Goal: Task Accomplishment & Management: Manage account settings

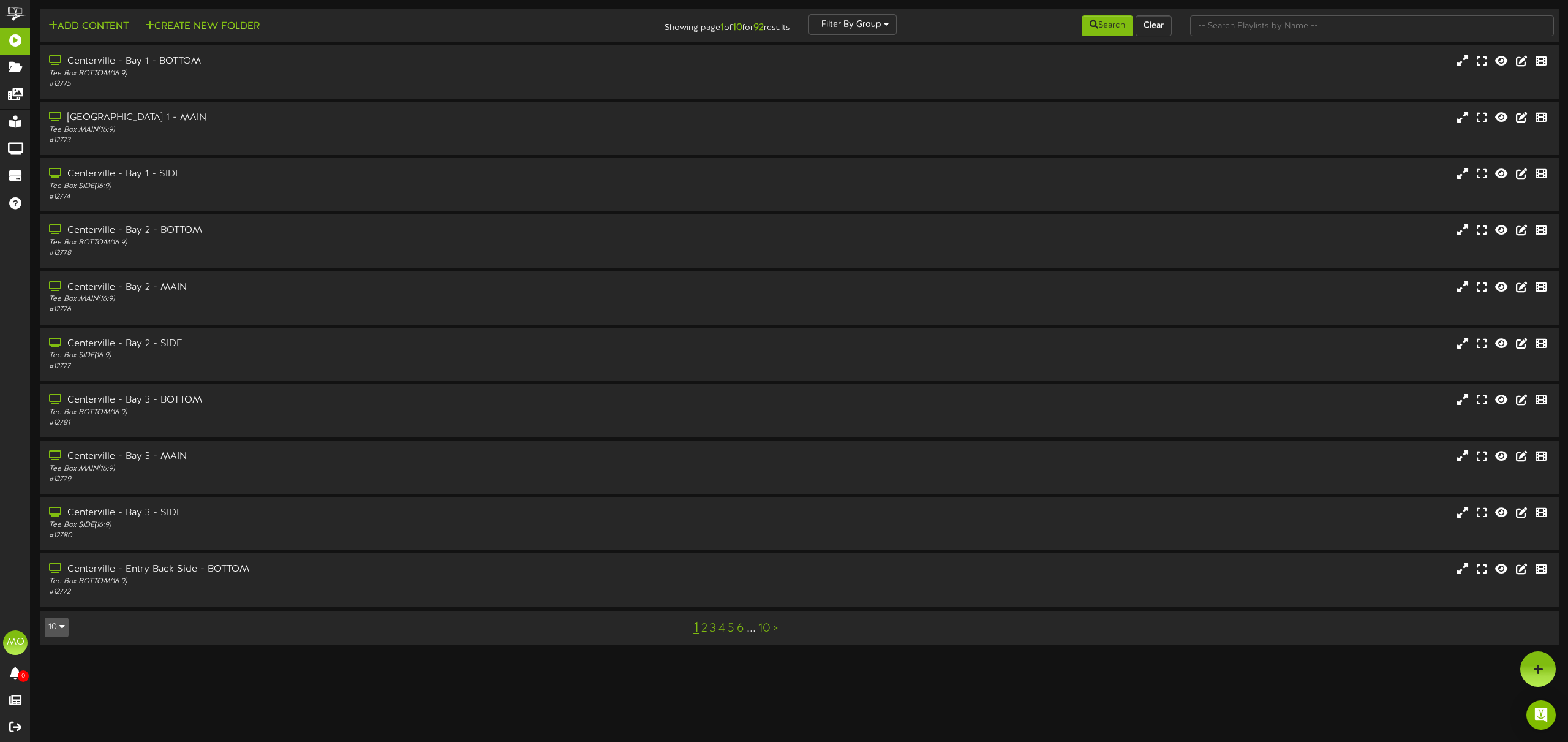
click at [705, 630] on link "2" at bounding box center [704, 628] width 6 height 14
click at [325, 187] on div "Tee Box BOTTOM ( 16:9 )" at bounding box center [355, 186] width 616 height 11
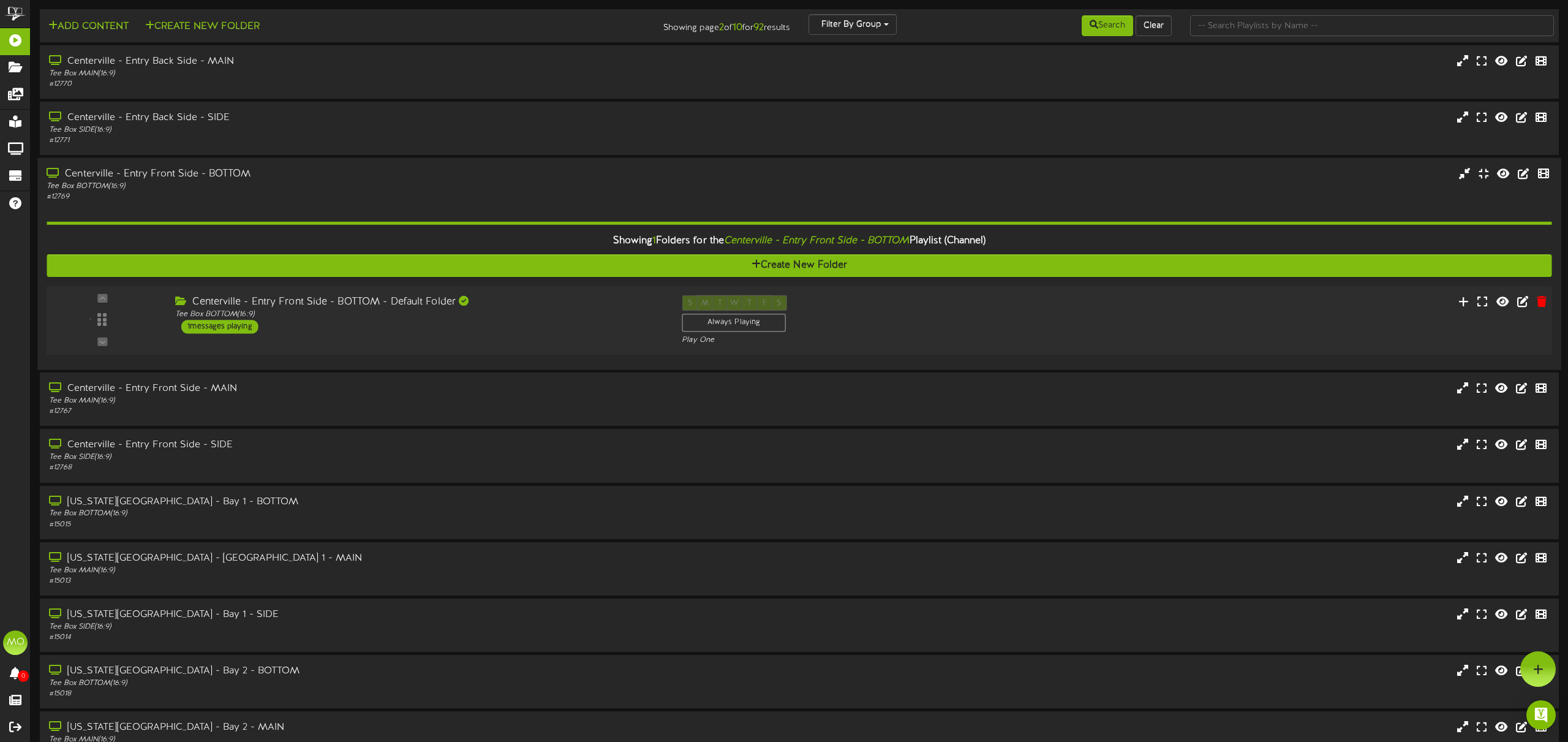
click at [555, 320] on div "Centerville - Entry Front Side - BOTTOM - Default Folder Tee Box BOTTOM ( 16:9 …" at bounding box center [419, 315] width 506 height 39
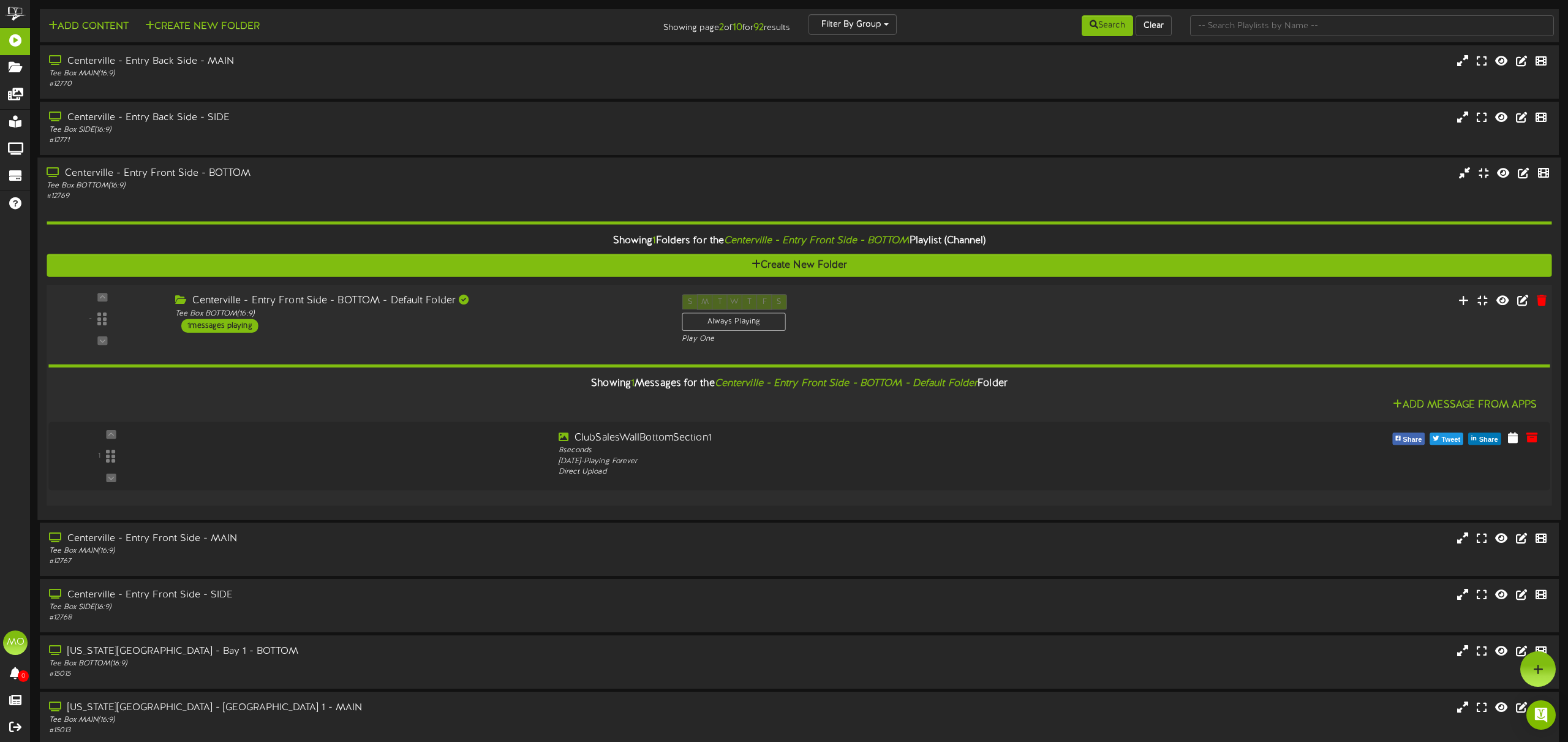
click at [566, 319] on div "Centerville - Entry Front Side - BOTTOM - Default Folder Tee Box BOTTOM ( 16:9 …" at bounding box center [419, 313] width 506 height 39
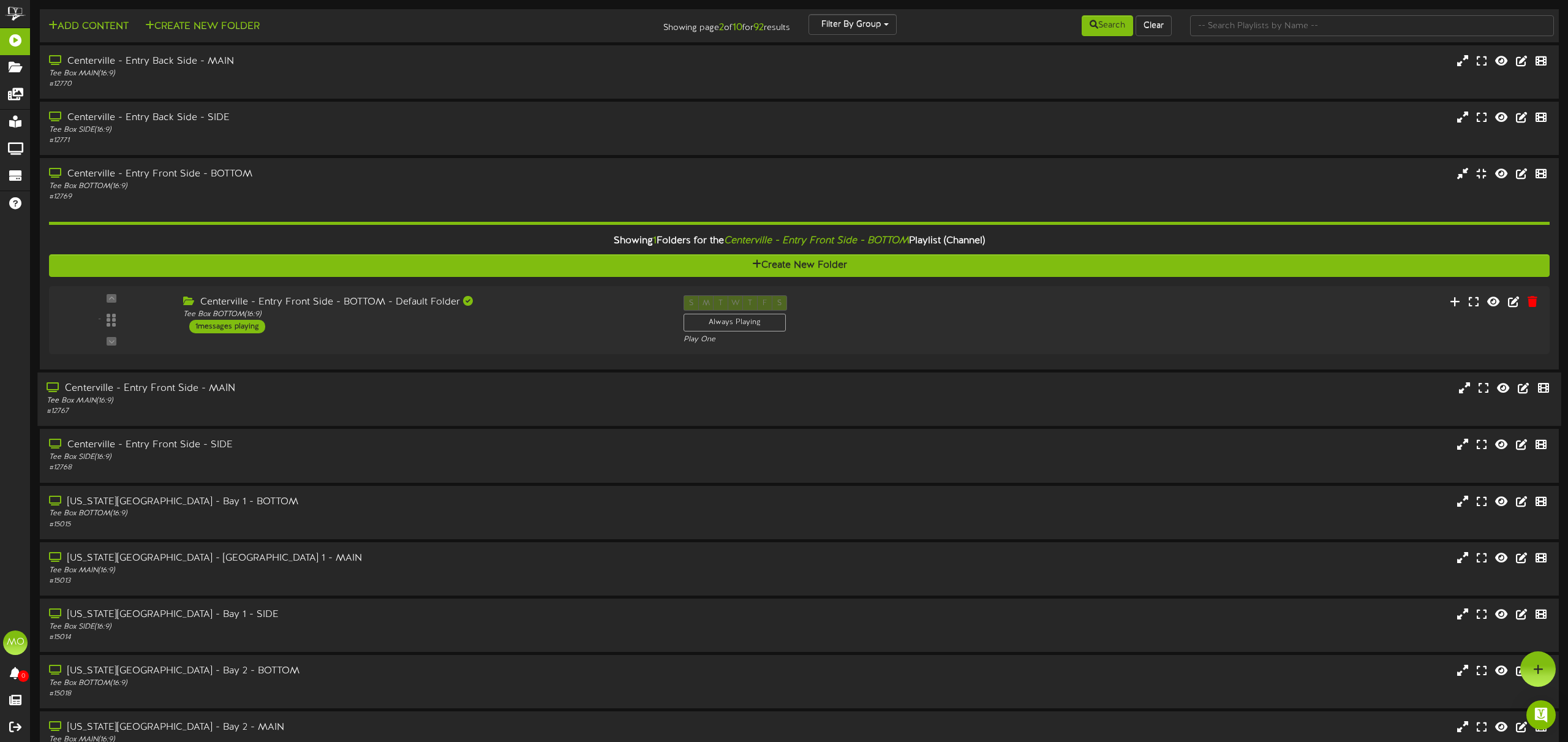
click at [286, 403] on div "Tee Box MAIN ( 16:9 )" at bounding box center [355, 400] width 616 height 11
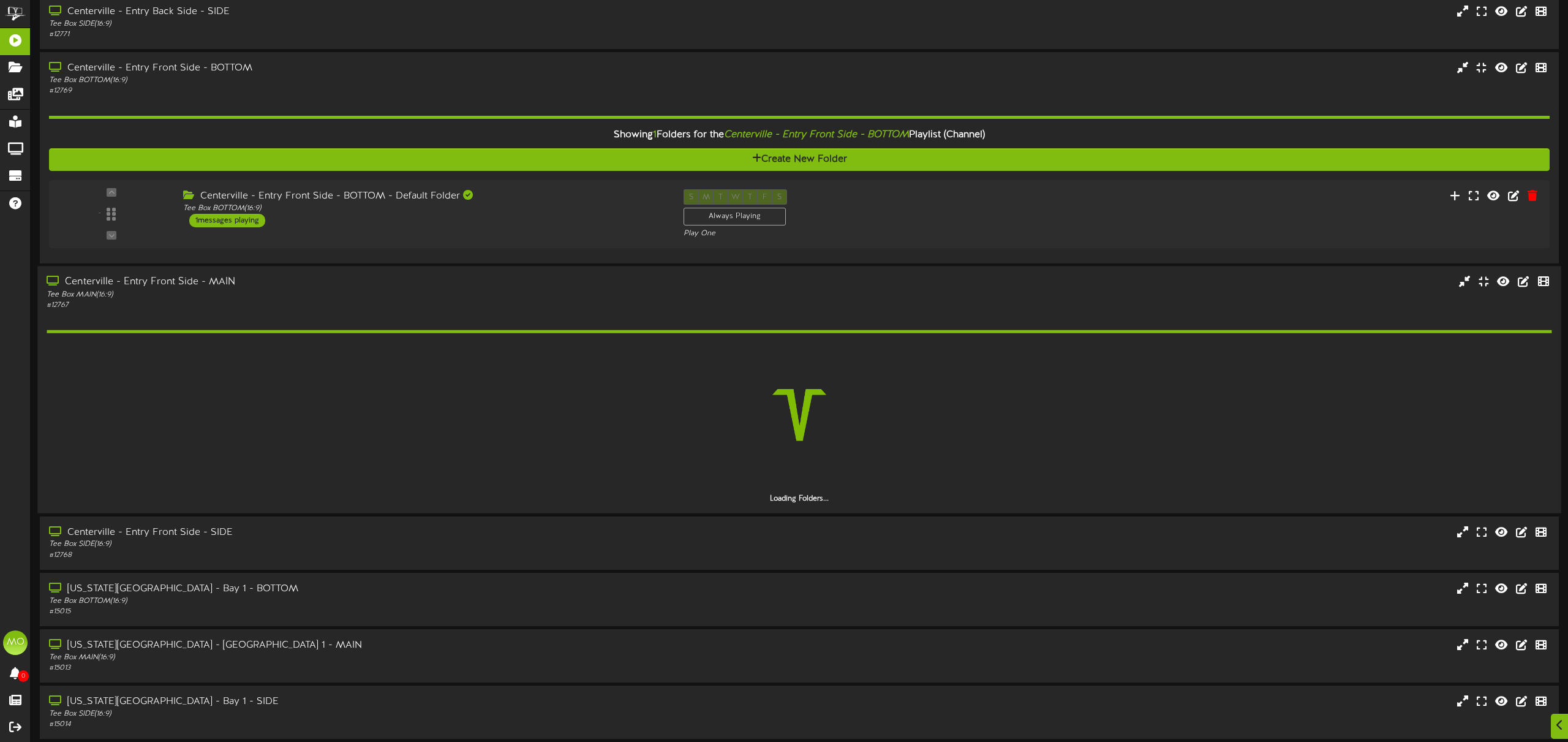
scroll to position [119, 0]
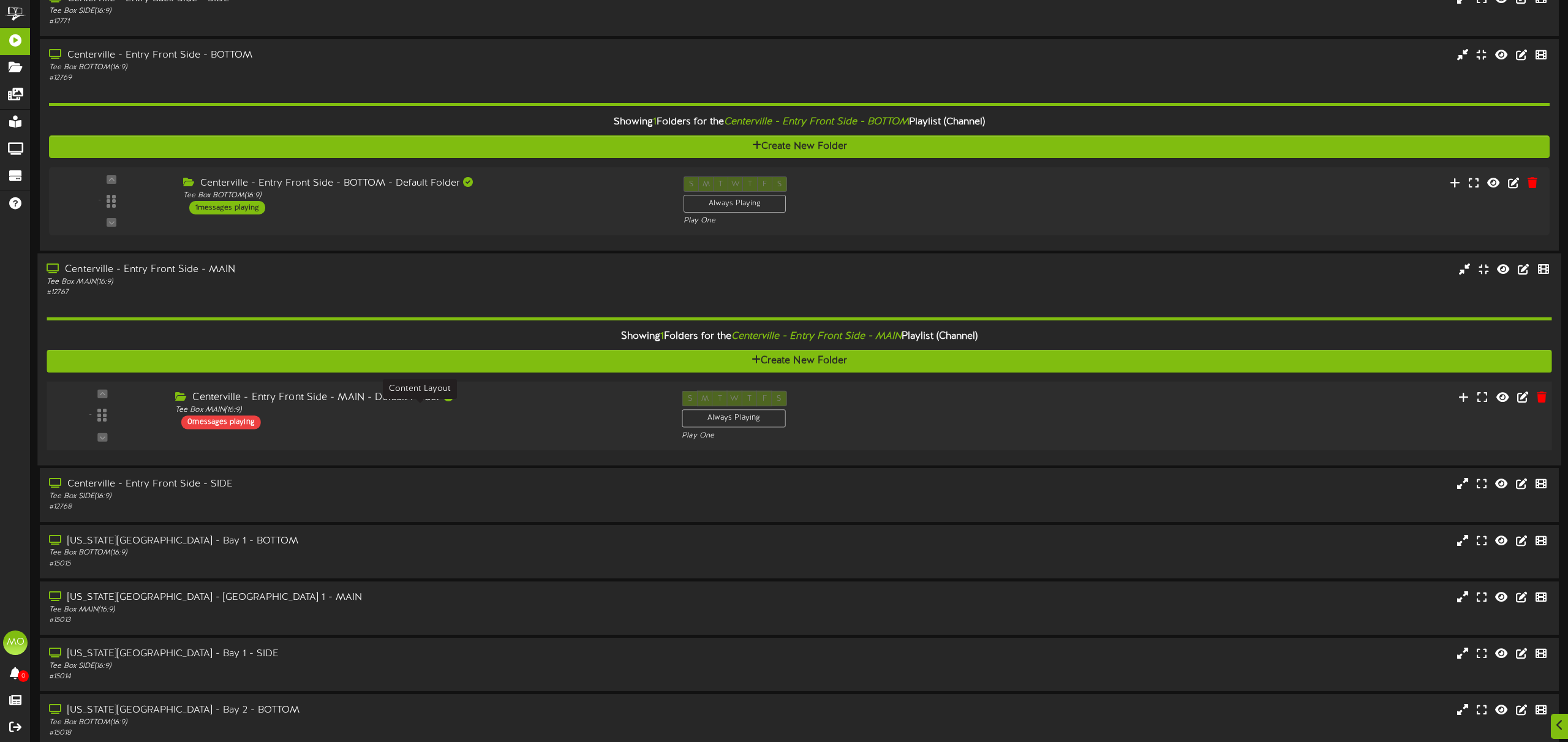
click at [548, 414] on div "Tee Box MAIN ( 16:9 )" at bounding box center [418, 410] width 488 height 11
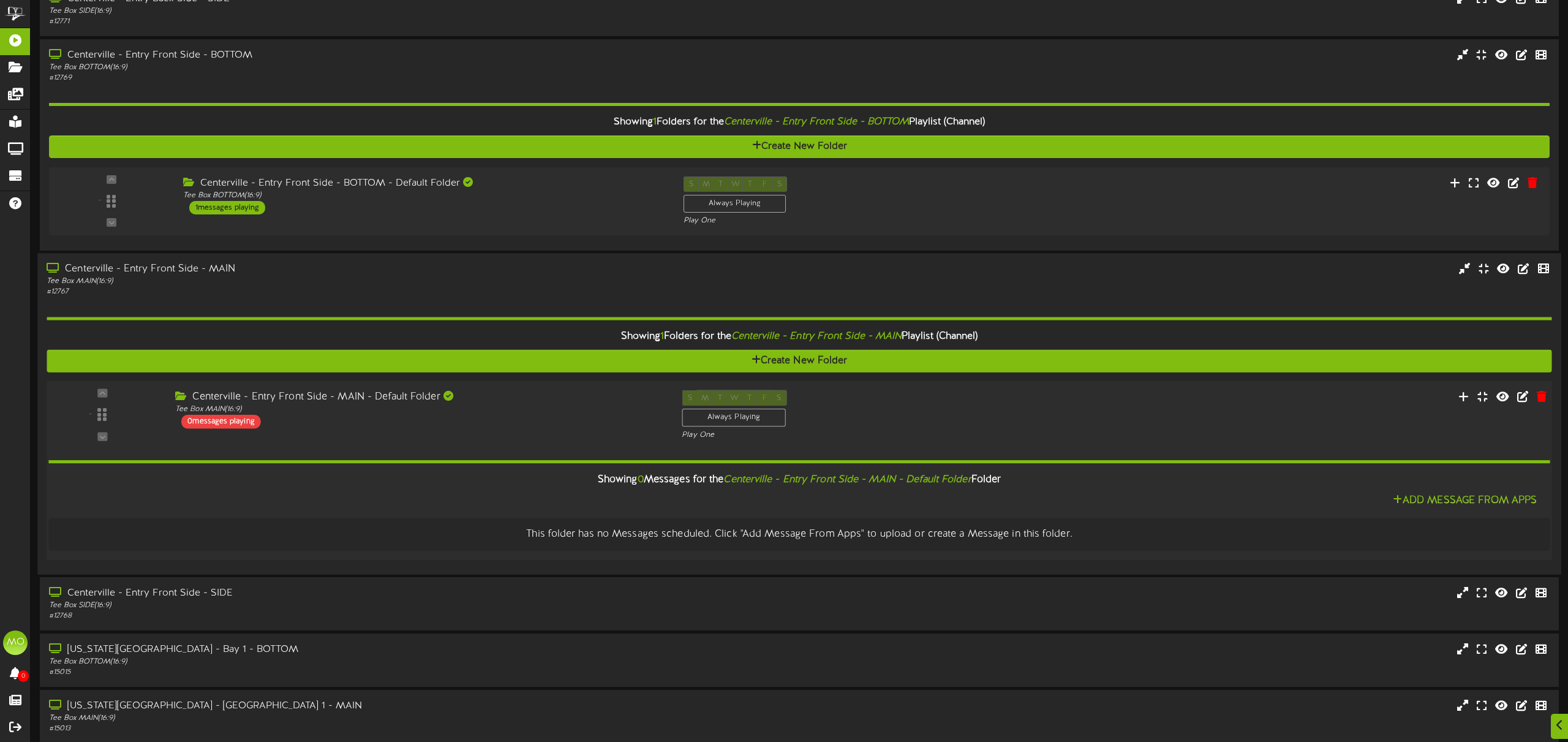
scroll to position [0, 0]
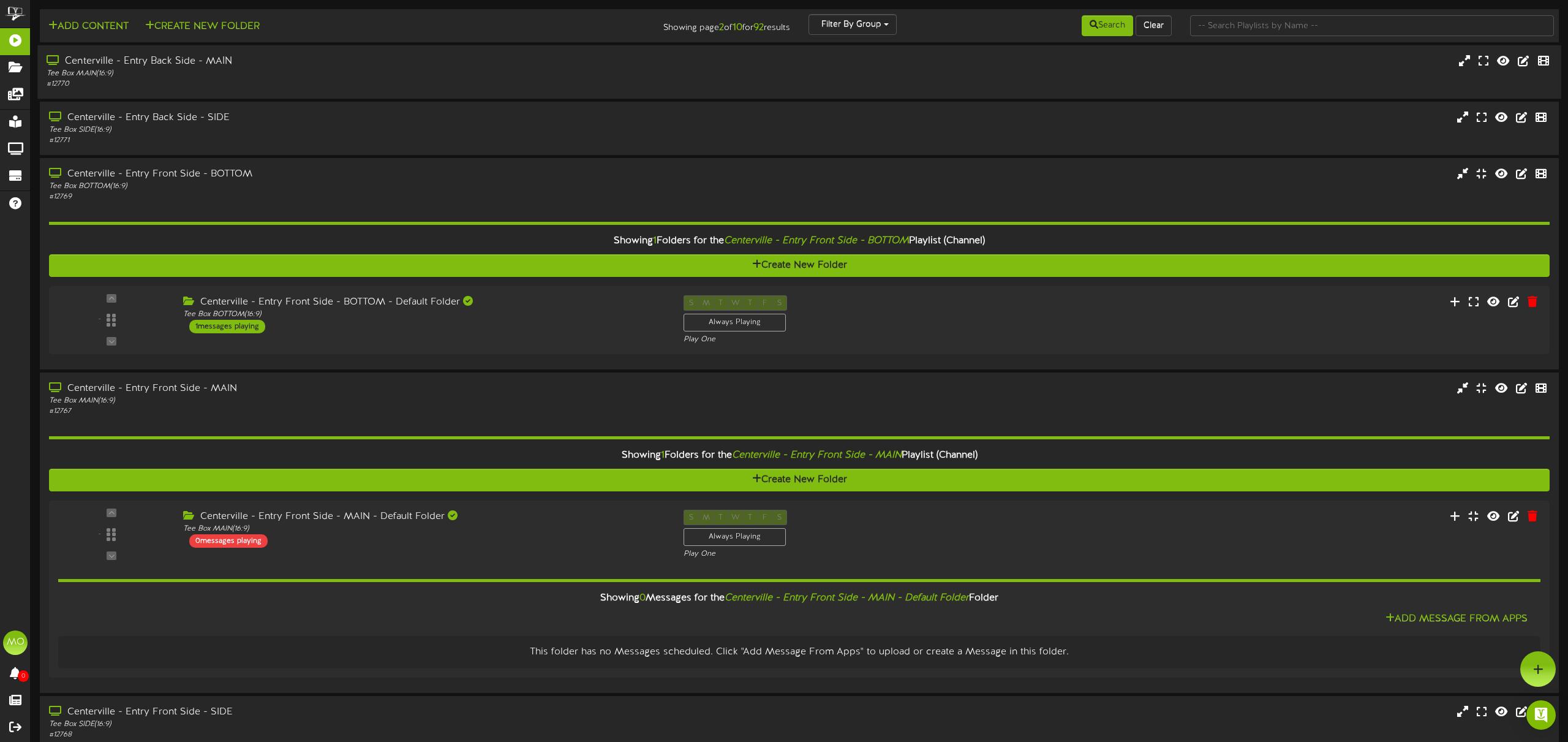
click at [277, 72] on div "Tee Box MAIN ( 16:9 )" at bounding box center [355, 73] width 616 height 11
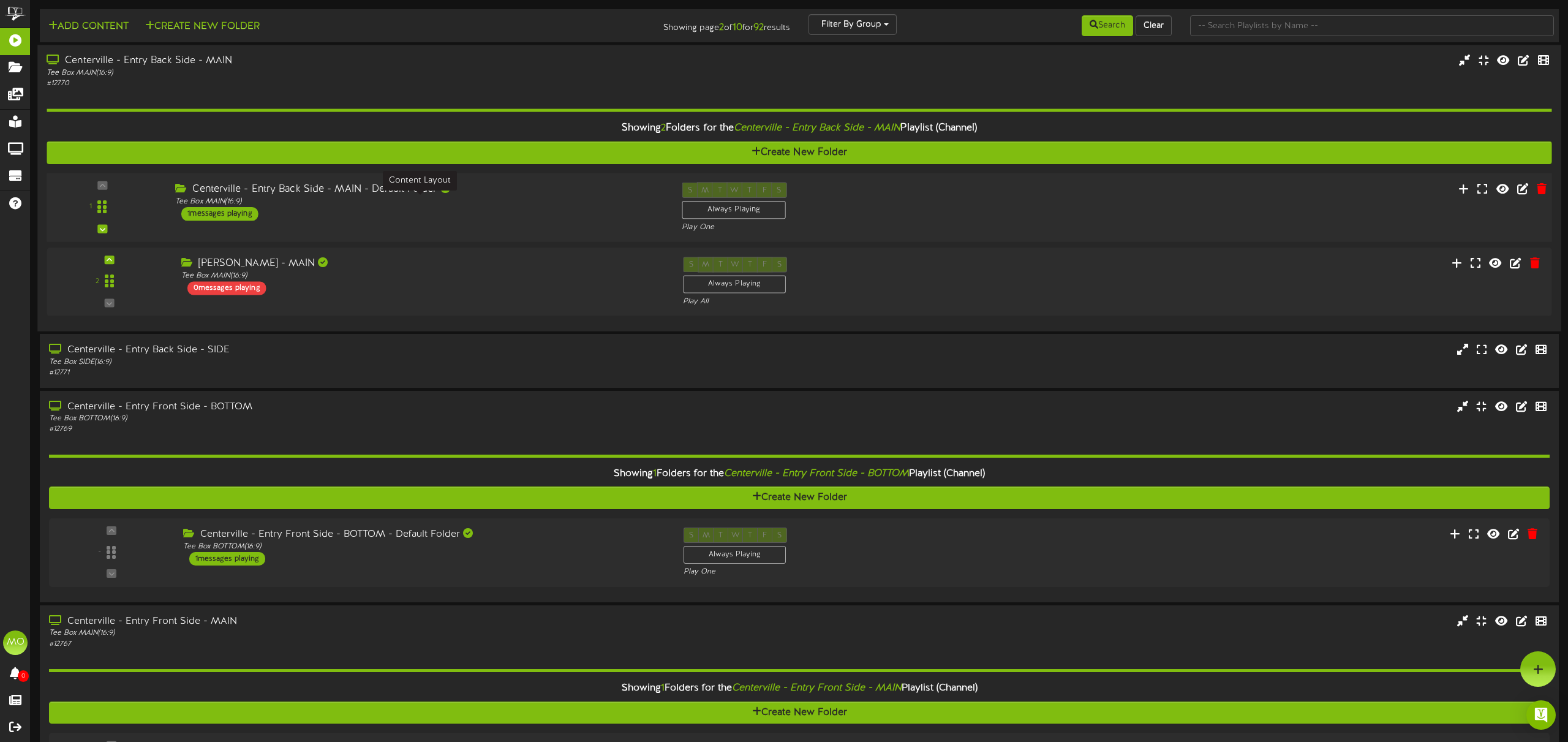
click at [520, 200] on div "Tee Box MAIN ( 16:9 )" at bounding box center [418, 201] width 488 height 11
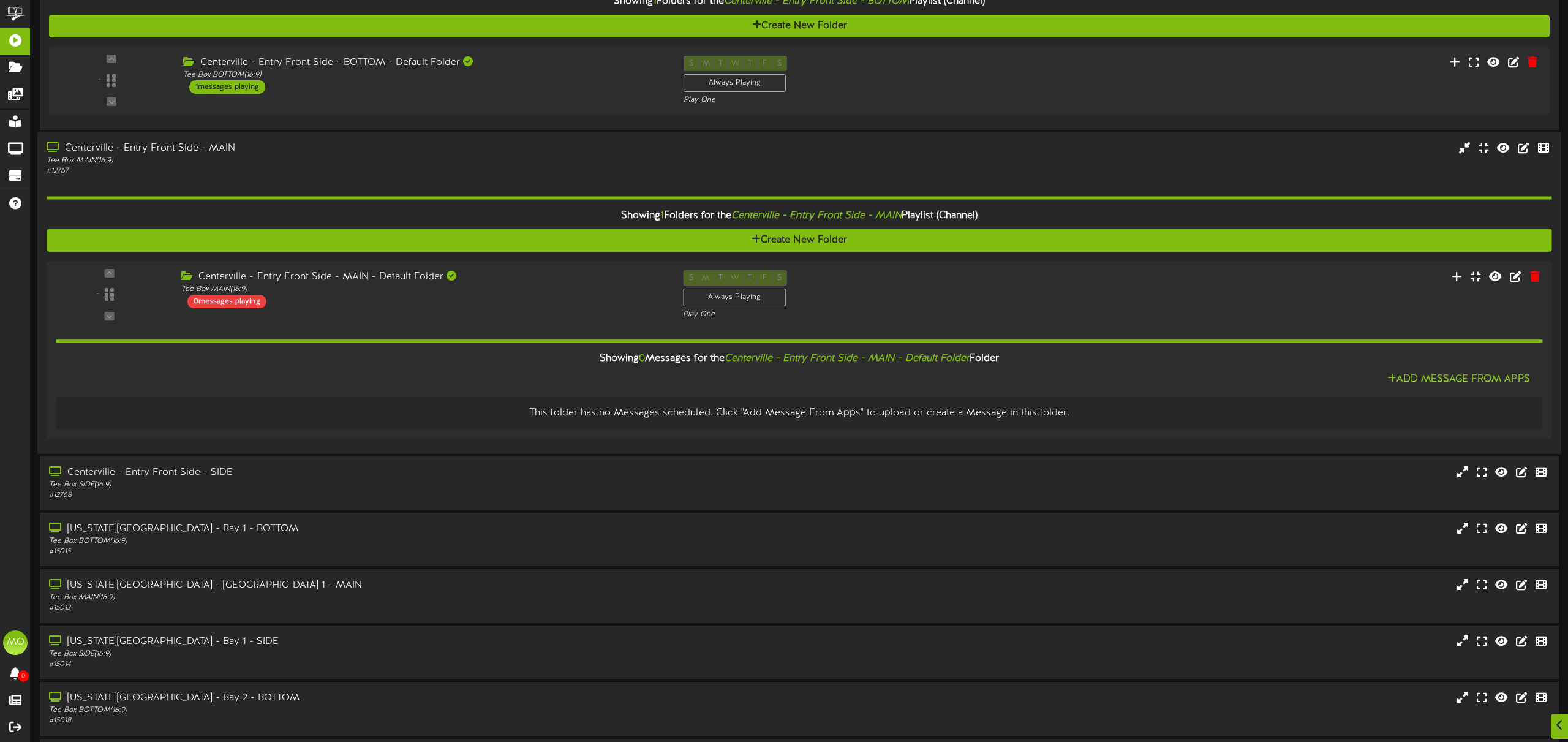
scroll to position [722, 0]
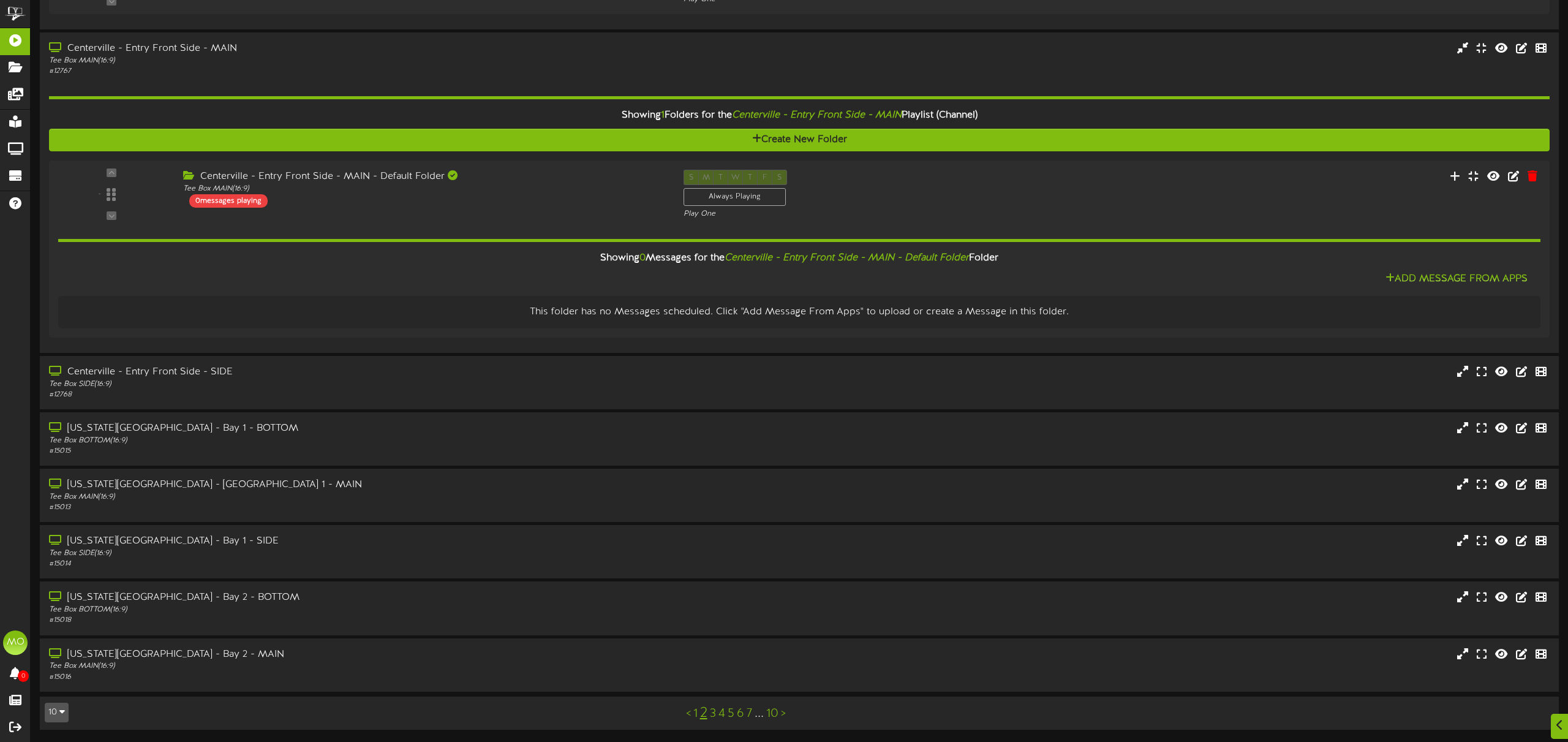
click at [695, 712] on link "1" at bounding box center [696, 713] width 4 height 14
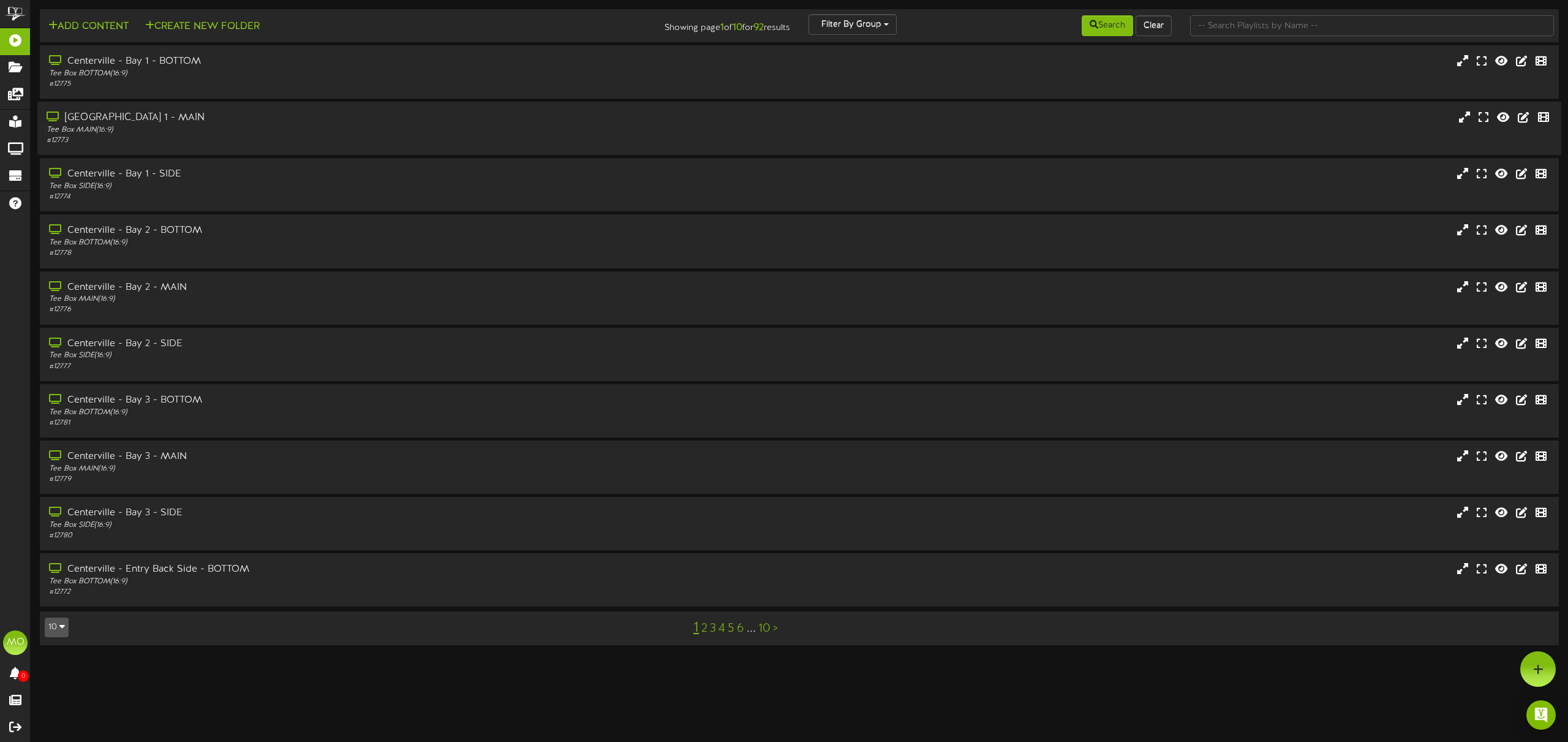
click at [252, 129] on div "Tee Box MAIN ( 16:9 )" at bounding box center [355, 129] width 616 height 11
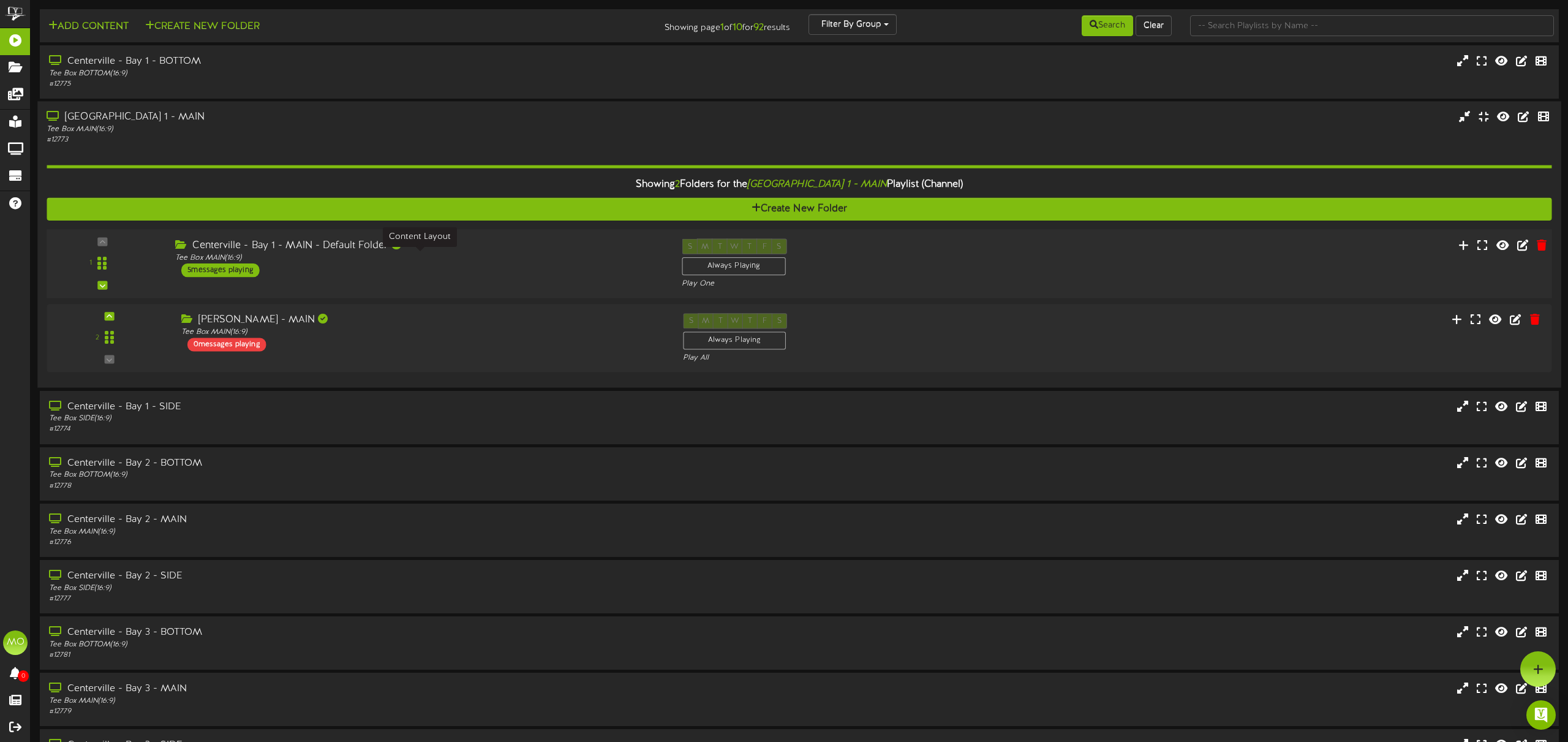
click at [482, 262] on div "Tee Box MAIN ( 16:9 )" at bounding box center [418, 258] width 488 height 11
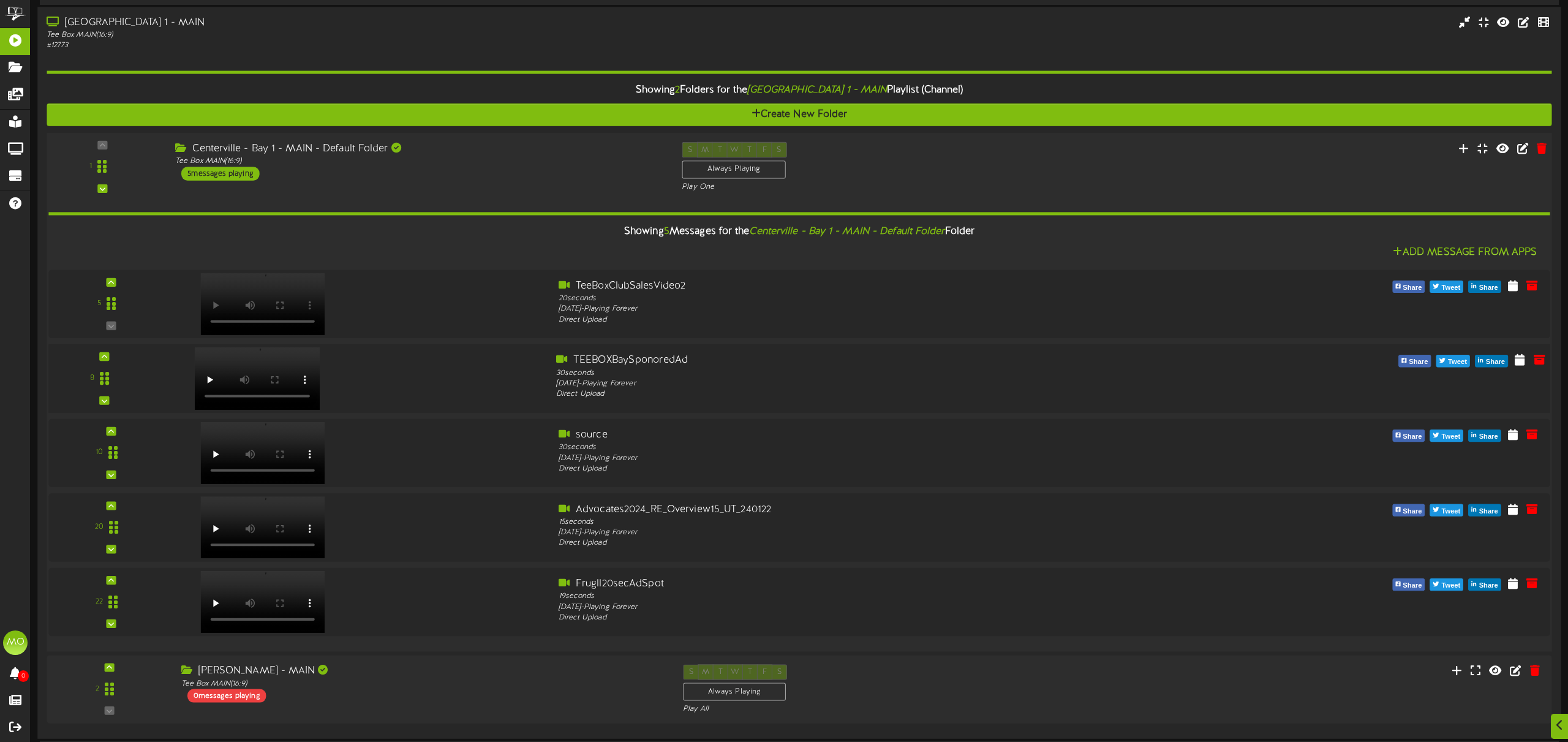
scroll to position [100, 0]
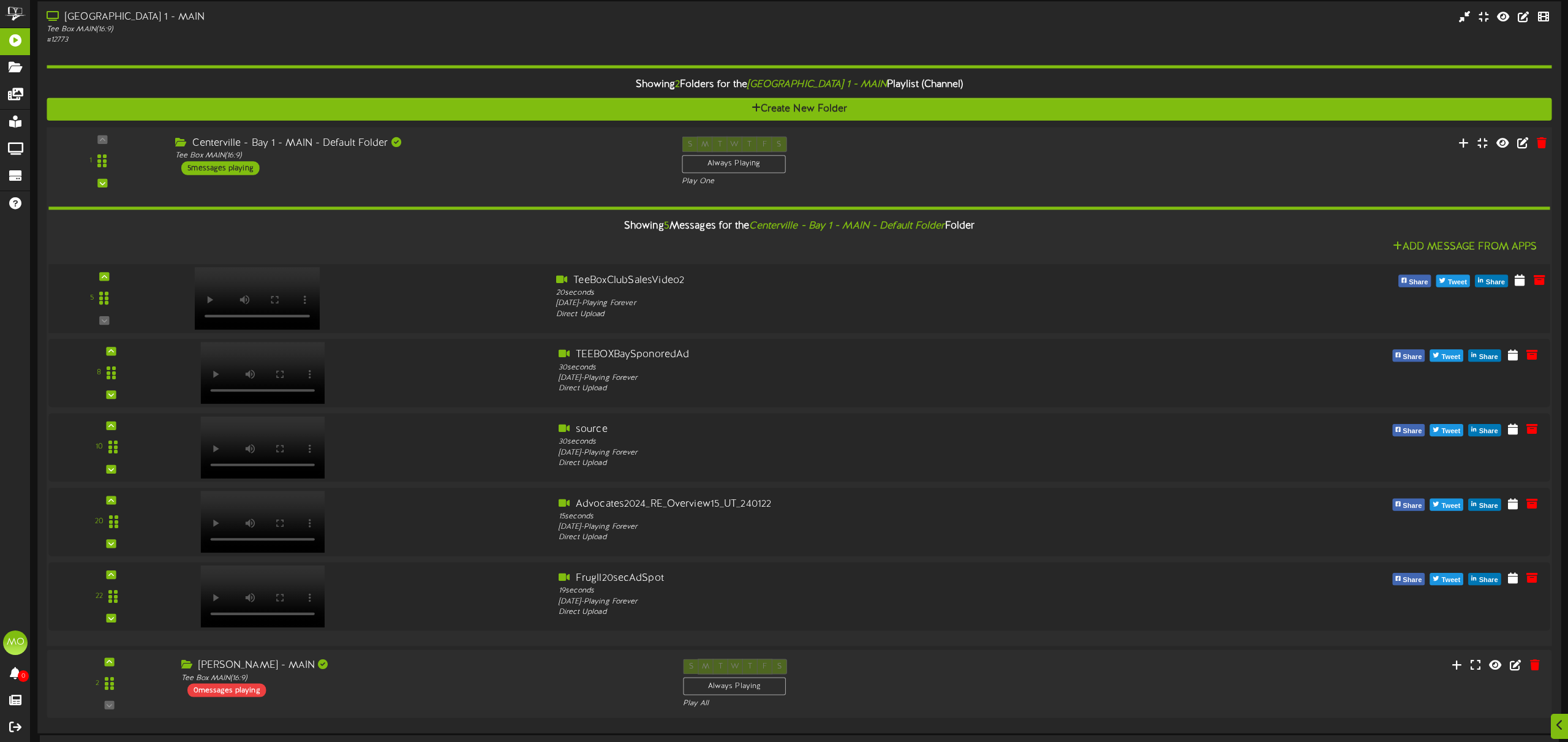
click at [455, 304] on div at bounding box center [356, 296] width 379 height 44
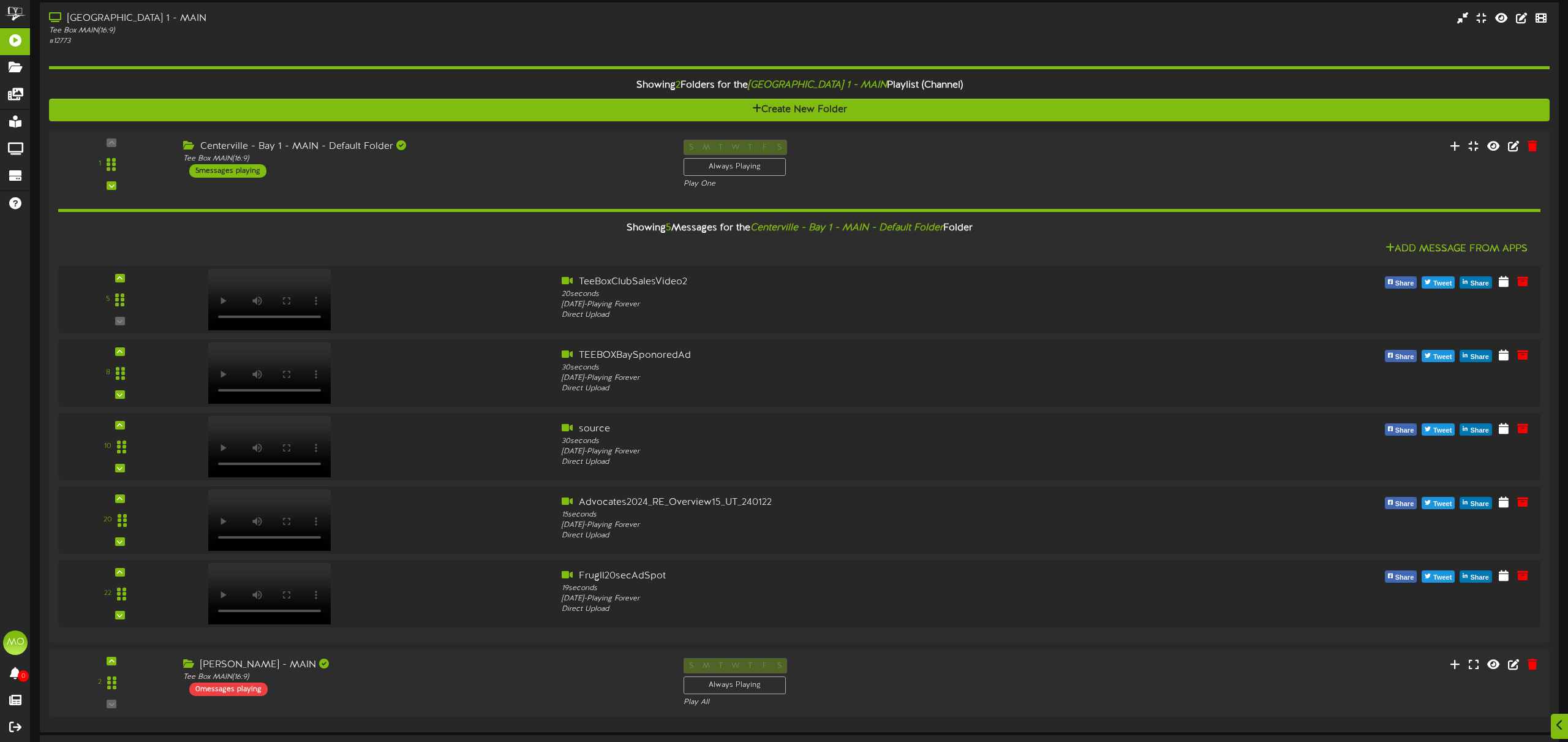
scroll to position [591, 0]
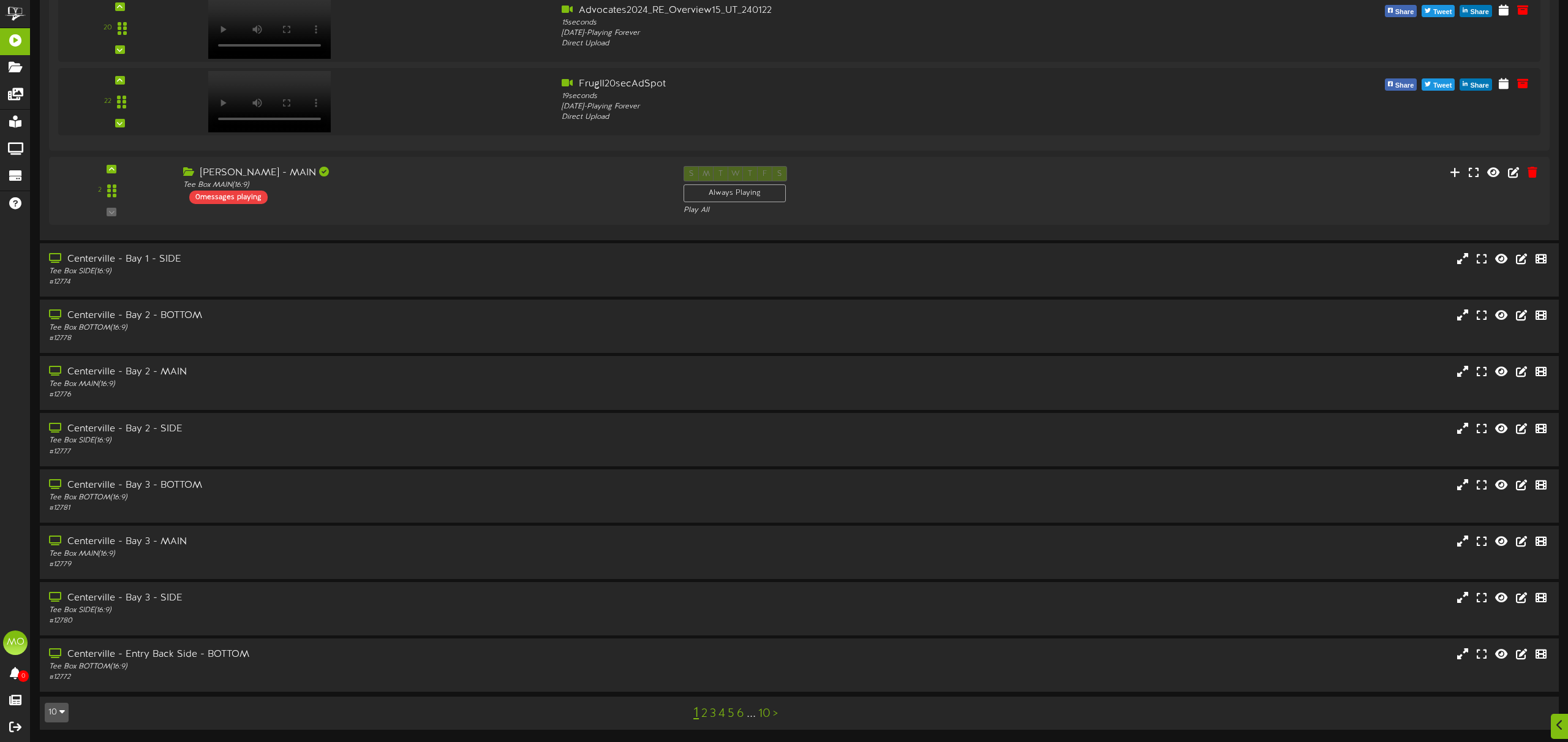
click at [711, 713] on link "3" at bounding box center [713, 713] width 6 height 14
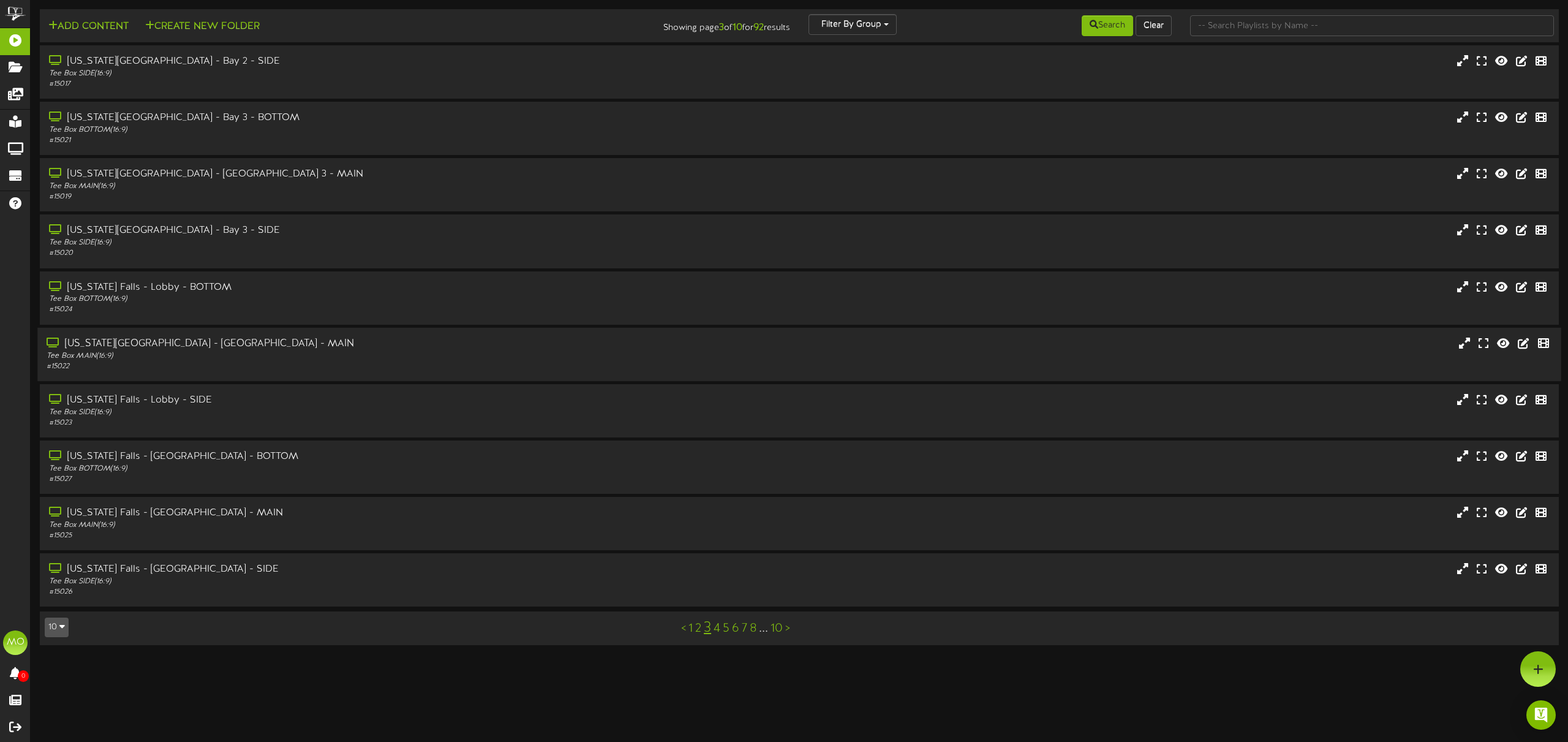
click at [256, 358] on div "Tee Box MAIN ( 16:9 )" at bounding box center [355, 356] width 616 height 11
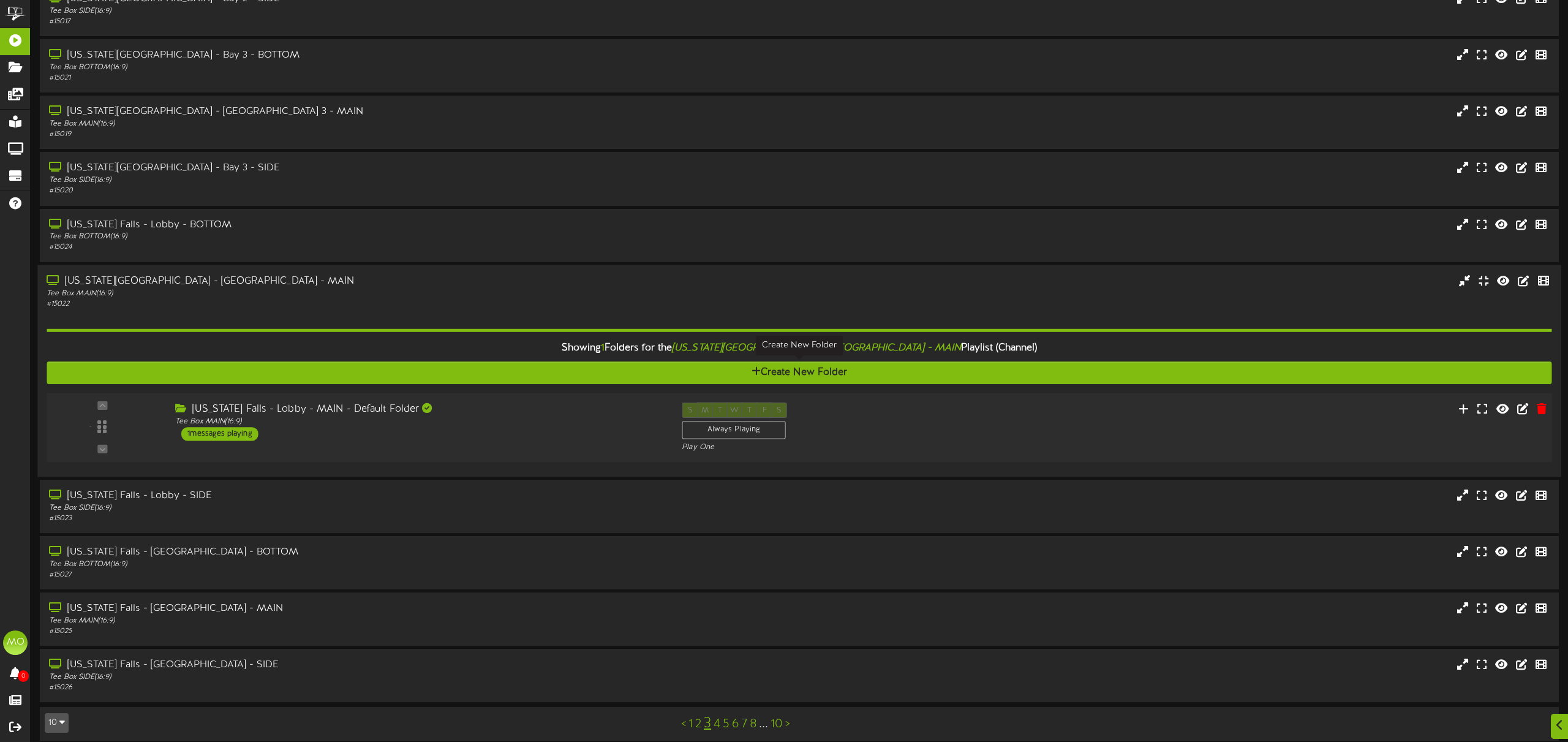
scroll to position [64, 0]
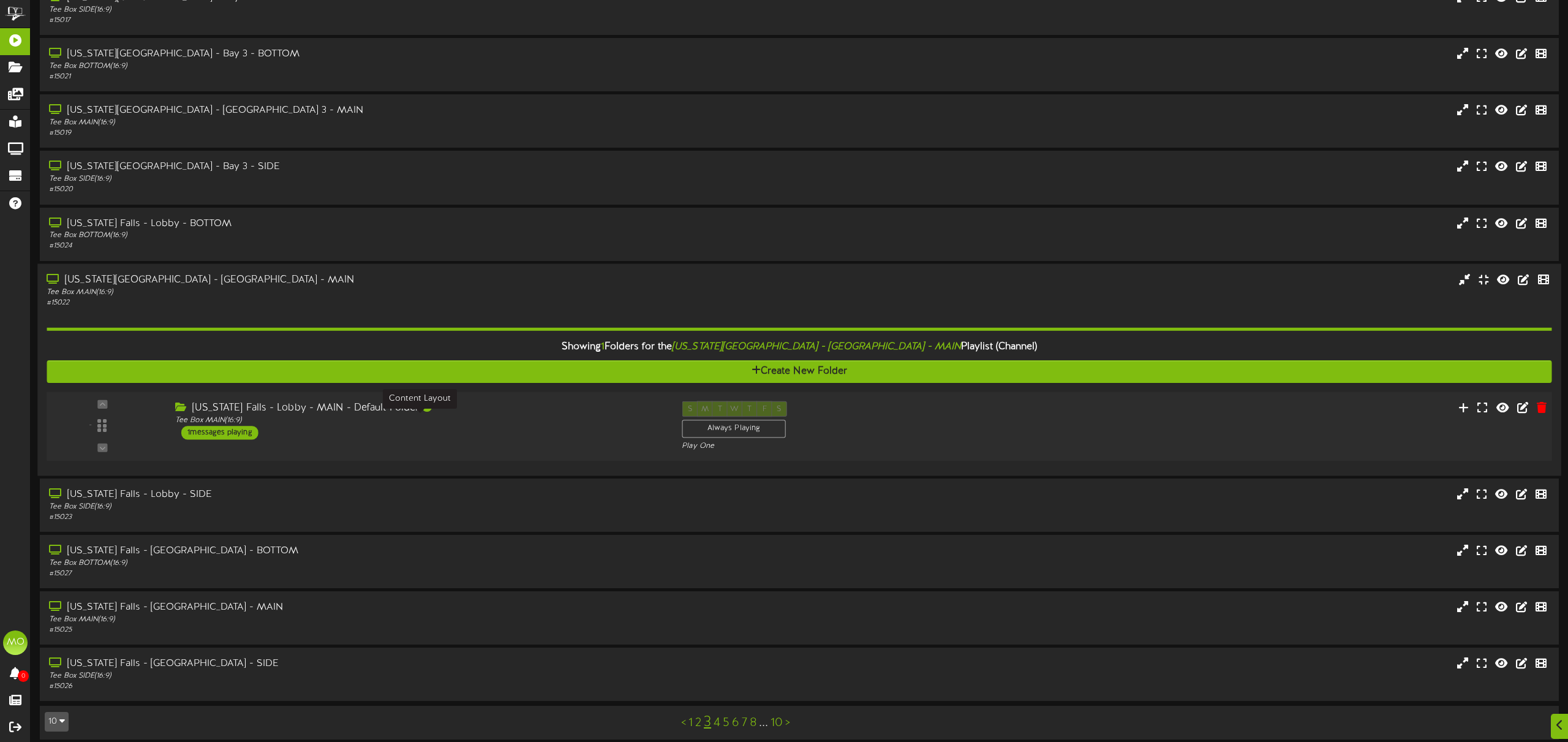
click at [536, 424] on div "Tee Box MAIN ( 16:9 )" at bounding box center [418, 419] width 488 height 11
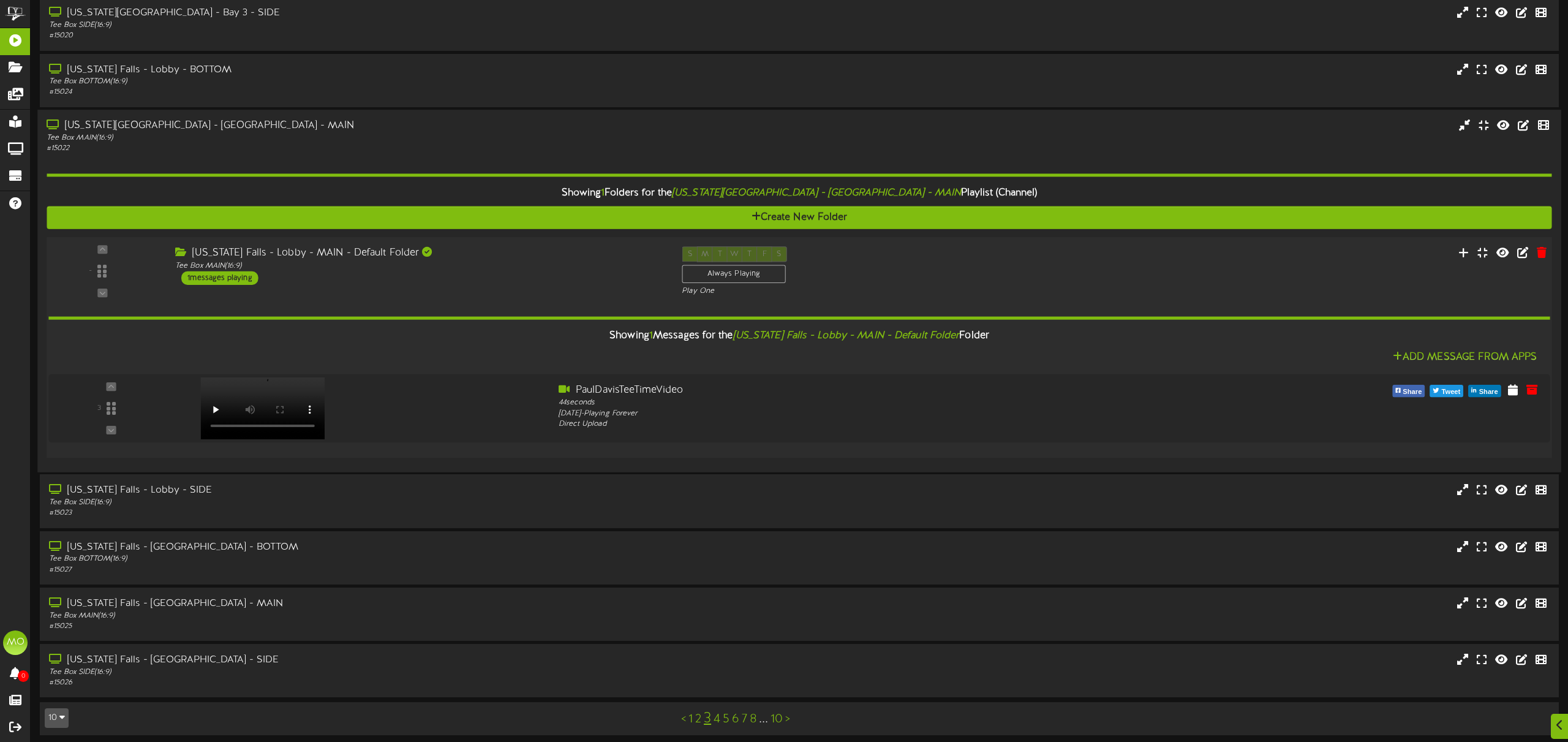
scroll to position [223, 0]
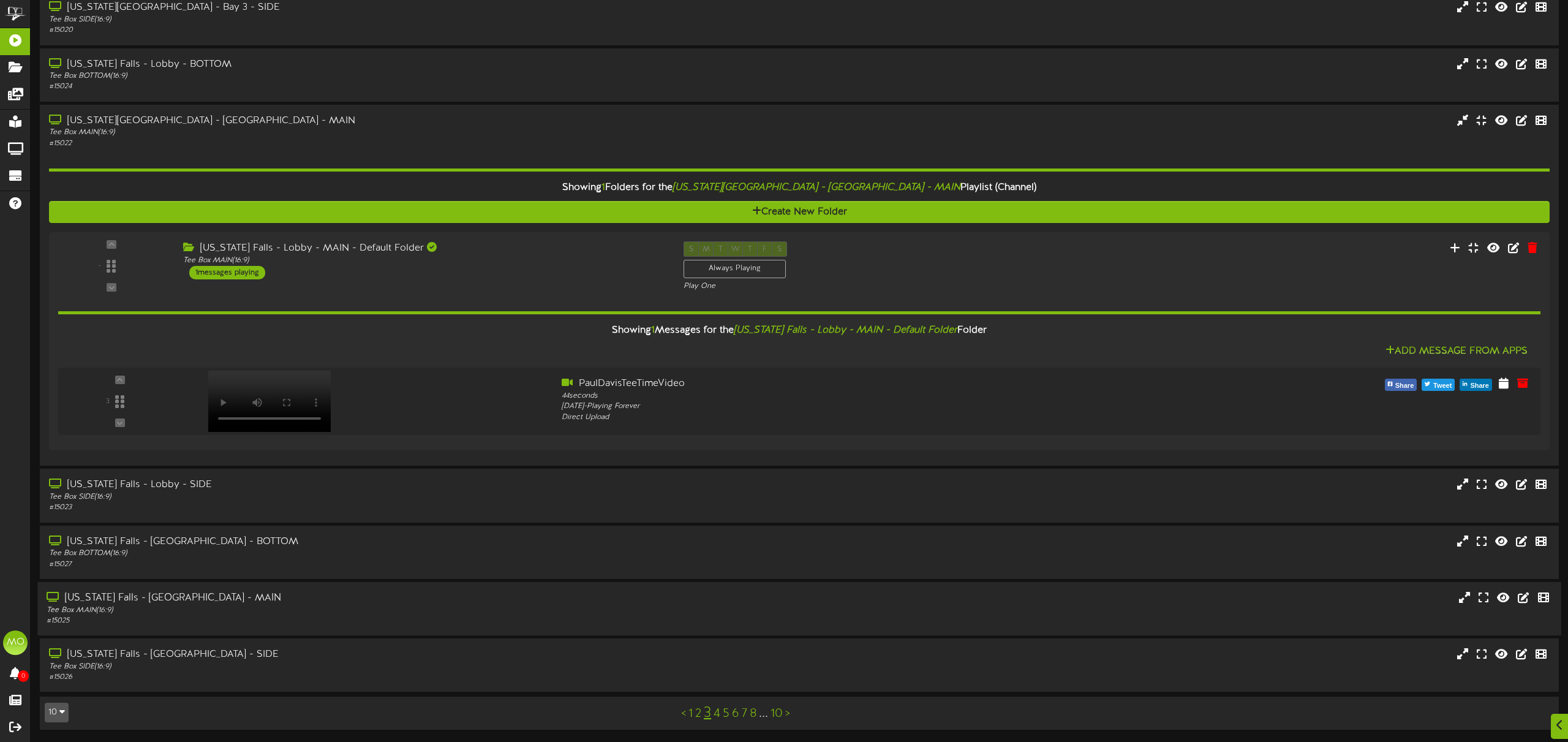
click at [332, 612] on div "Tee Box MAIN ( 16:9 )" at bounding box center [355, 610] width 616 height 11
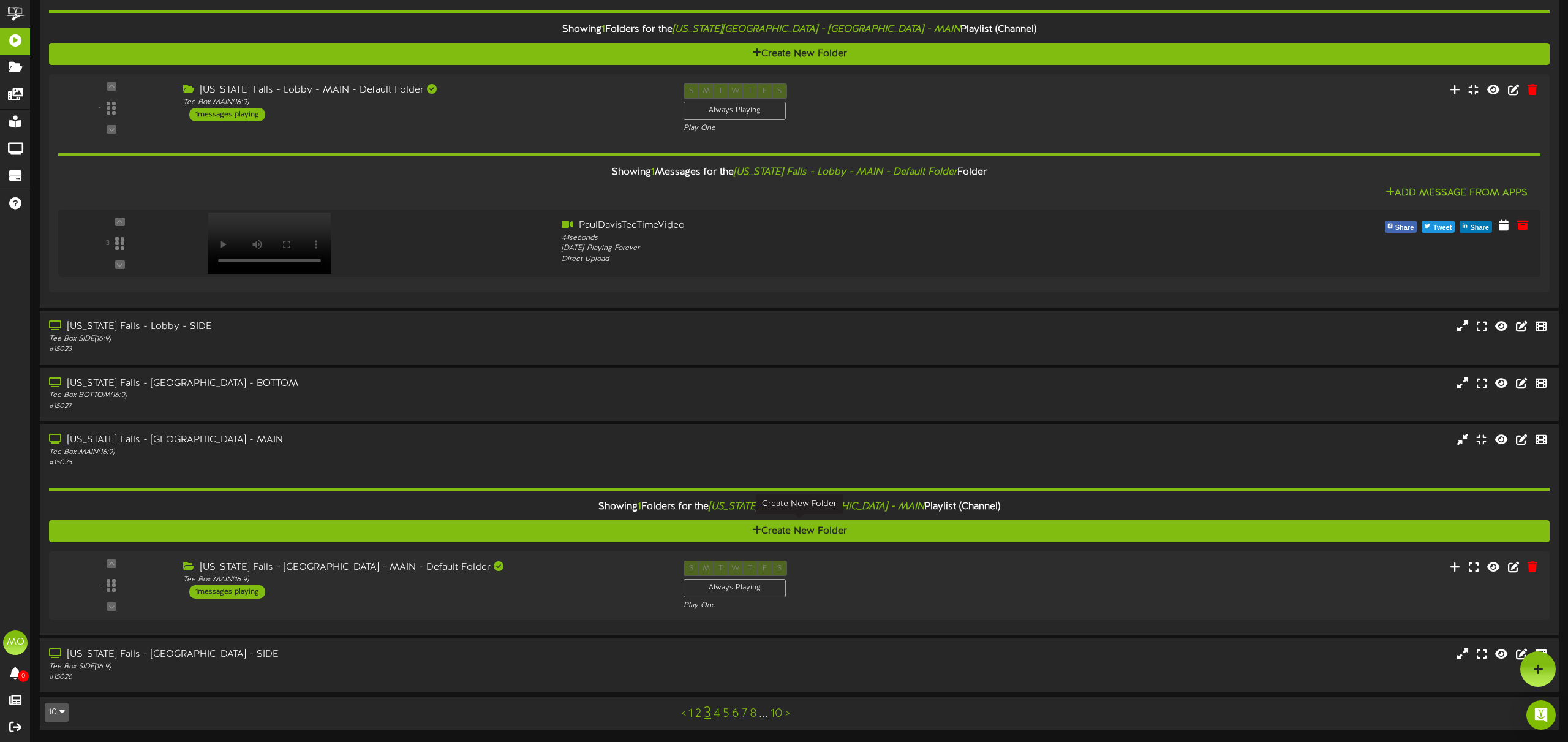
scroll to position [381, 0]
click at [553, 585] on div "Tee Box MAIN ( 16:9 )" at bounding box center [418, 580] width 488 height 11
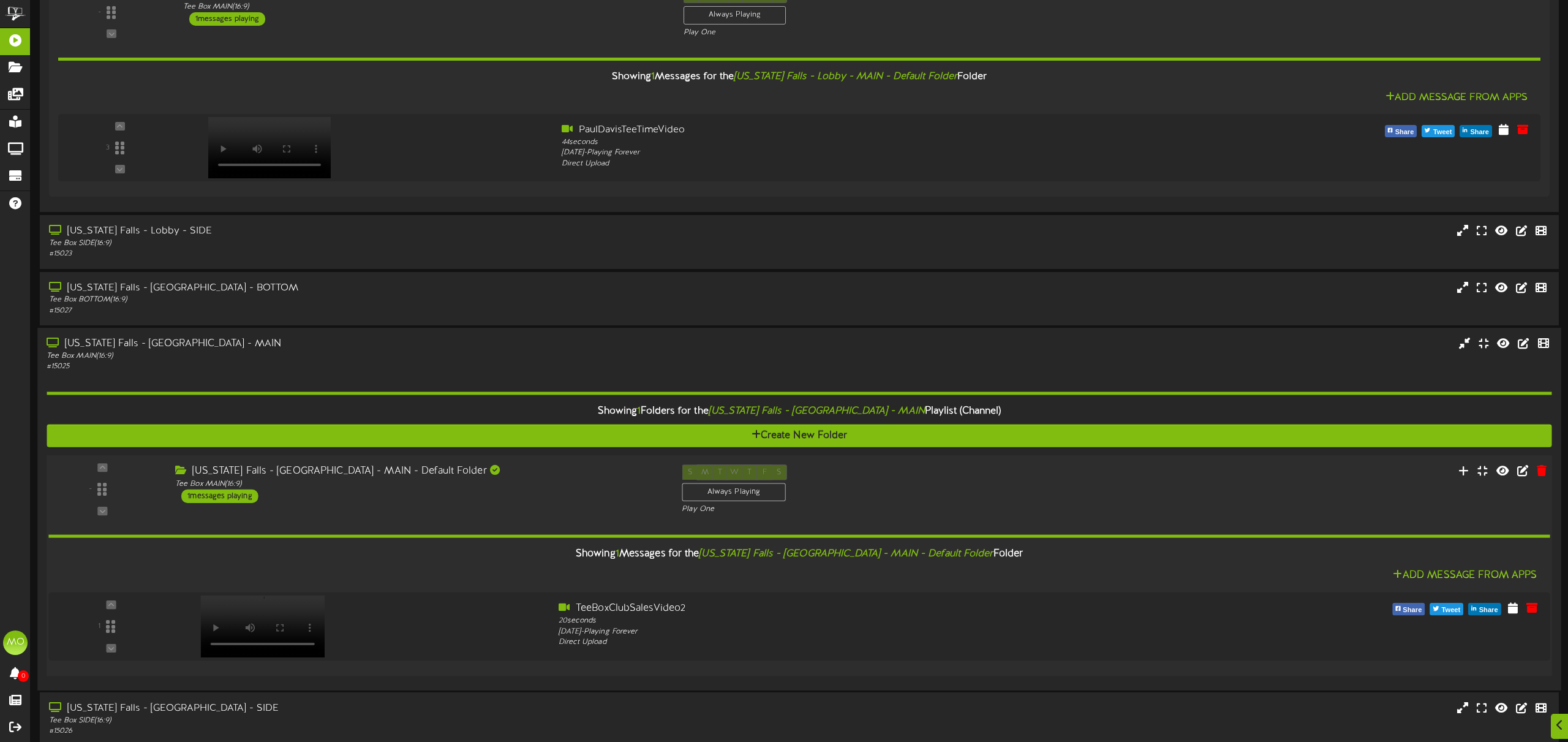
scroll to position [531, 0]
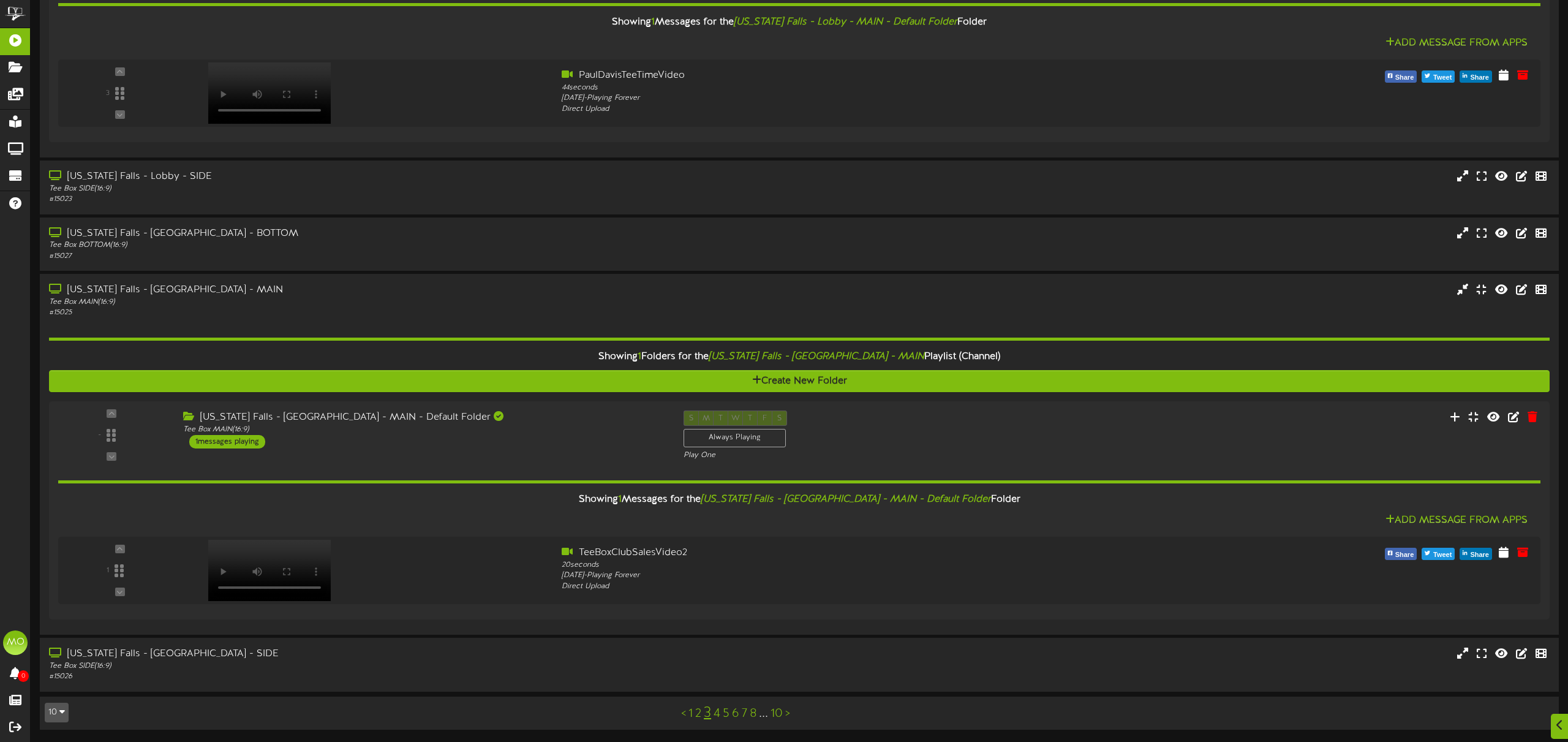
click at [718, 715] on link "4" at bounding box center [716, 713] width 7 height 14
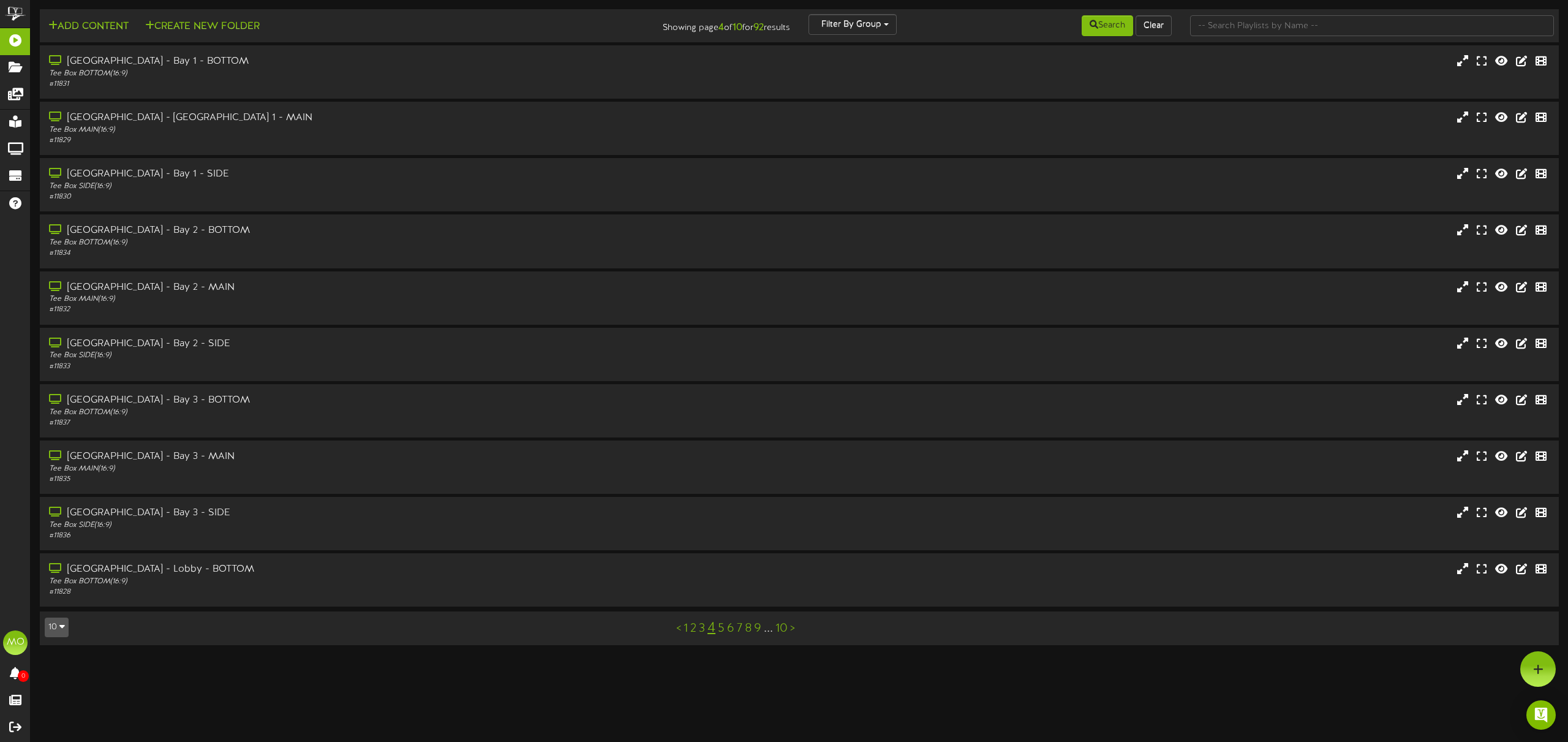
click at [721, 627] on link "5" at bounding box center [721, 628] width 7 height 14
click at [263, 73] on div "Tee Box MAIN ( 16:9 )" at bounding box center [355, 73] width 616 height 11
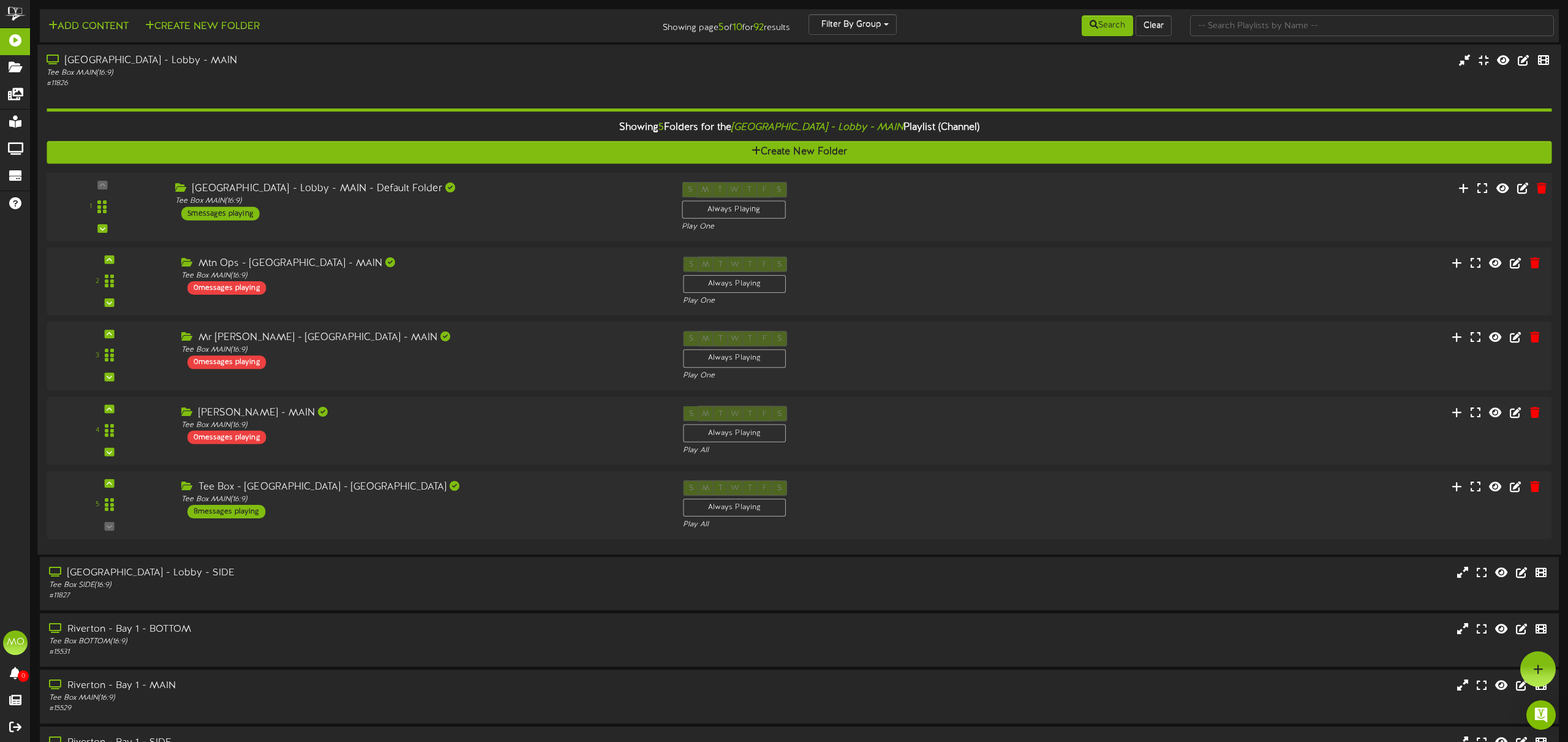
click at [501, 209] on div "[GEOGRAPHIC_DATA] - Lobby - MAIN - Default Folder Tee Box MAIN ( 16:9 ) 5 messa…" at bounding box center [419, 201] width 506 height 39
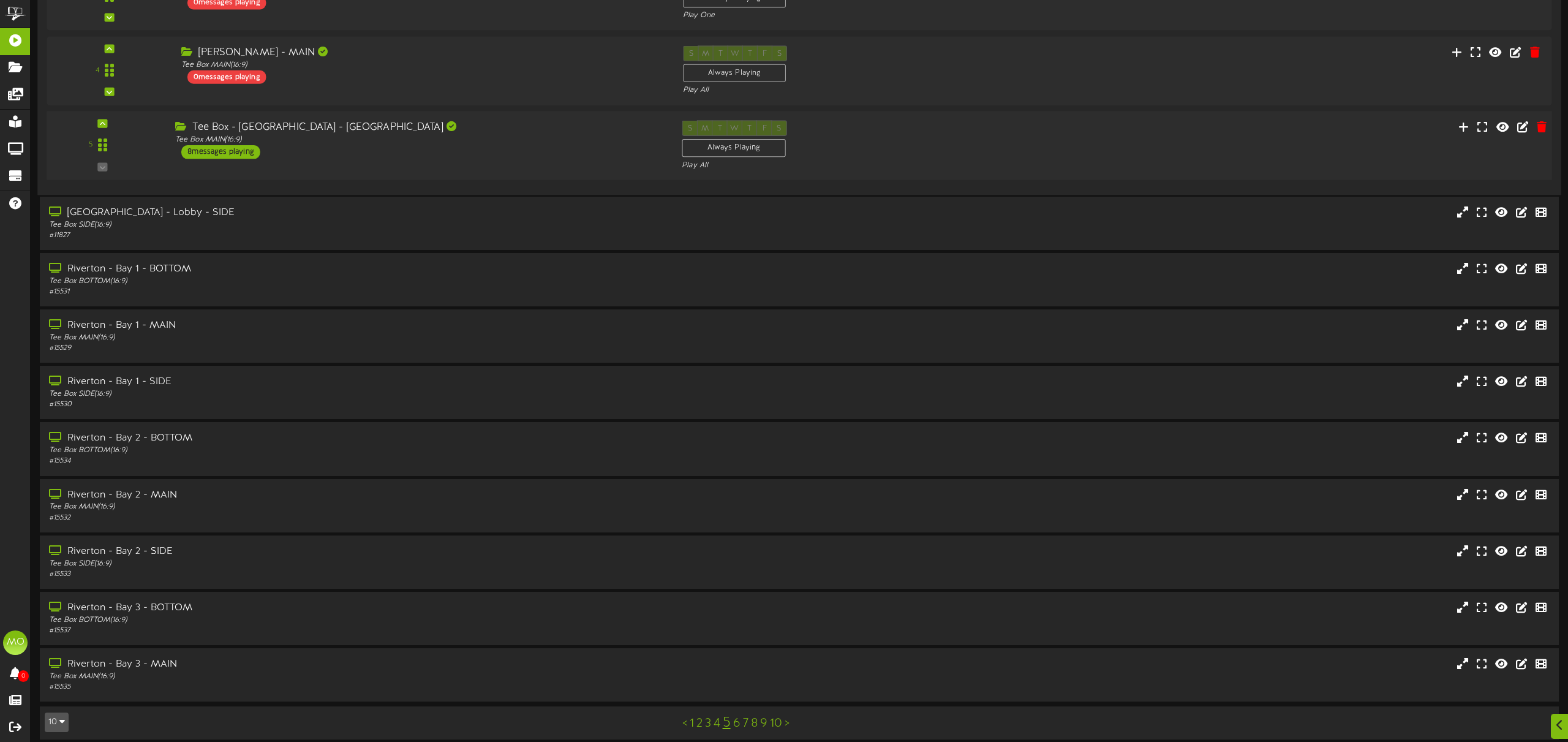
click at [459, 130] on div "Tee Box - [GEOGRAPHIC_DATA] - [GEOGRAPHIC_DATA]" at bounding box center [418, 127] width 488 height 14
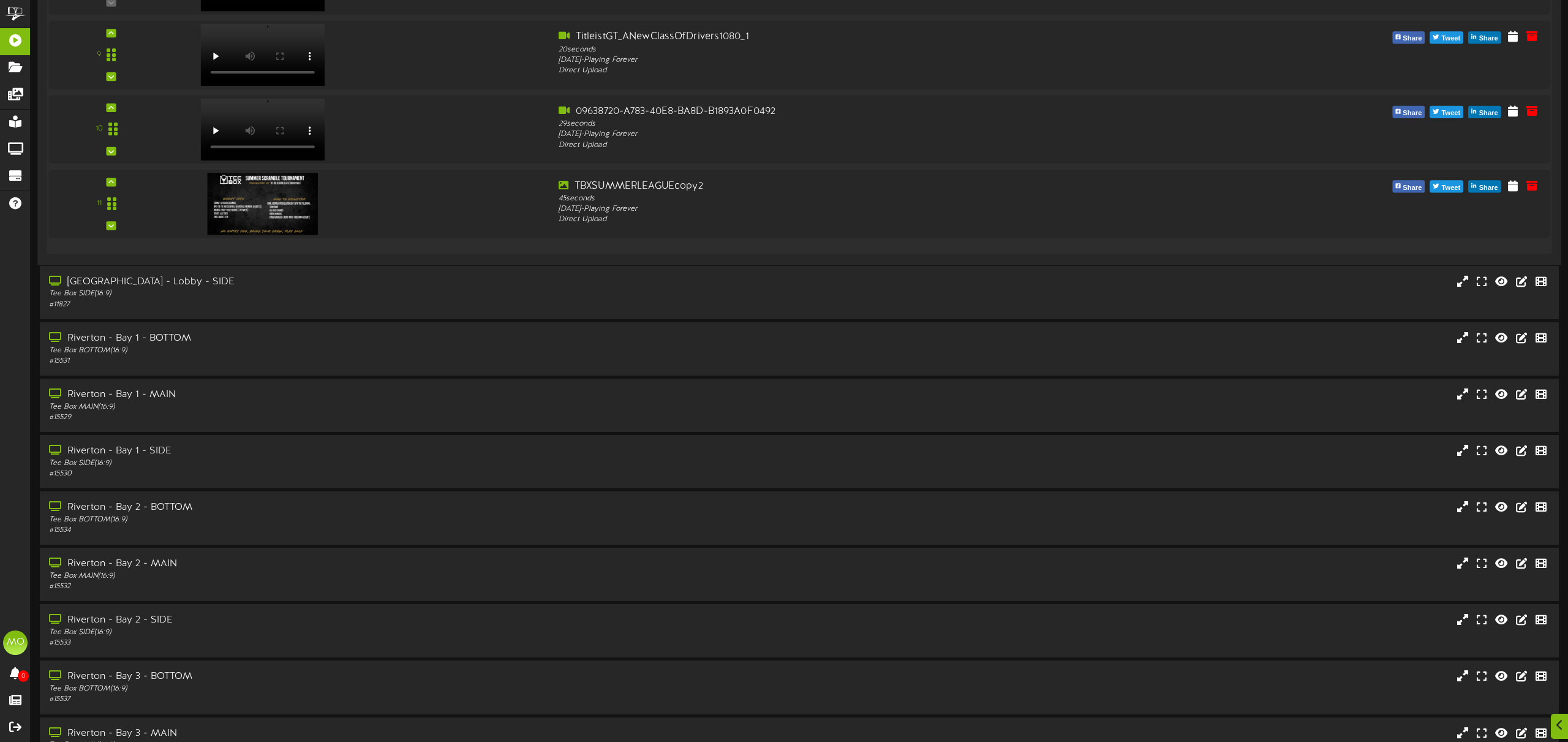
scroll to position [1478, 0]
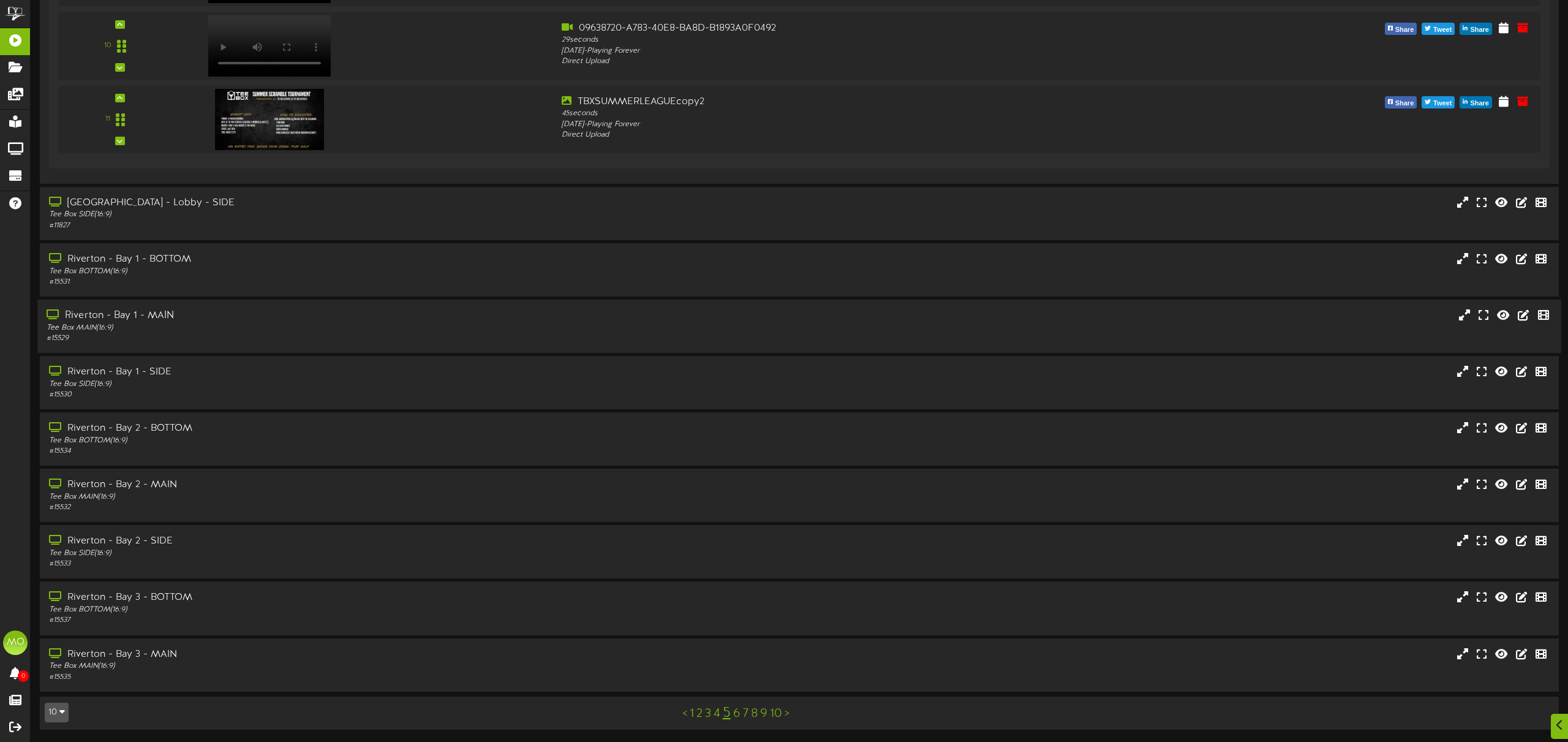
click at [253, 332] on div "Tee Box MAIN ( 16:9 )" at bounding box center [355, 328] width 616 height 11
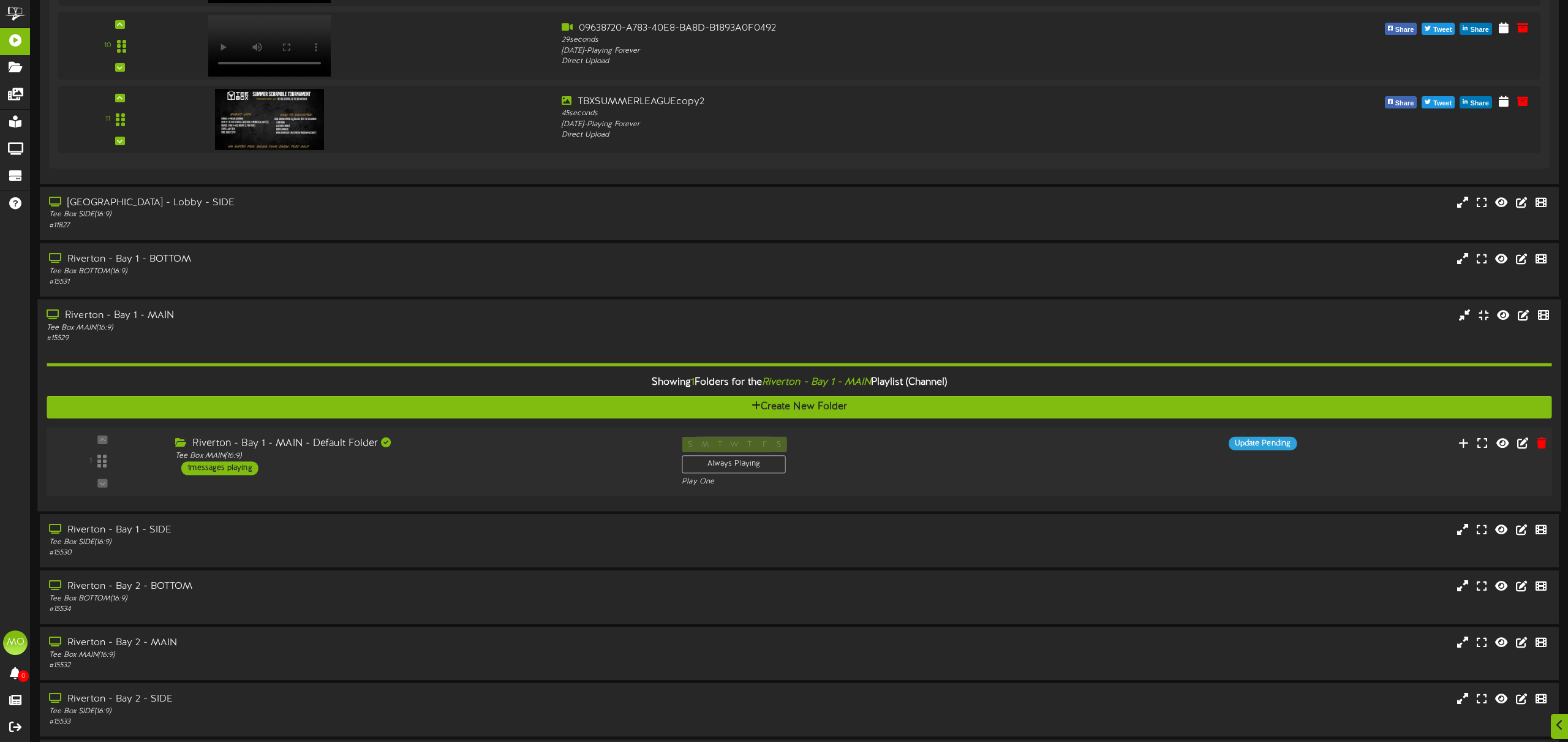
click at [488, 461] on div "Riverton - Bay 1 - MAIN - Default Folder Tee Box MAIN ( 16:9 ) 1 messages playi…" at bounding box center [419, 455] width 506 height 39
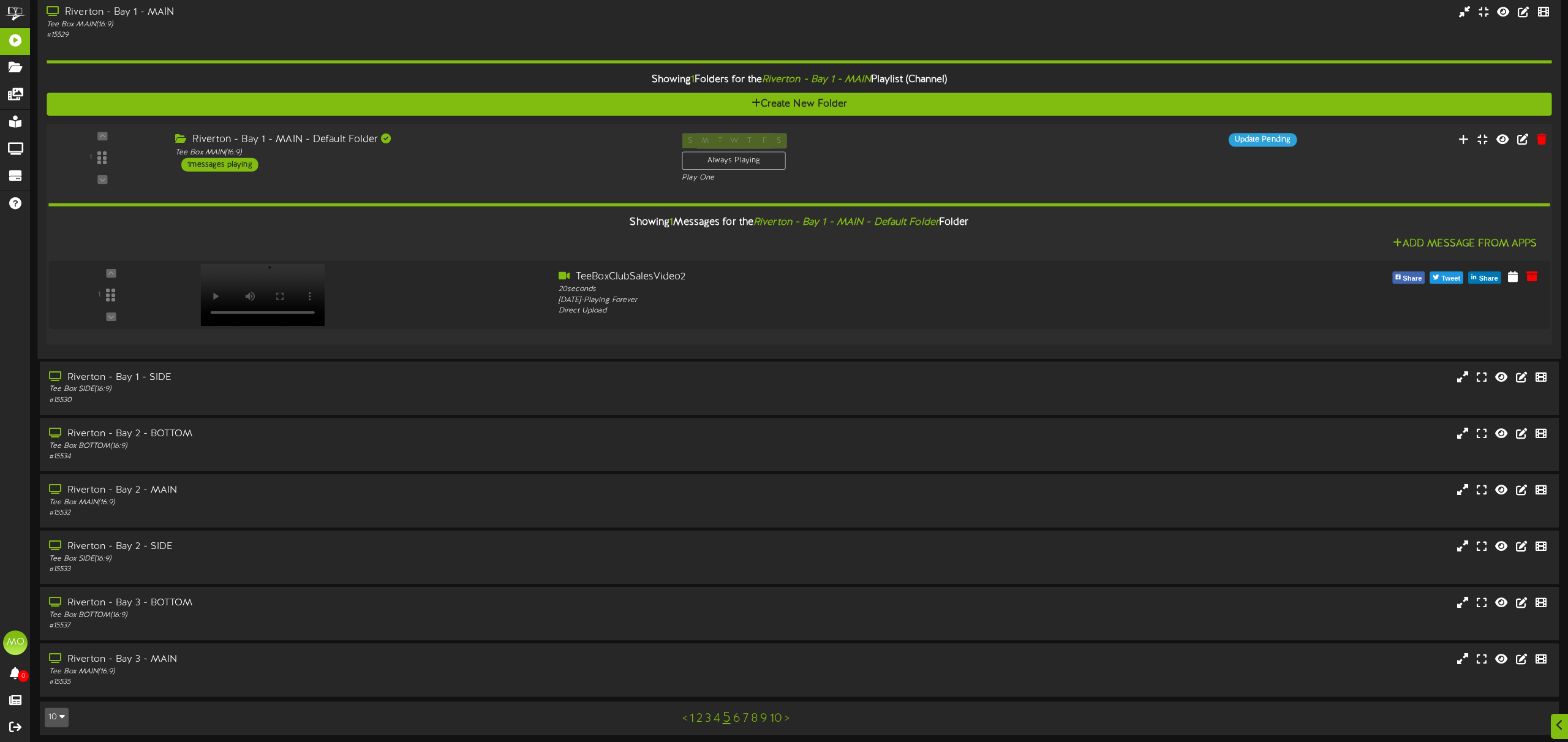
scroll to position [1786, 0]
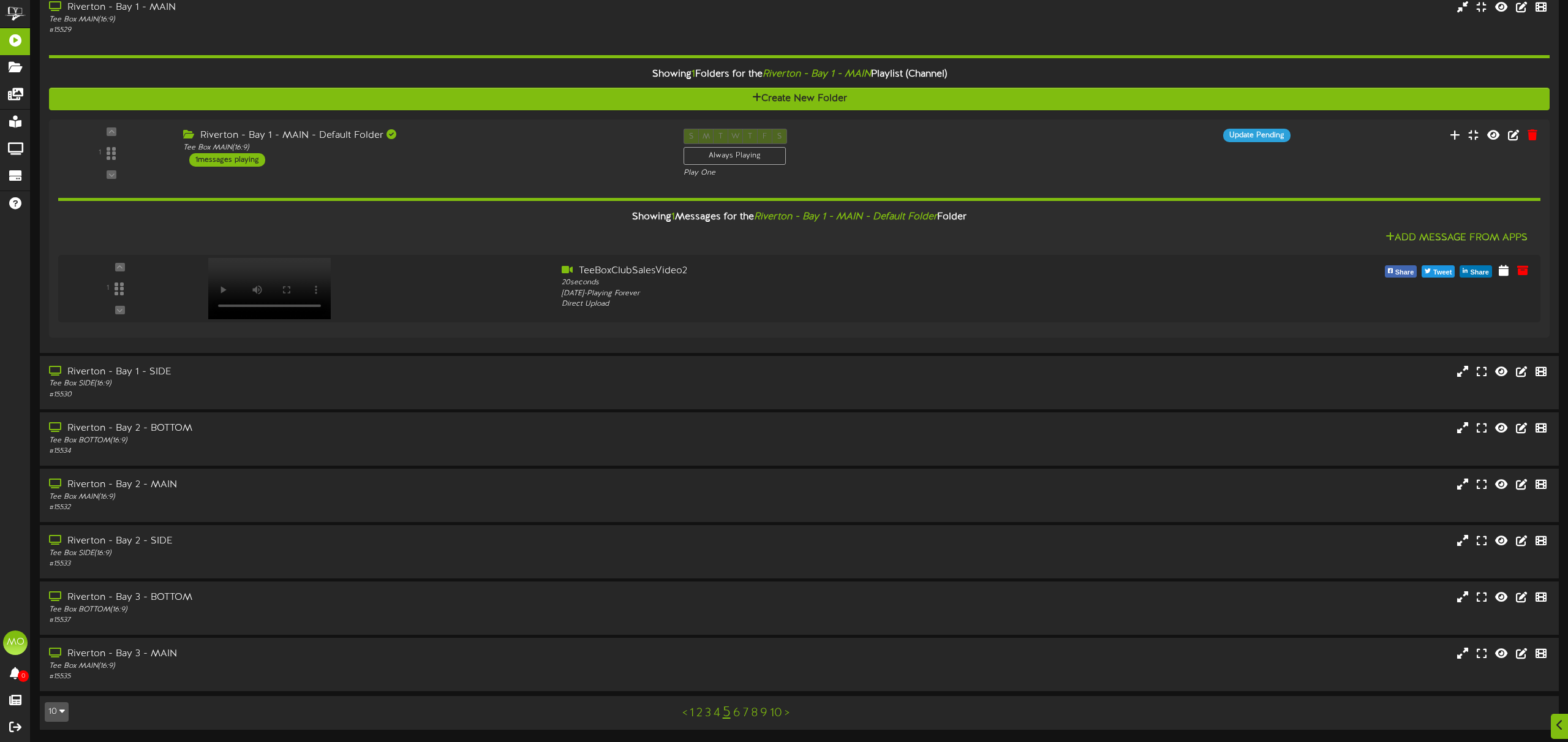
click at [734, 710] on link "6" at bounding box center [737, 713] width 8 height 14
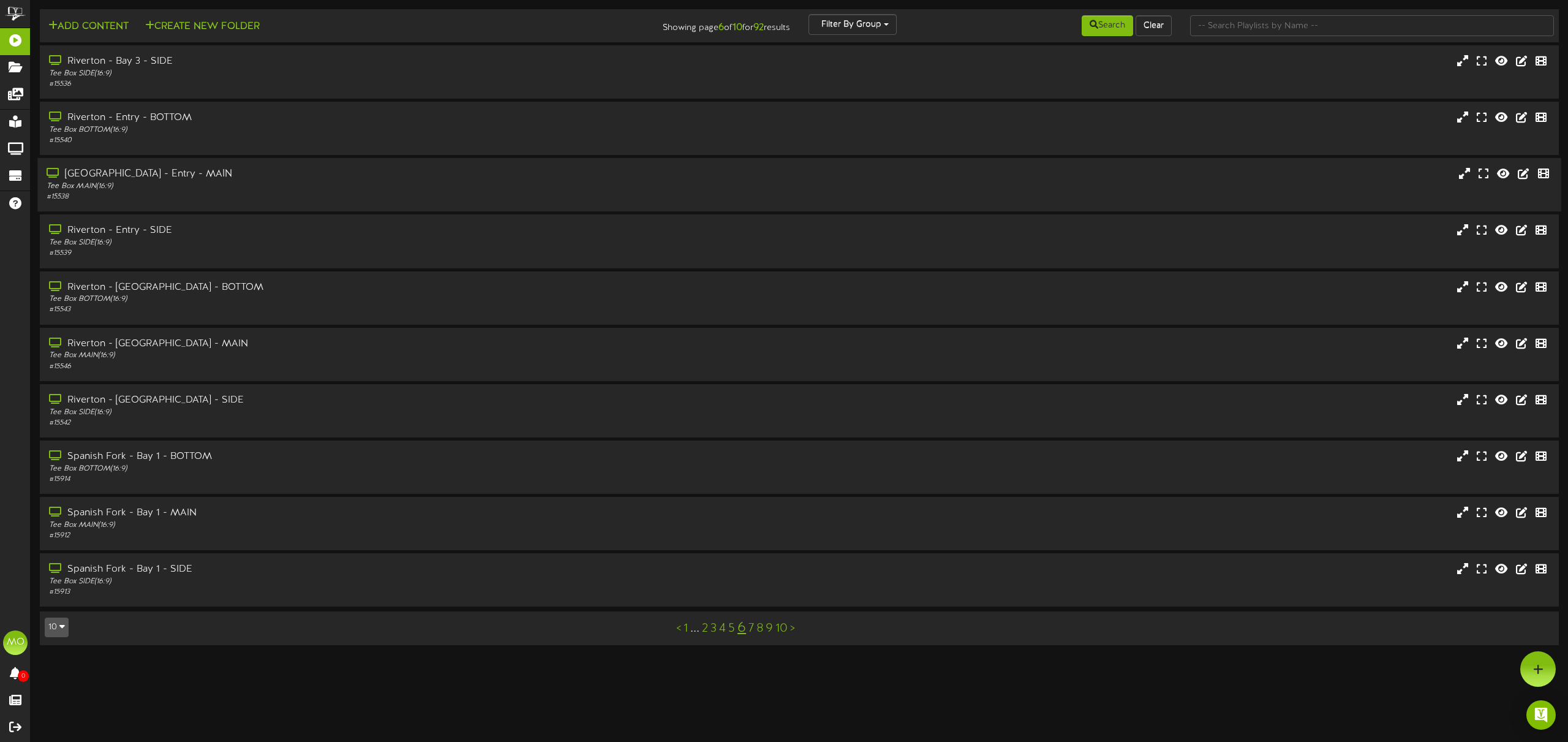
click at [282, 186] on div "Tee Box MAIN ( 16:9 )" at bounding box center [355, 186] width 616 height 11
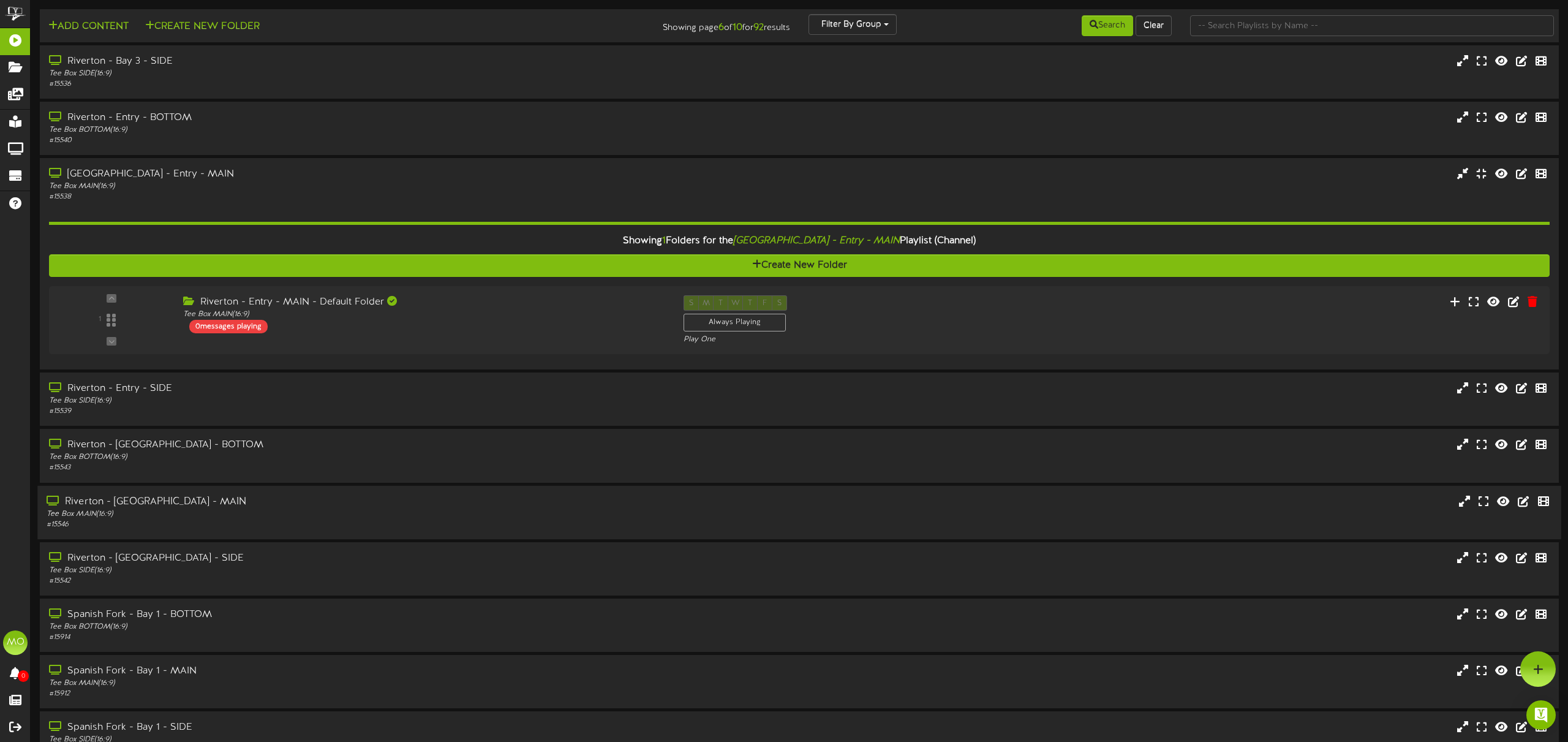
click at [347, 518] on div "Tee Box MAIN ( 16:9 )" at bounding box center [355, 513] width 616 height 11
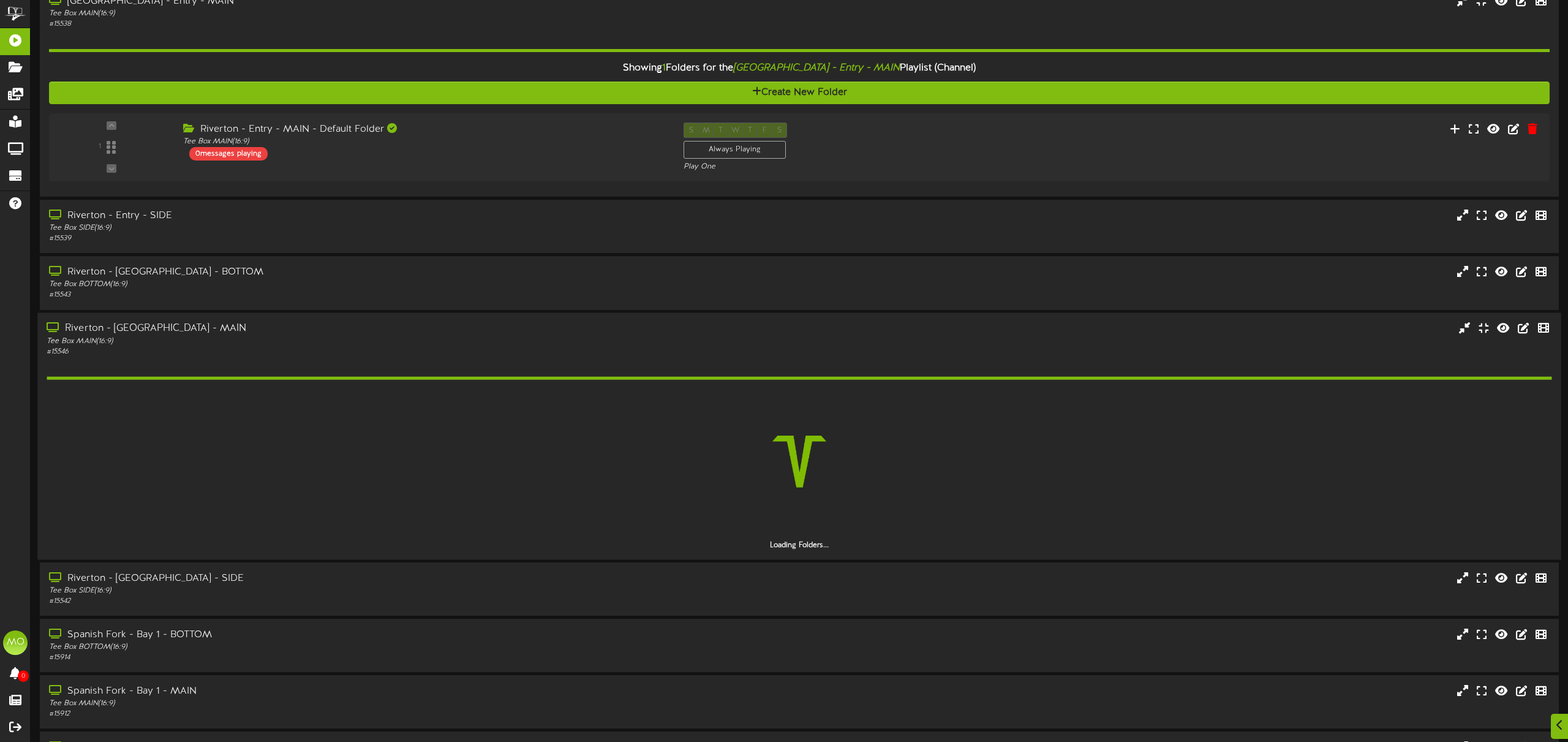
scroll to position [196, 0]
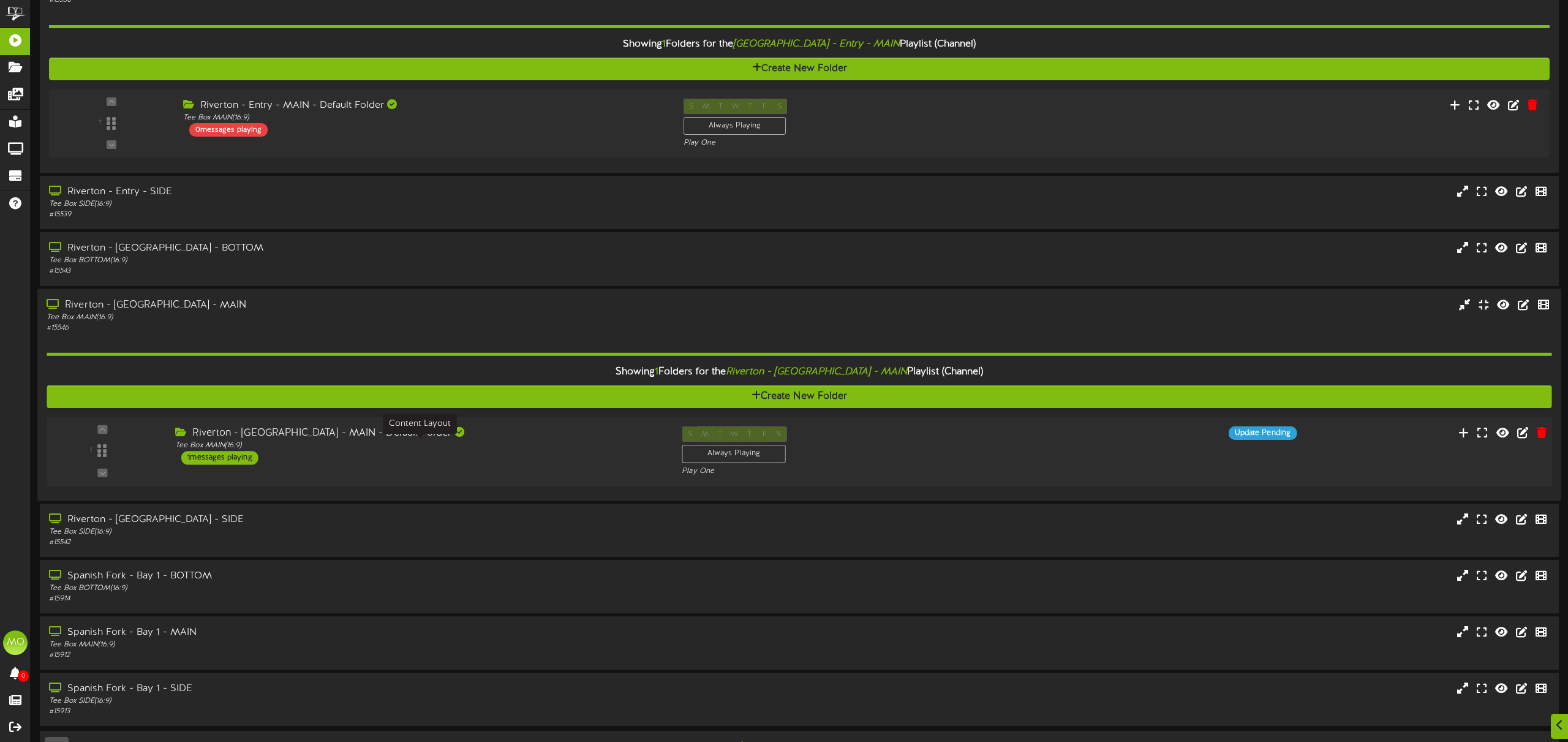
click at [500, 445] on div "Tee Box MAIN ( 16:9 )" at bounding box center [418, 444] width 488 height 11
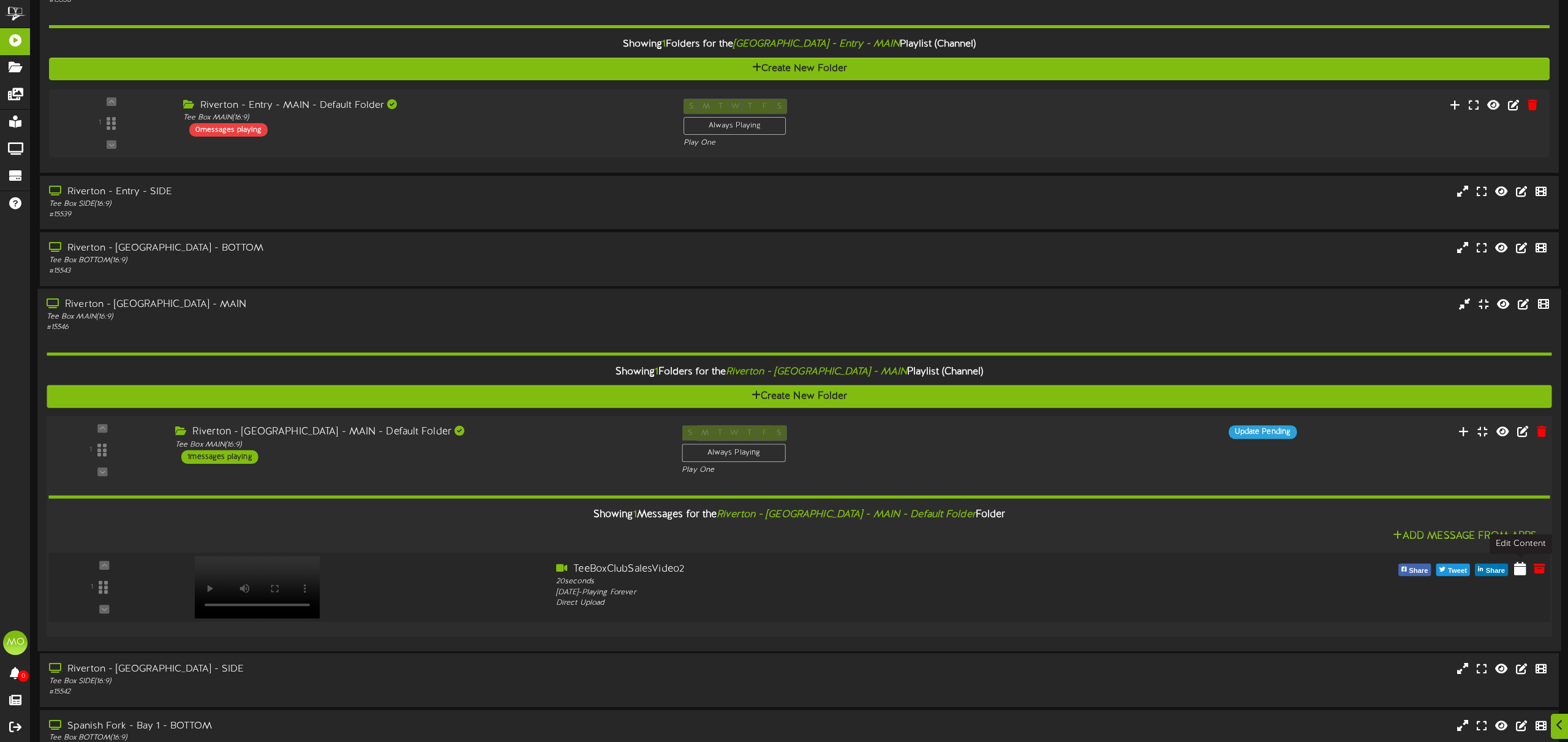
click at [1520, 565] on icon at bounding box center [1520, 568] width 13 height 14
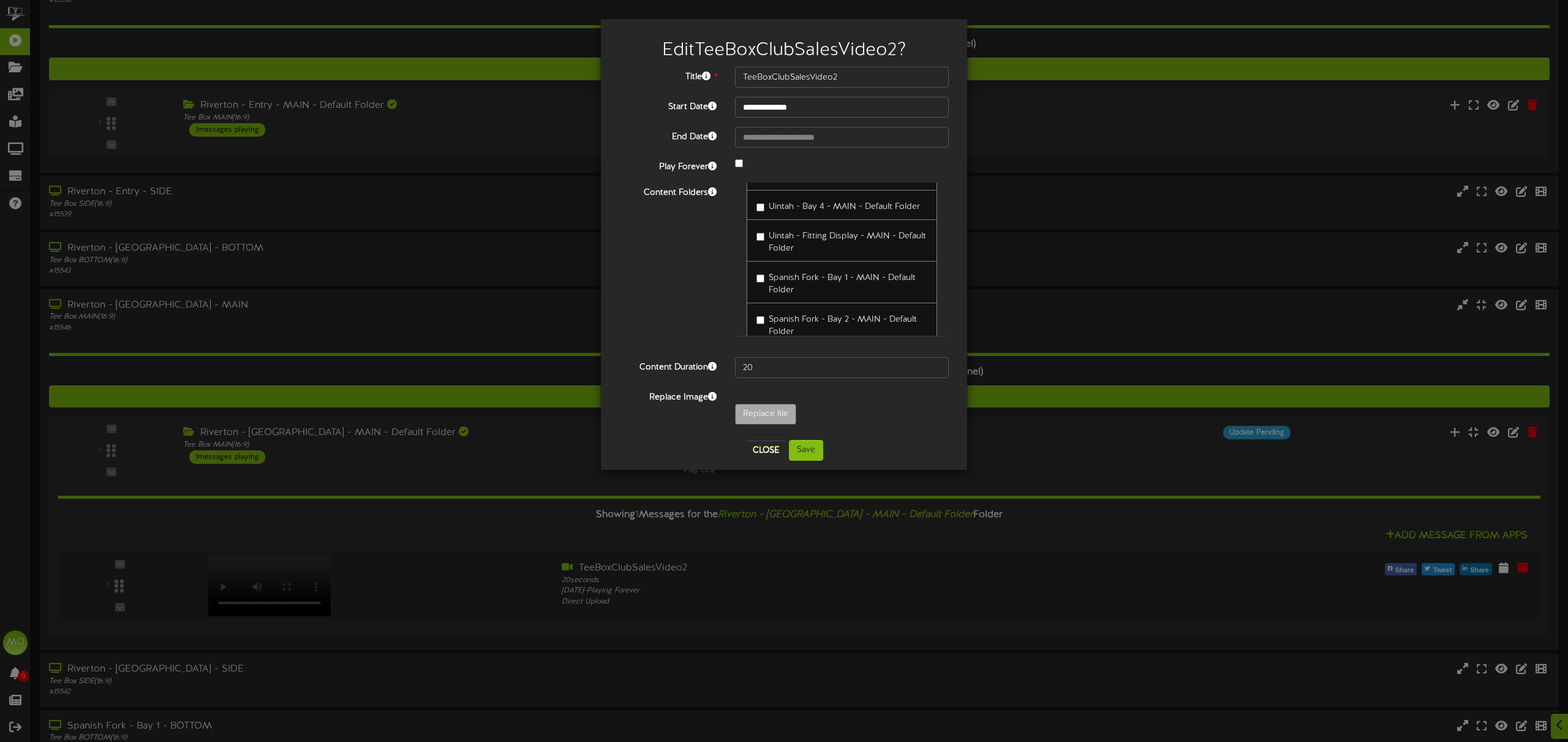
scroll to position [1064, 0]
click at [809, 454] on button "Save" at bounding box center [805, 450] width 34 height 21
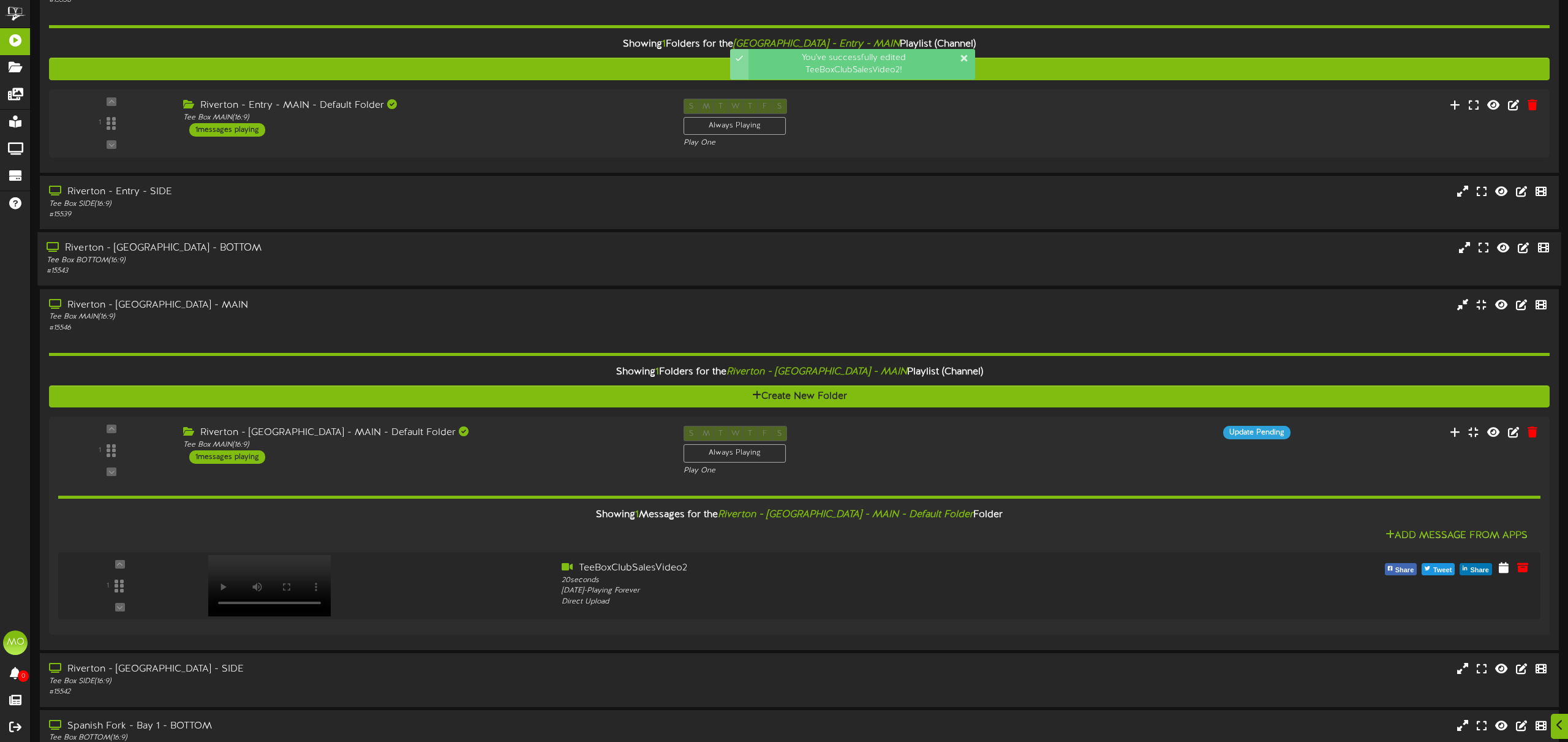
click at [280, 253] on div "Riverton - [GEOGRAPHIC_DATA] - BOTTOM" at bounding box center [355, 248] width 616 height 14
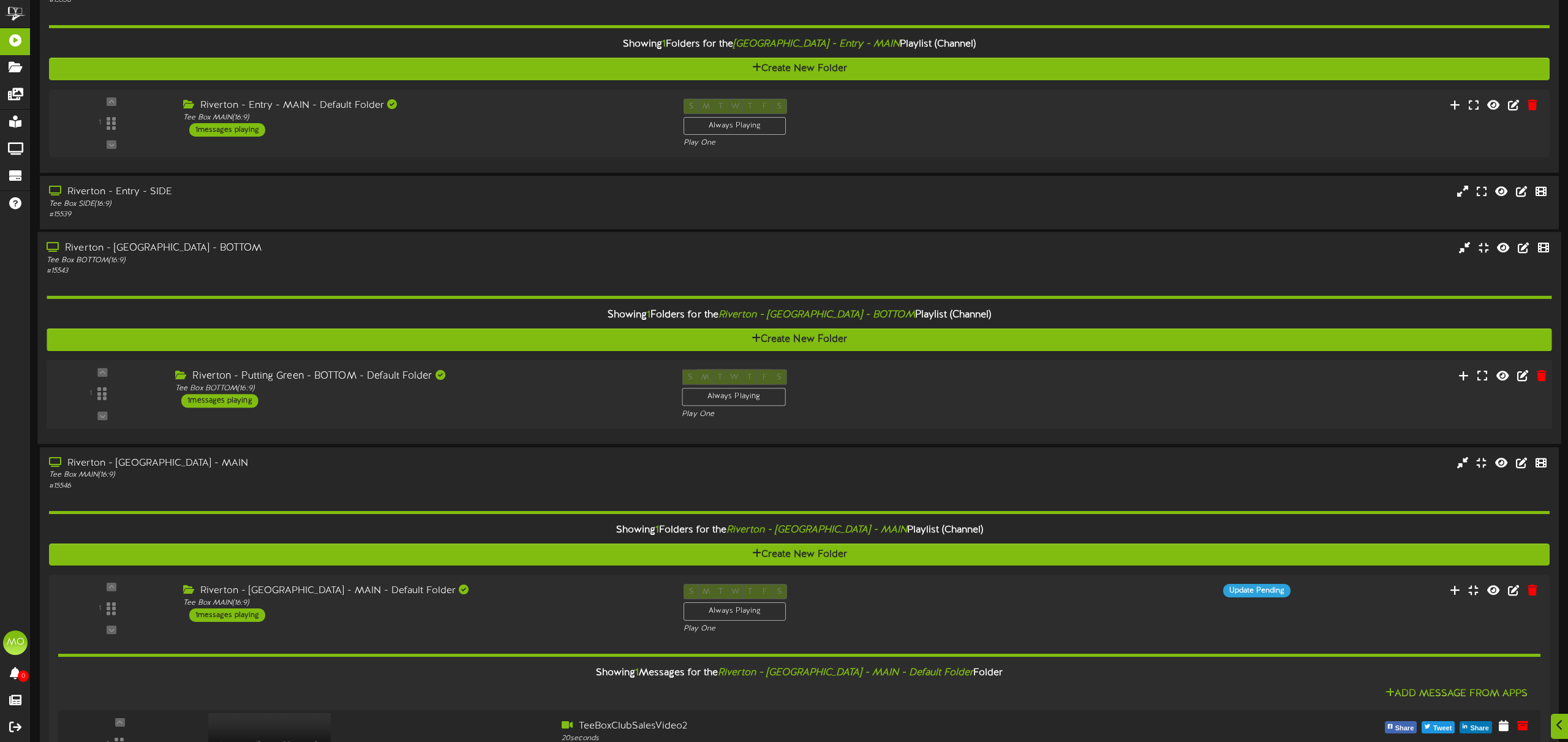
click at [528, 397] on div "Riverton - Putting Green - BOTTOM - Default Folder Tee Box BOTTOM ( 16:9 ) 1 me…" at bounding box center [419, 388] width 506 height 39
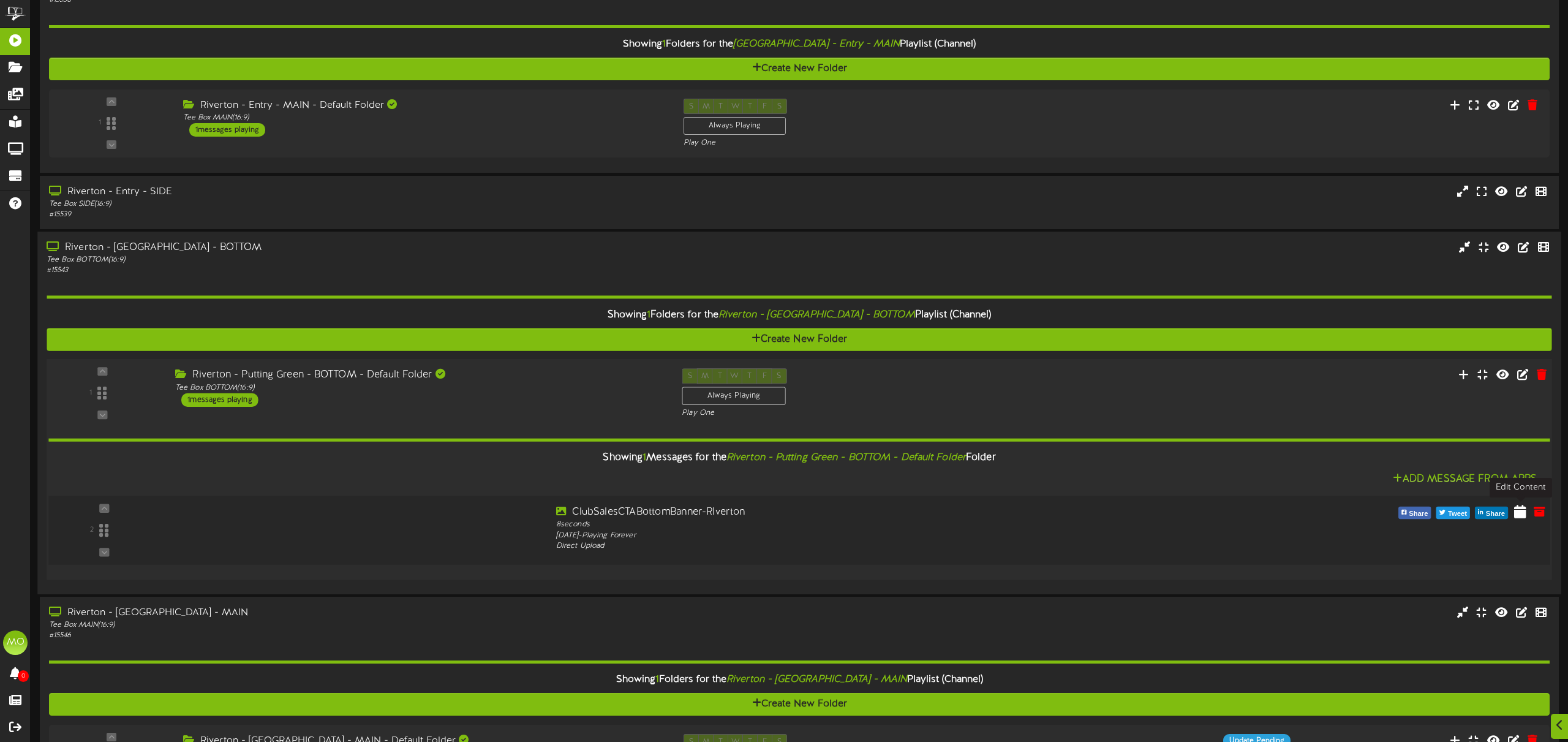
click at [1523, 513] on icon at bounding box center [1520, 511] width 13 height 14
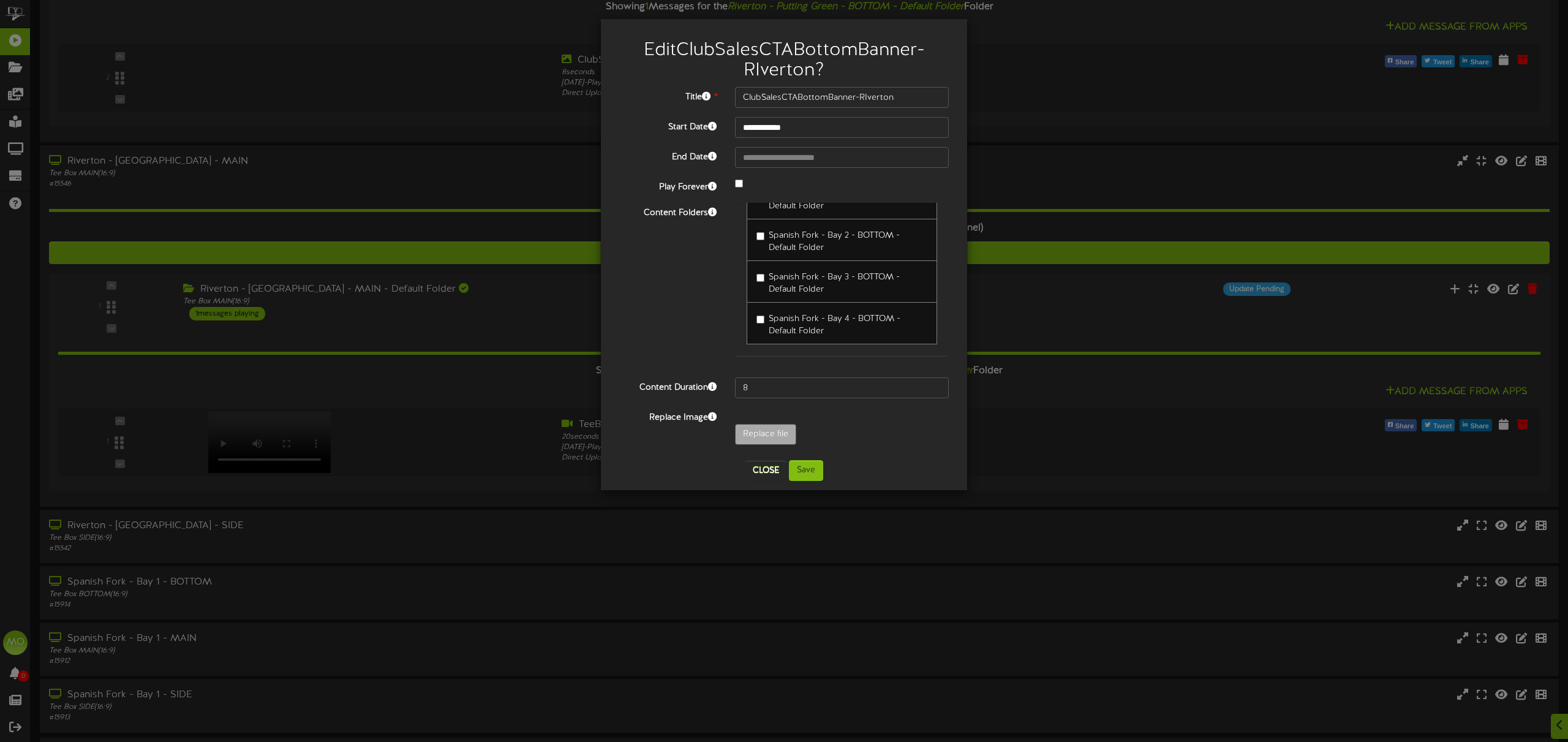
scroll to position [652, 0]
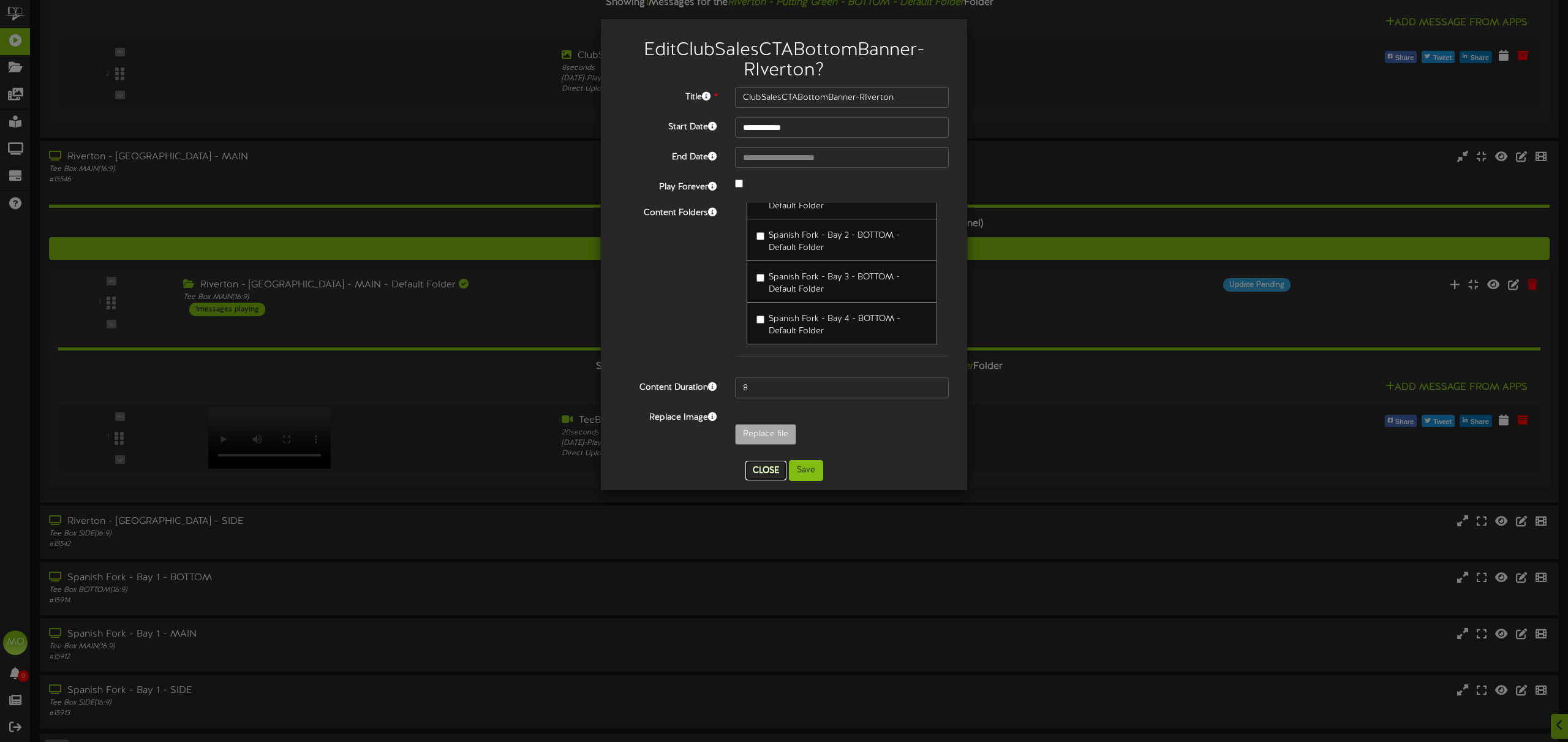
click at [767, 471] on button "Close" at bounding box center [765, 471] width 41 height 19
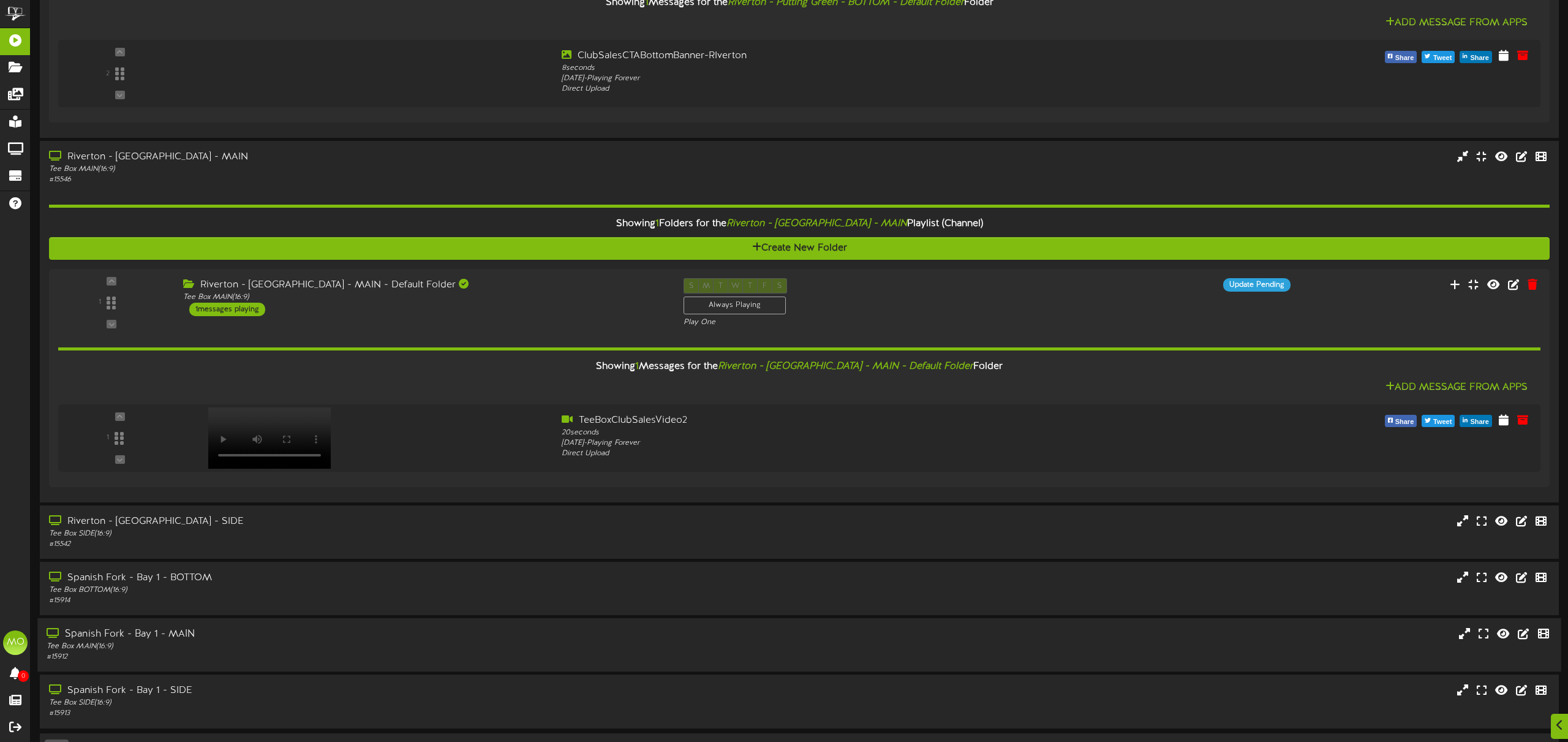
scroll to position [689, 0]
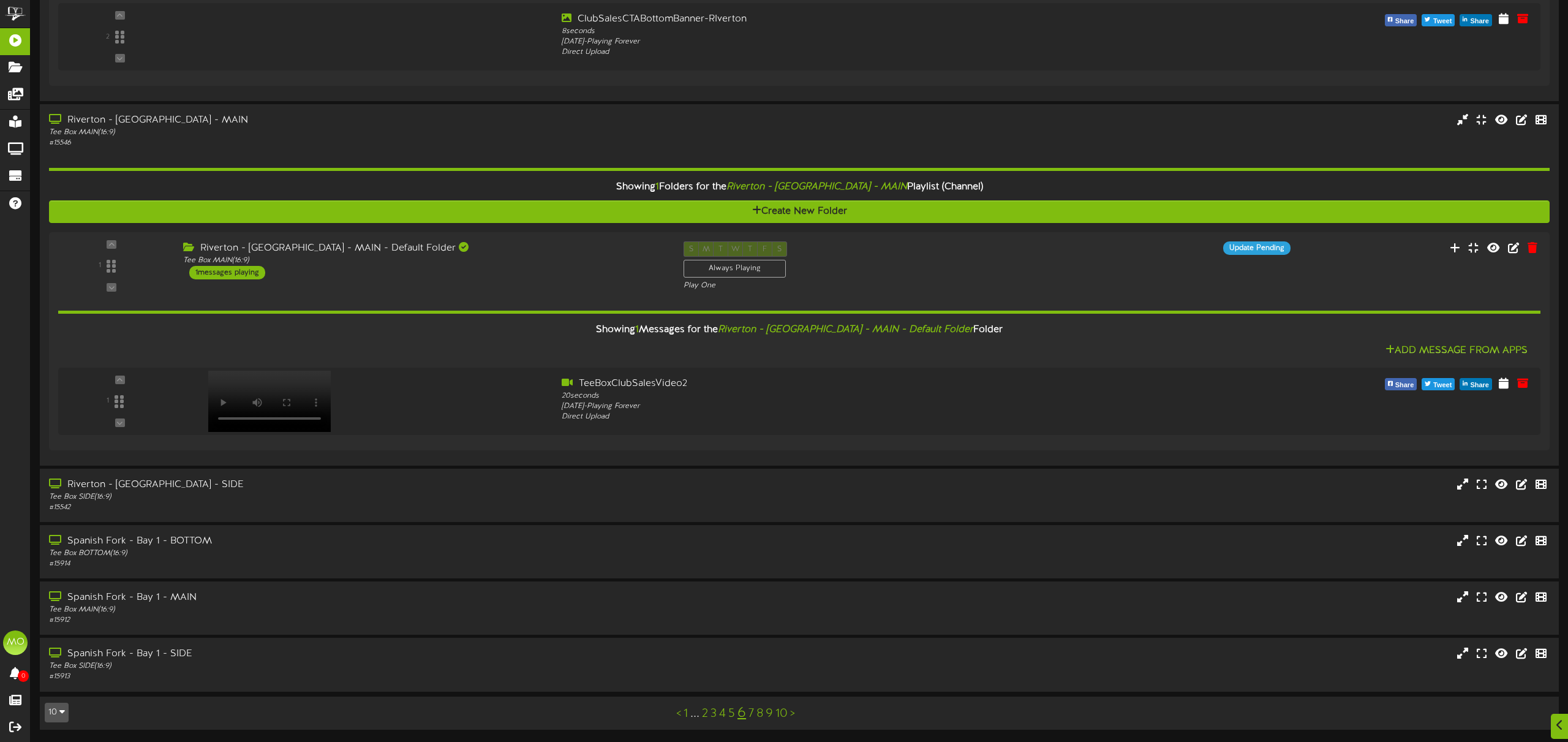
click at [686, 712] on link "1" at bounding box center [685, 713] width 4 height 14
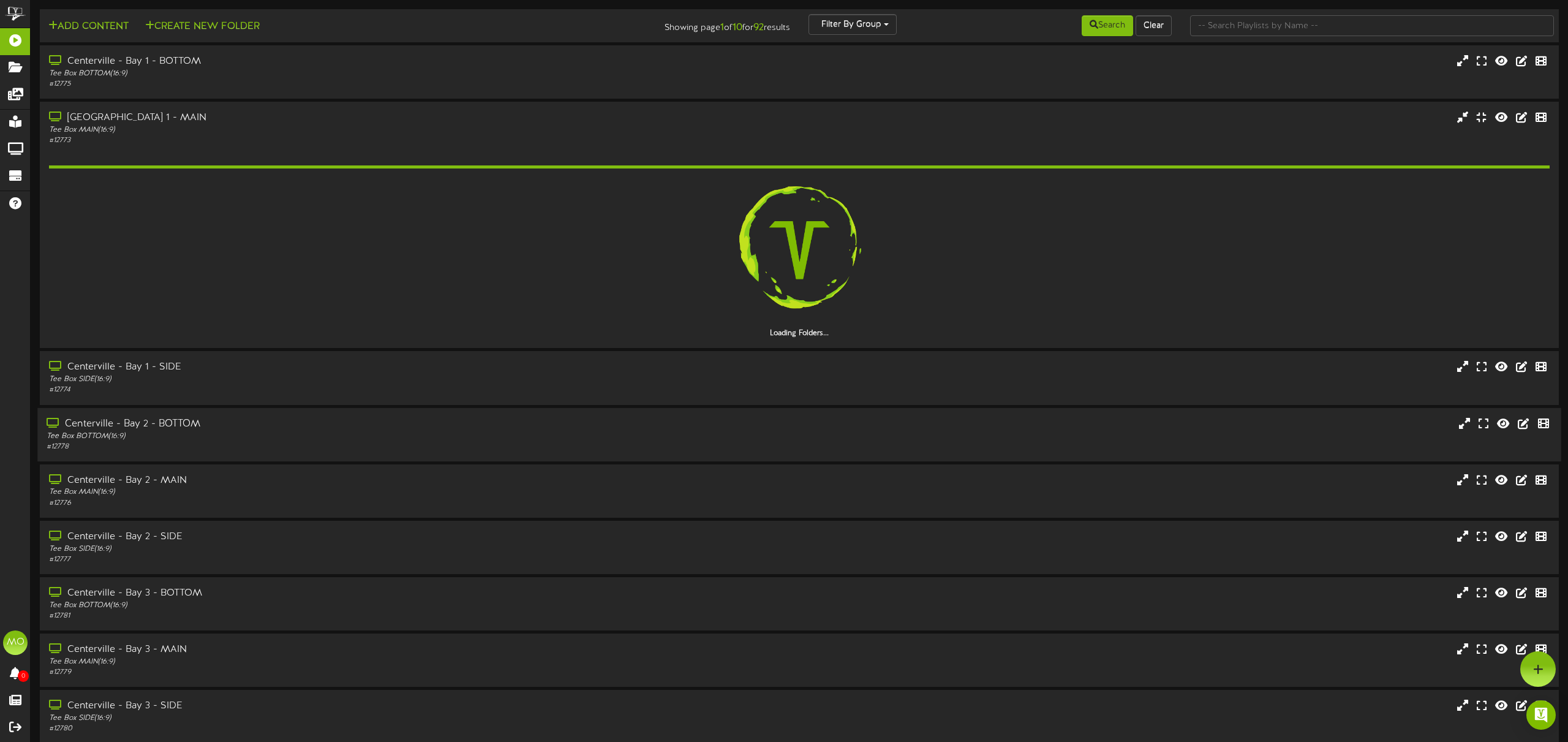
click at [250, 434] on div "Tee Box BOTTOM ( 16:9 )" at bounding box center [355, 436] width 616 height 11
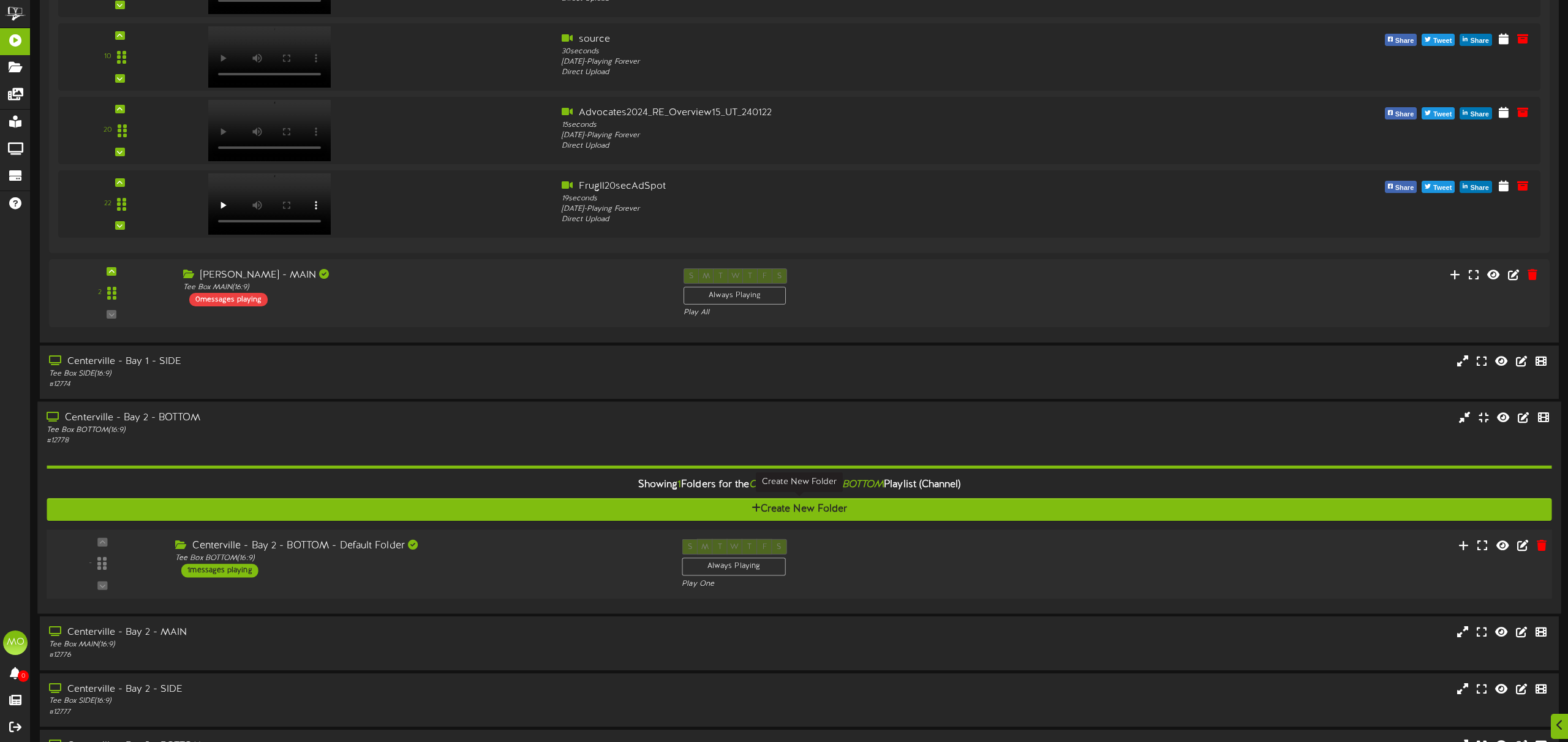
scroll to position [488, 0]
click at [522, 554] on div "Tee Box BOTTOM ( 16:9 )" at bounding box center [418, 558] width 488 height 11
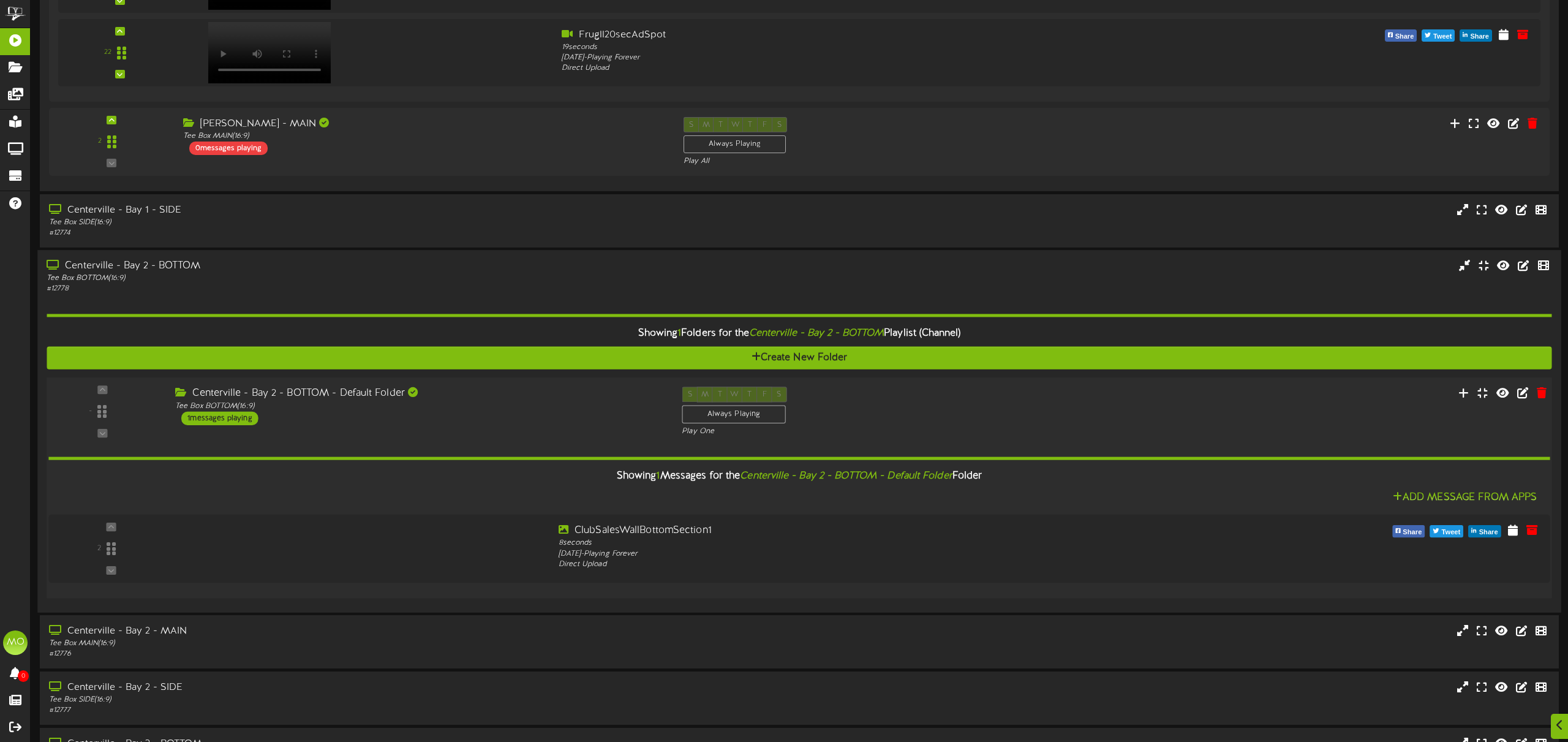
scroll to position [650, 0]
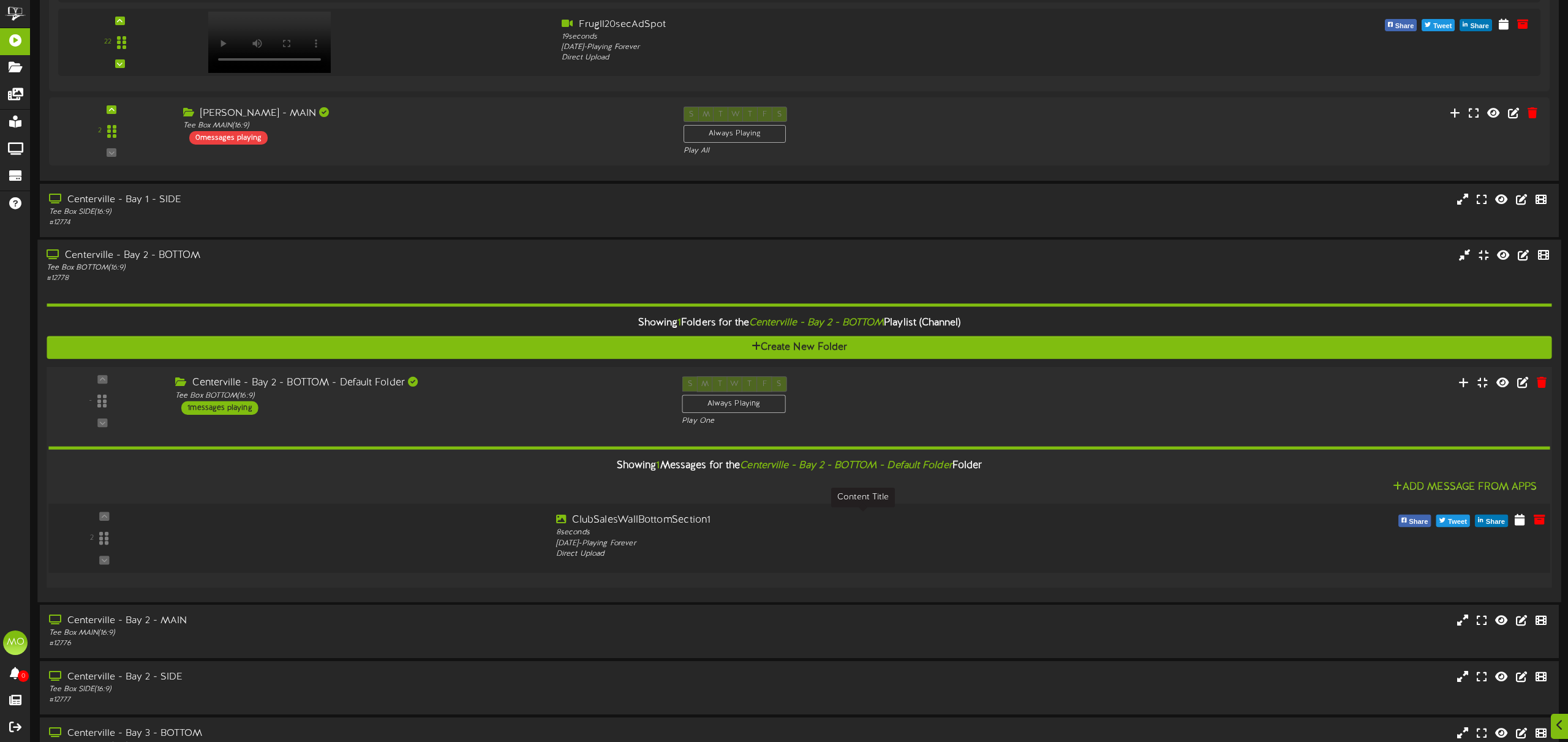
click at [958, 526] on div "ClubSalesWallBottomSection1" at bounding box center [863, 520] width 613 height 14
click at [1522, 522] on icon at bounding box center [1520, 519] width 13 height 14
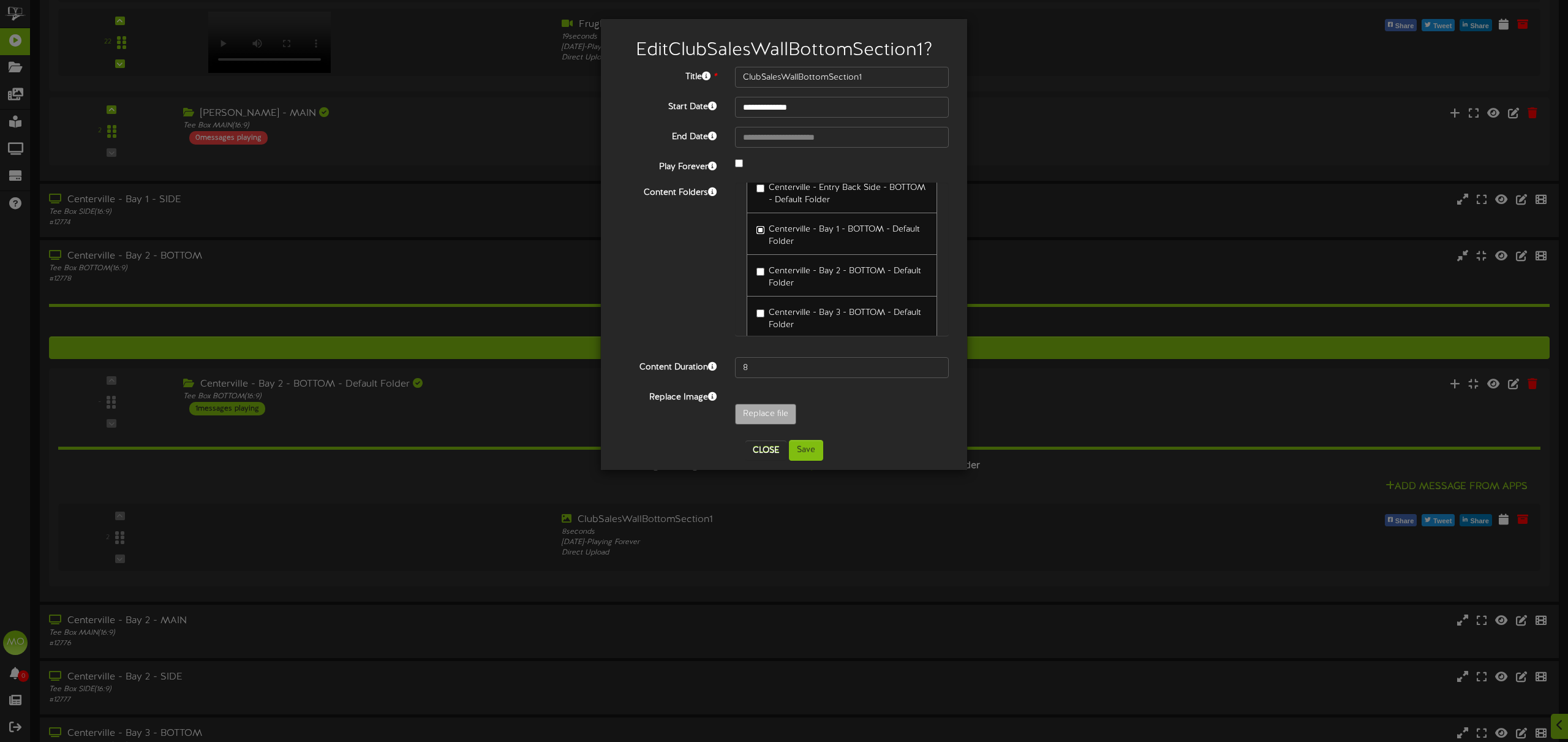
scroll to position [227, 0]
click at [812, 451] on button "Save" at bounding box center [805, 450] width 34 height 21
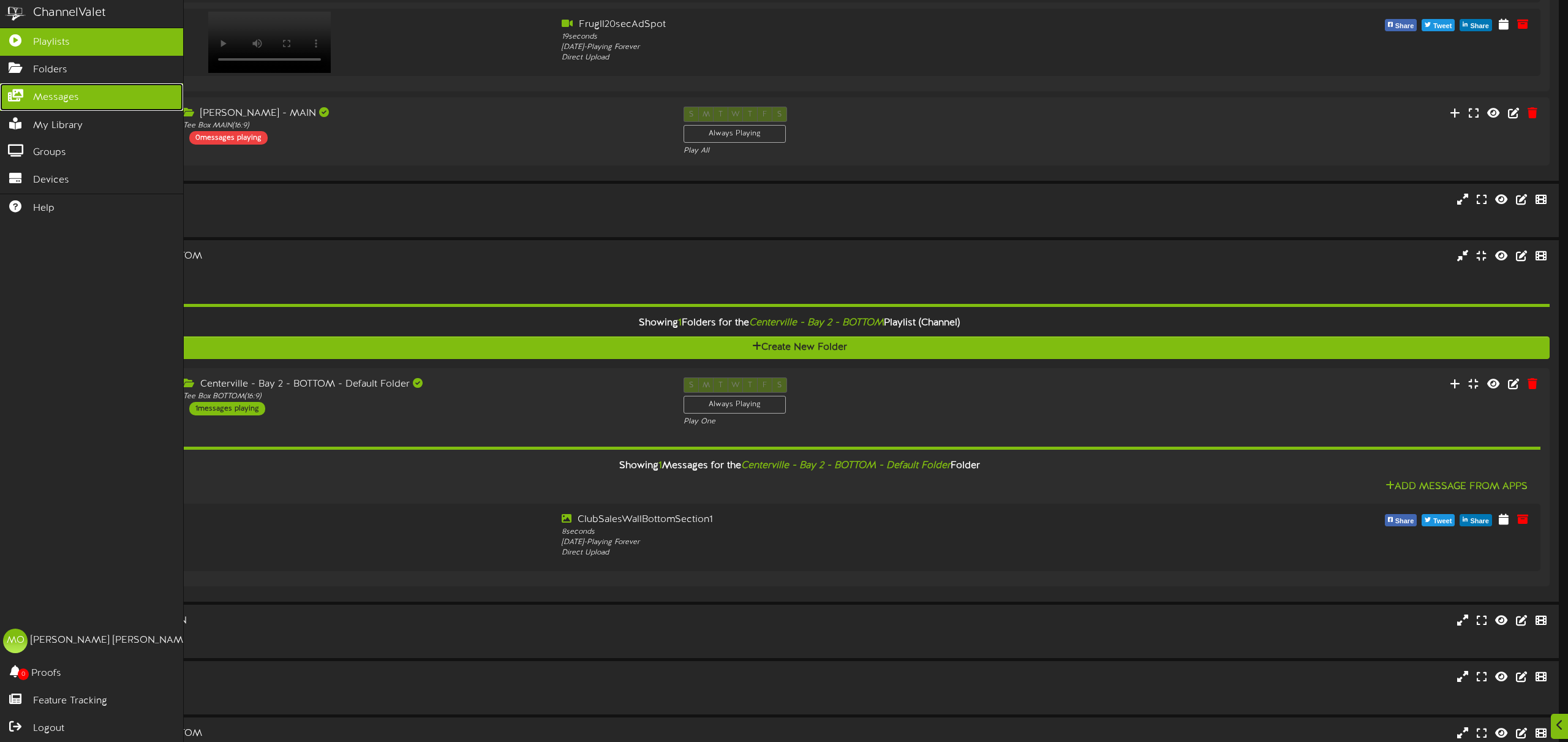
click at [39, 101] on span "Messages" at bounding box center [56, 98] width 46 height 14
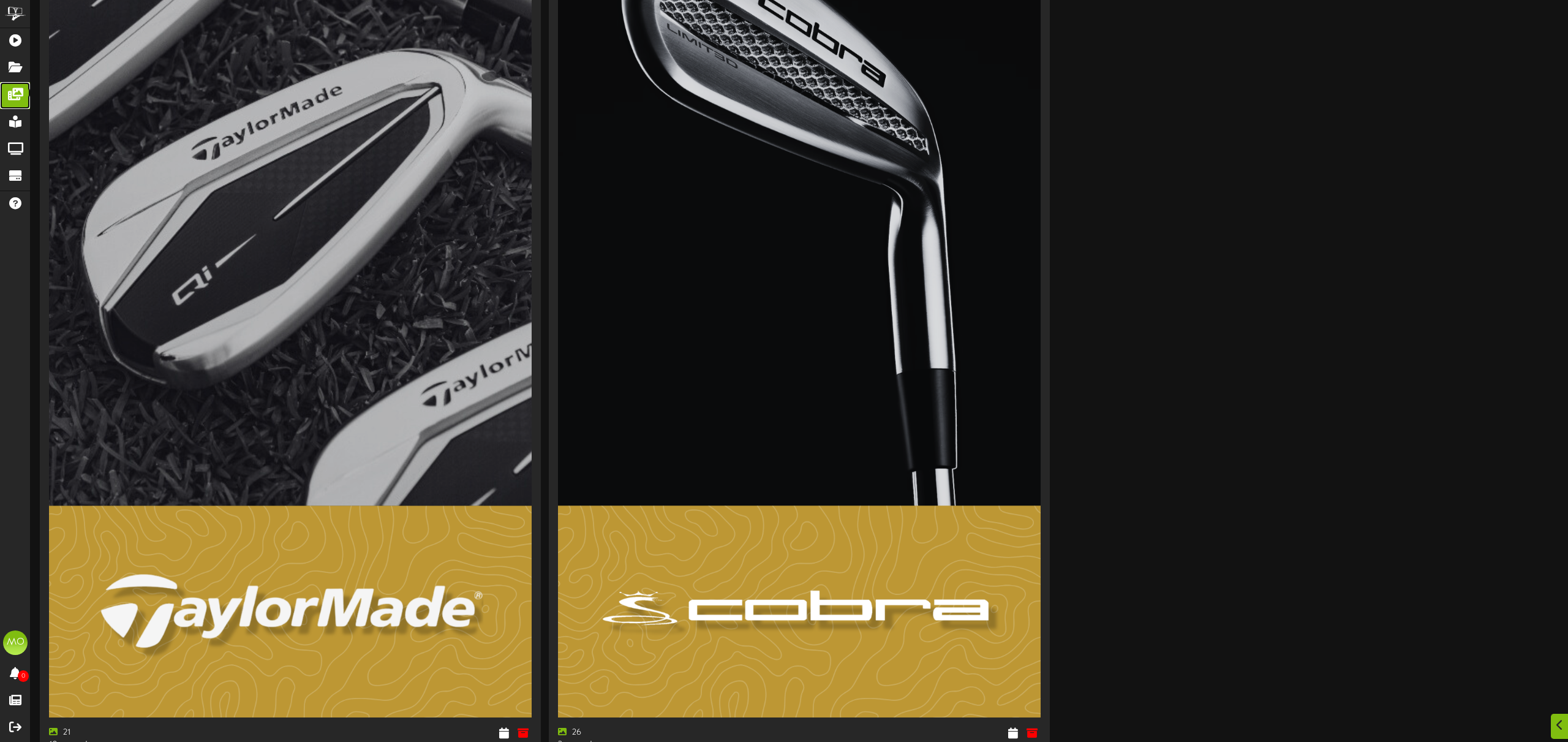
scroll to position [5183, 0]
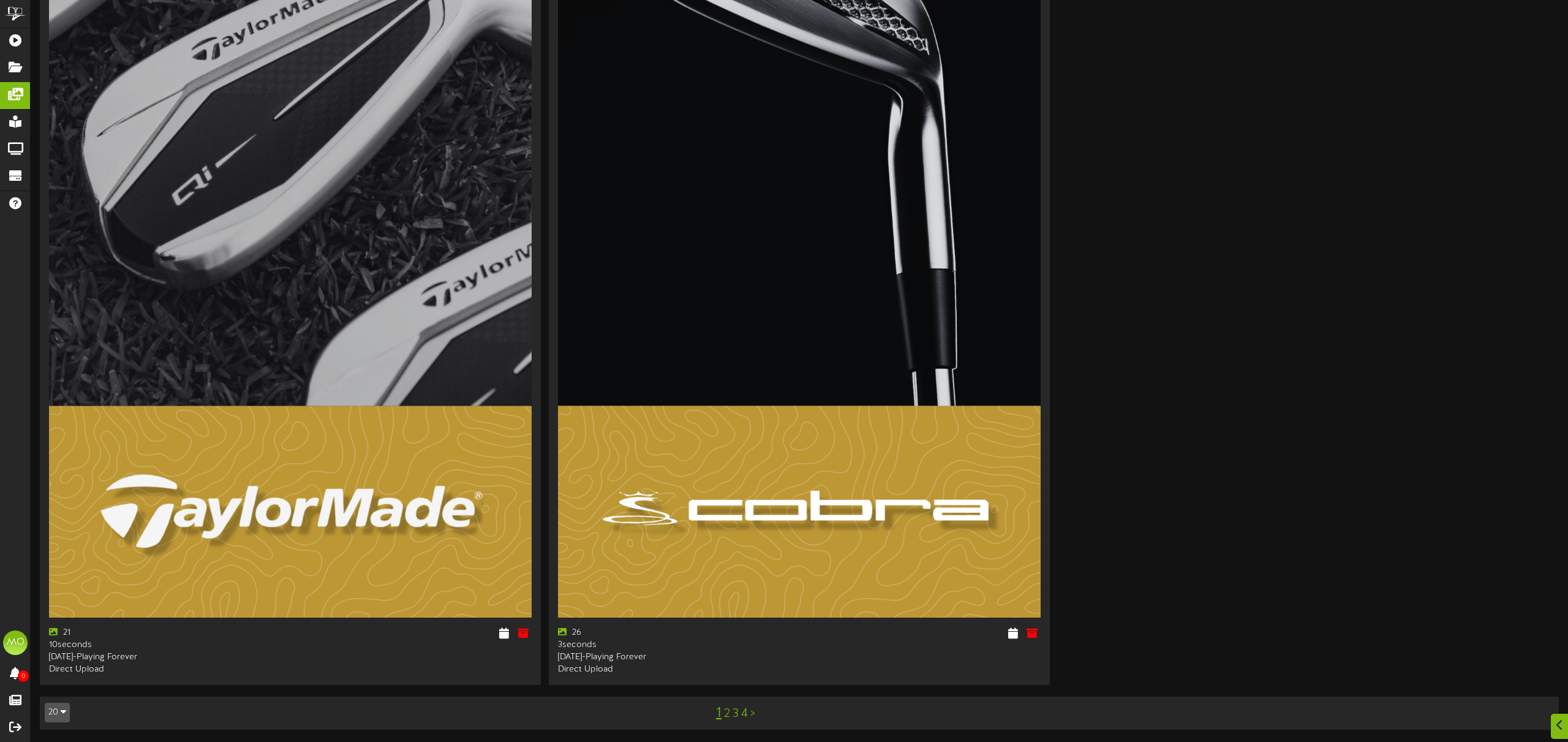
click at [727, 713] on link "2" at bounding box center [727, 713] width 6 height 14
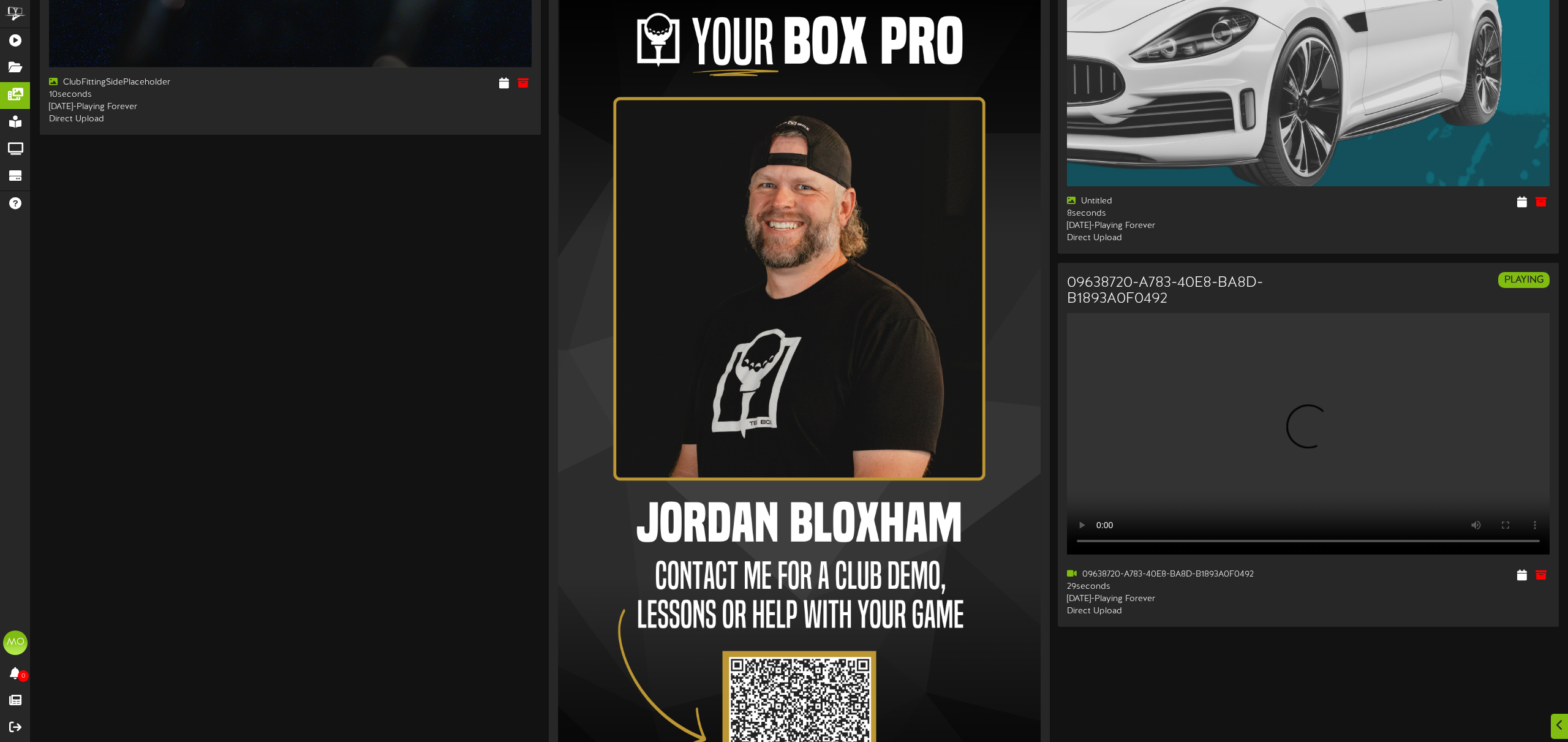
scroll to position [2679, 0]
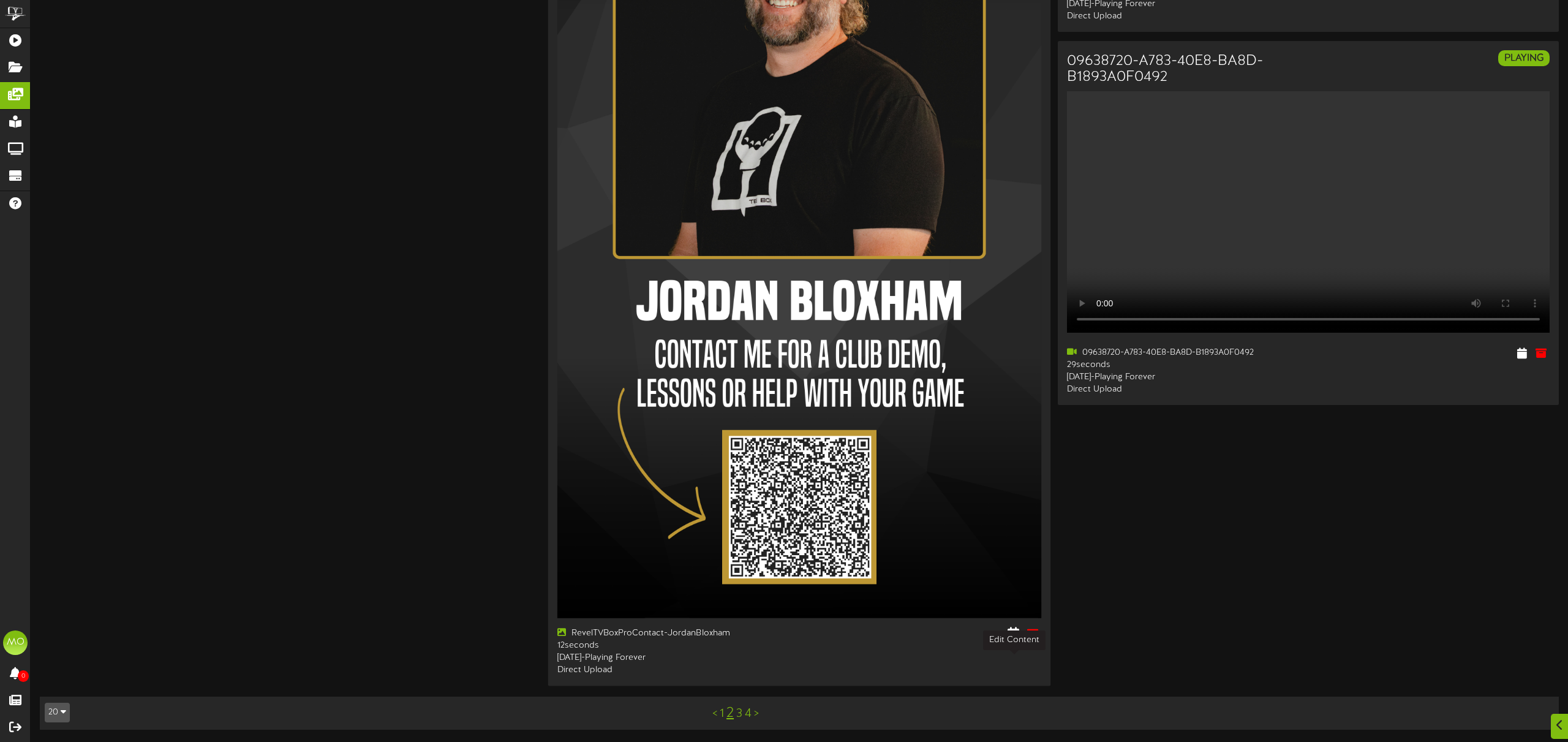
click at [1012, 636] on icon at bounding box center [1013, 633] width 12 height 14
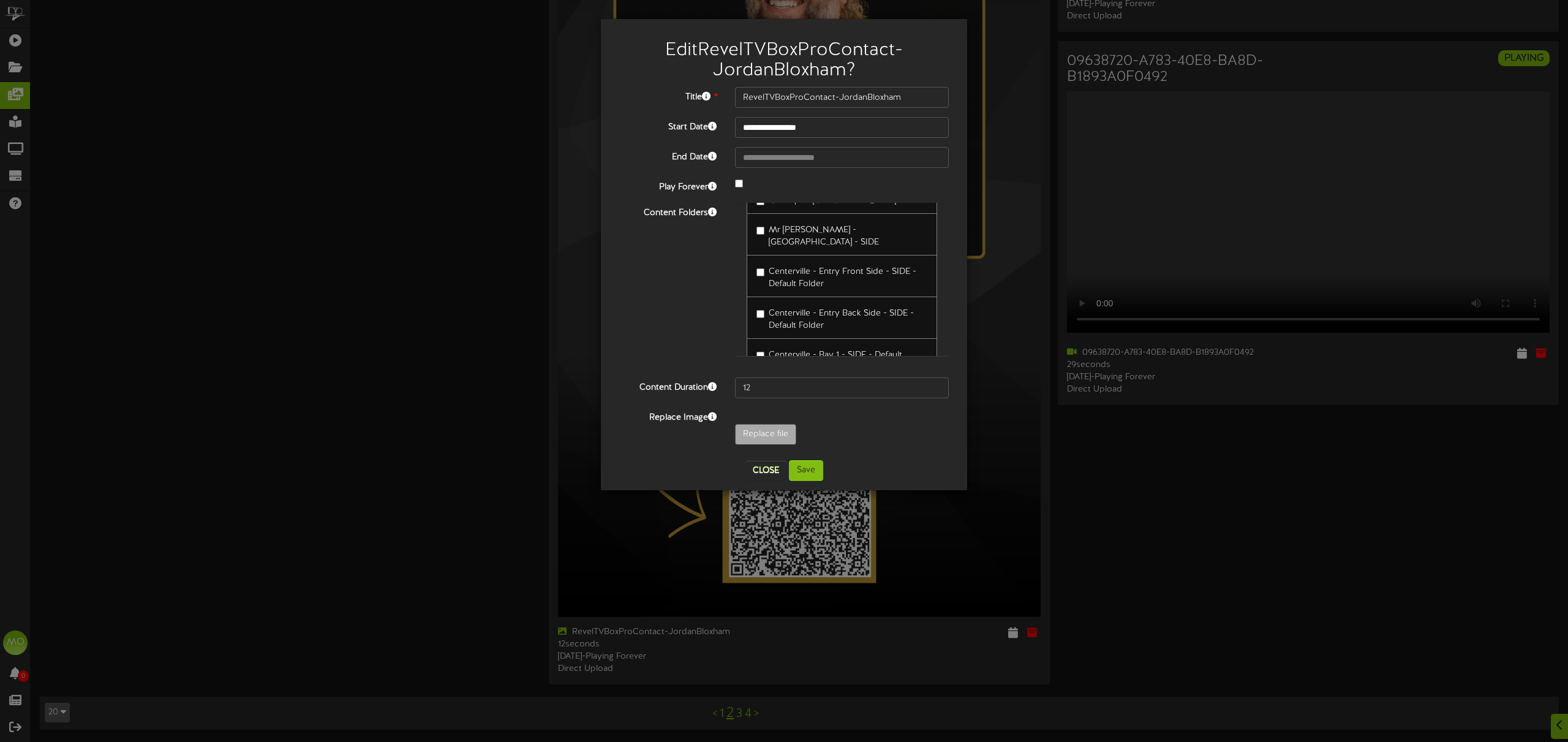
scroll to position [224, 0]
click at [765, 264] on label "Centerville - Entry Front Side - SIDE - Default Folder" at bounding box center [841, 278] width 171 height 29
click at [817, 474] on button "Save" at bounding box center [805, 471] width 34 height 21
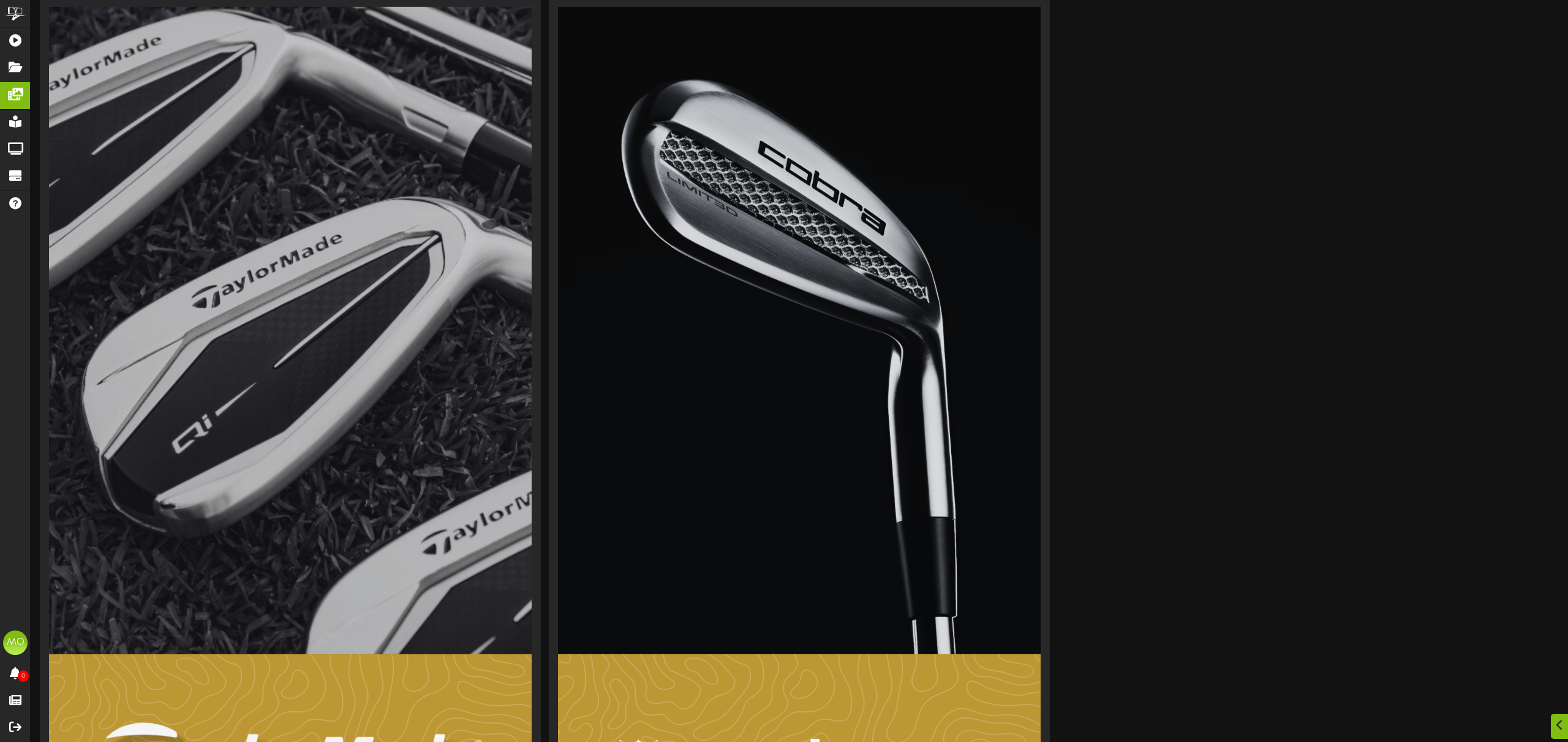
scroll to position [5183, 0]
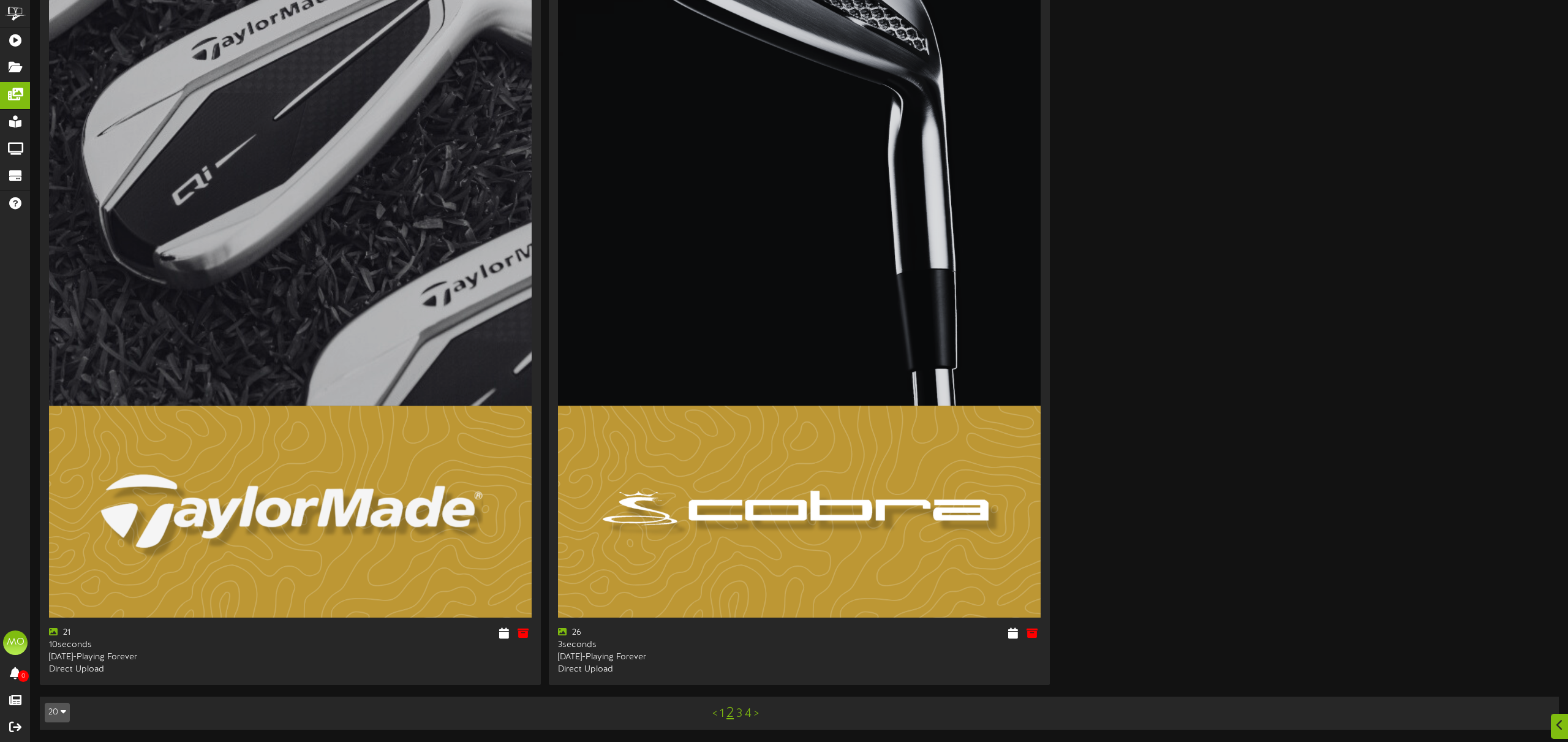
click at [742, 713] on div "< 1 2 3 4 >" at bounding box center [736, 713] width 383 height 23
click at [740, 713] on link "3" at bounding box center [739, 713] width 6 height 14
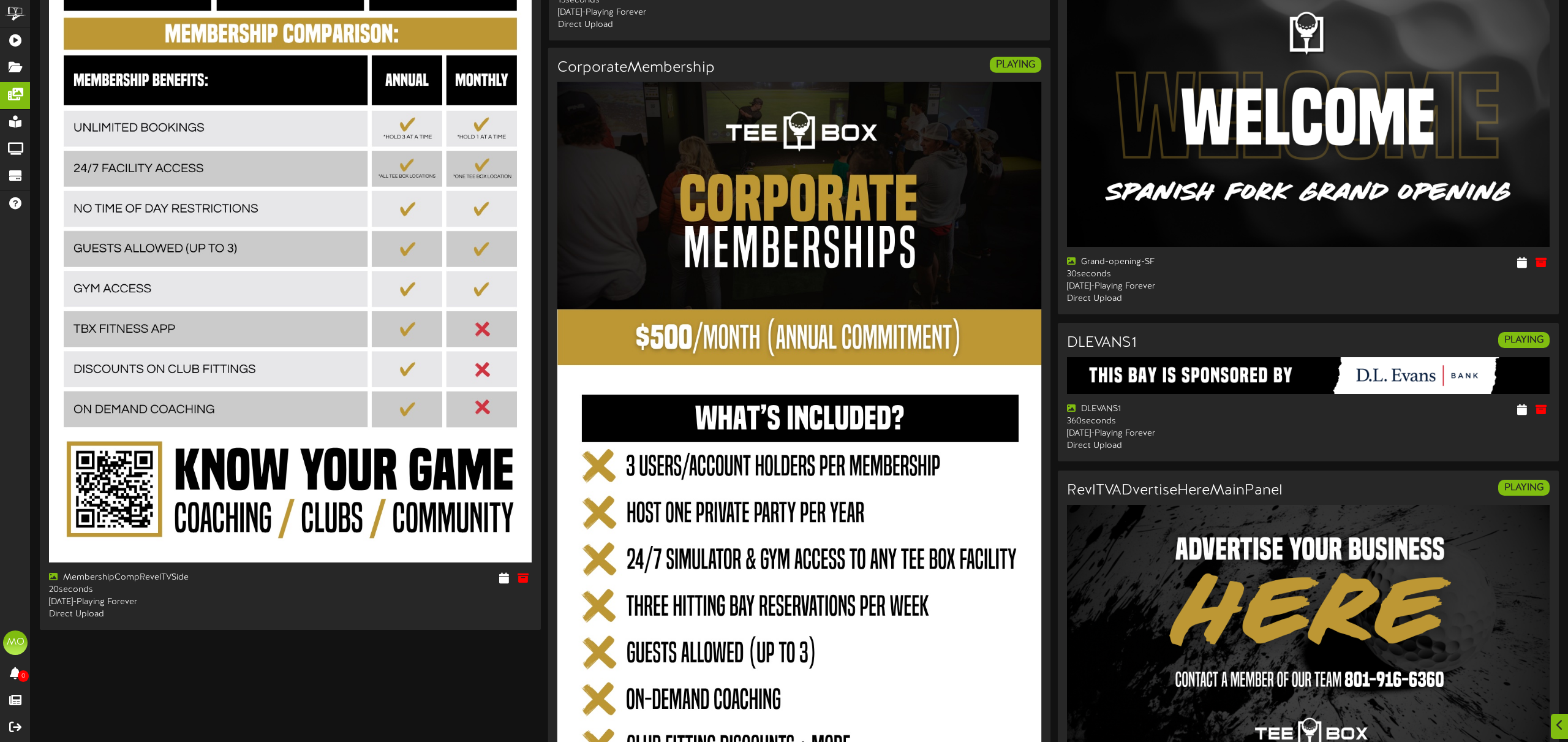
scroll to position [2958, 0]
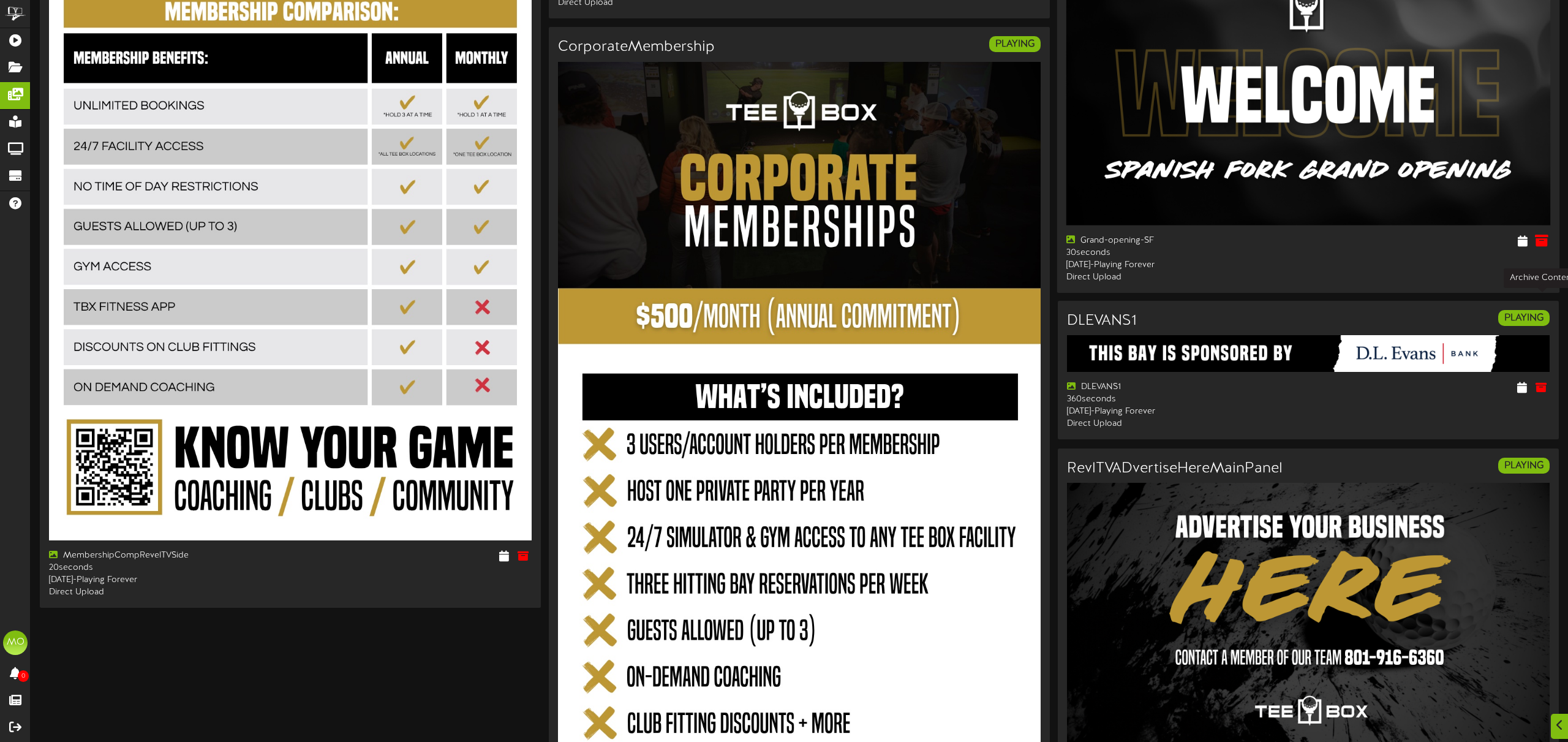
click at [1540, 246] on icon at bounding box center [1541, 241] width 14 height 14
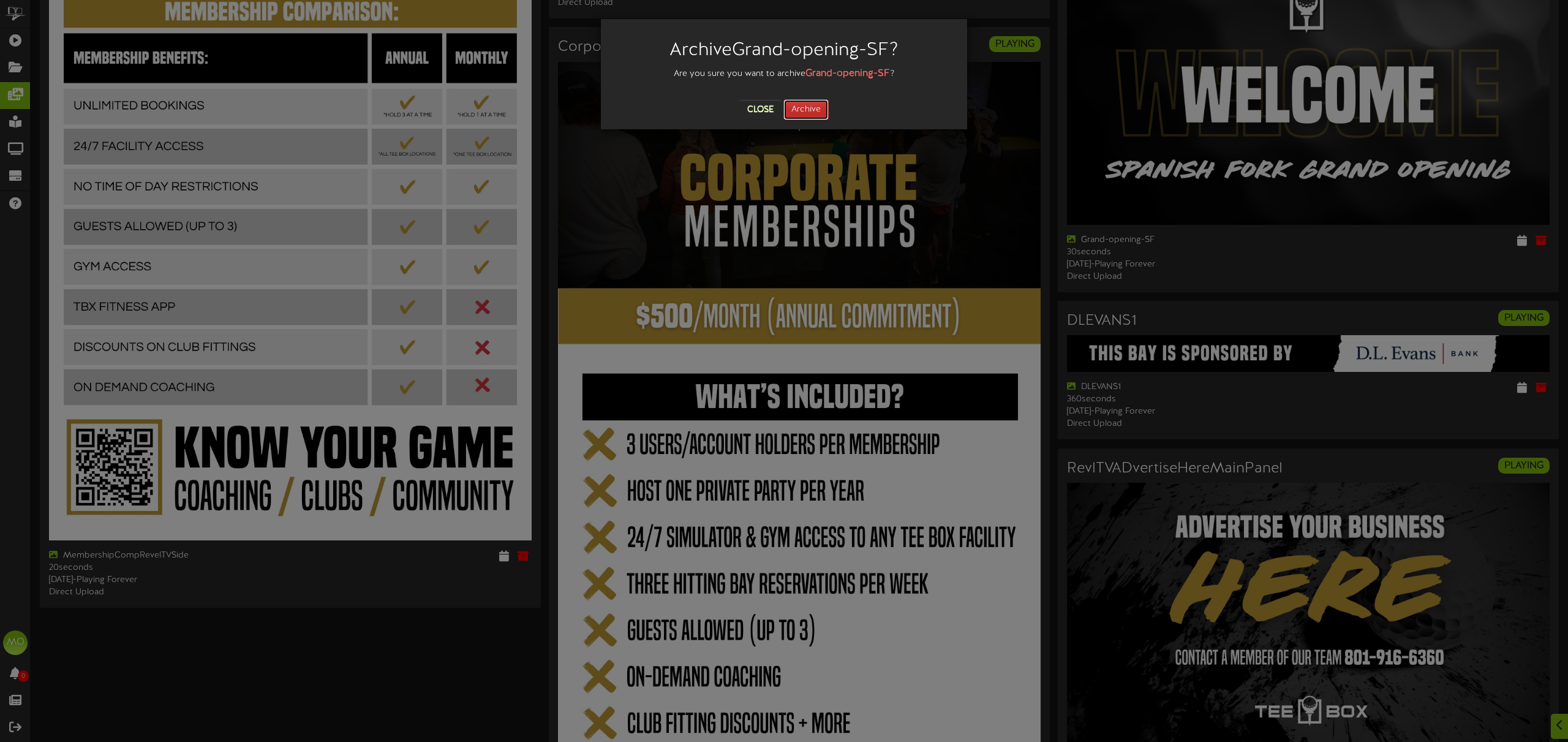
click at [809, 112] on button "Archive" at bounding box center [806, 110] width 45 height 21
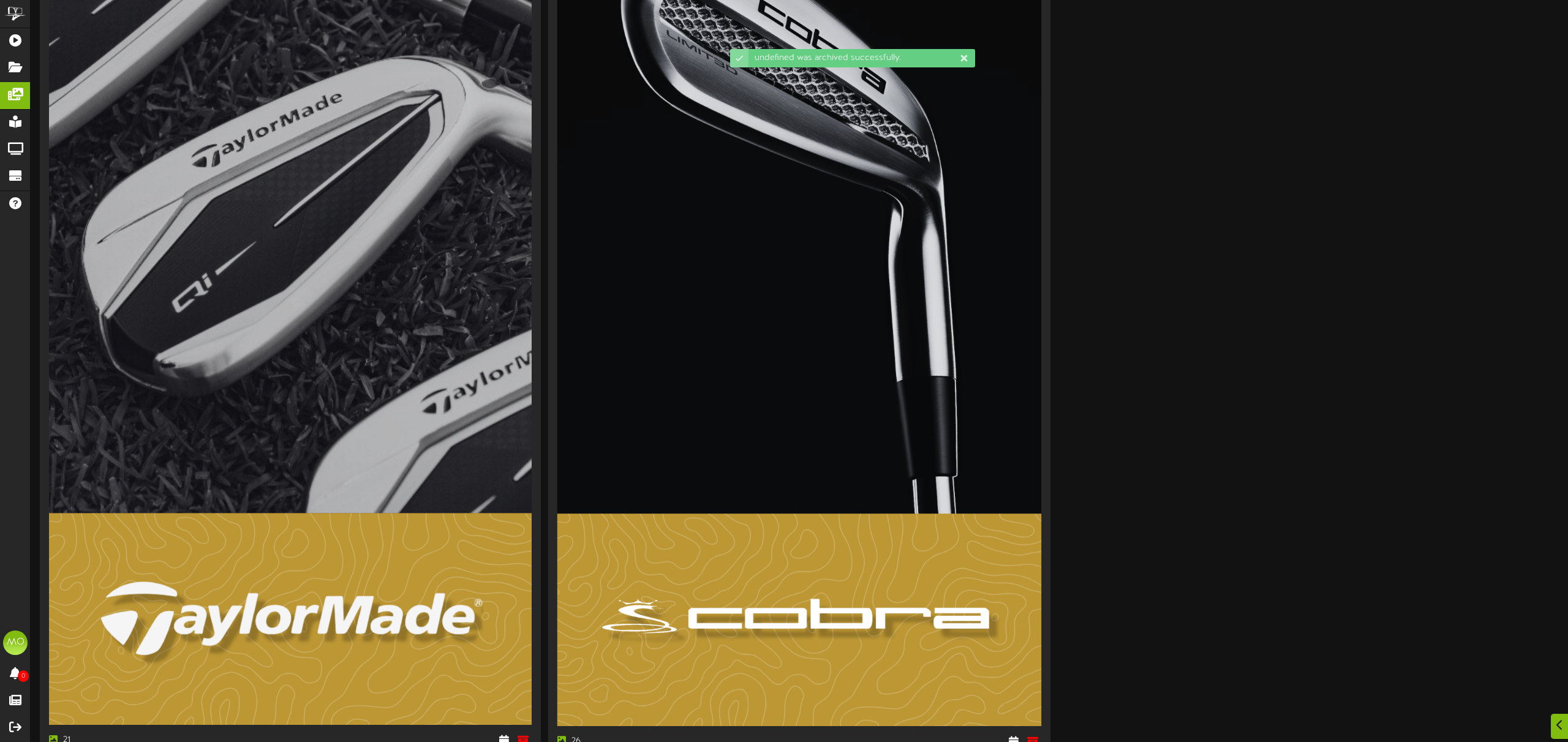
scroll to position [5183, 0]
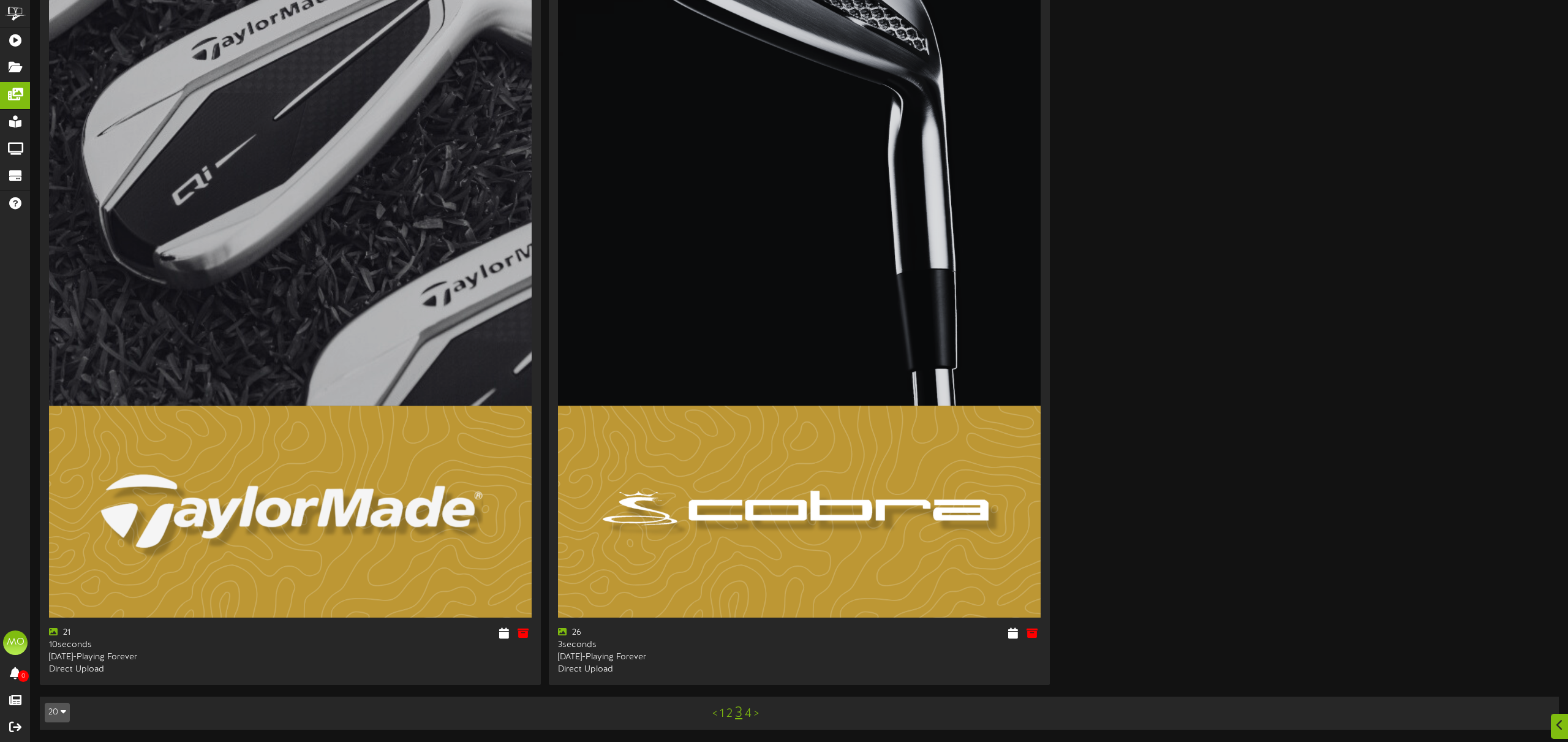
click at [738, 712] on link "3" at bounding box center [739, 713] width 8 height 15
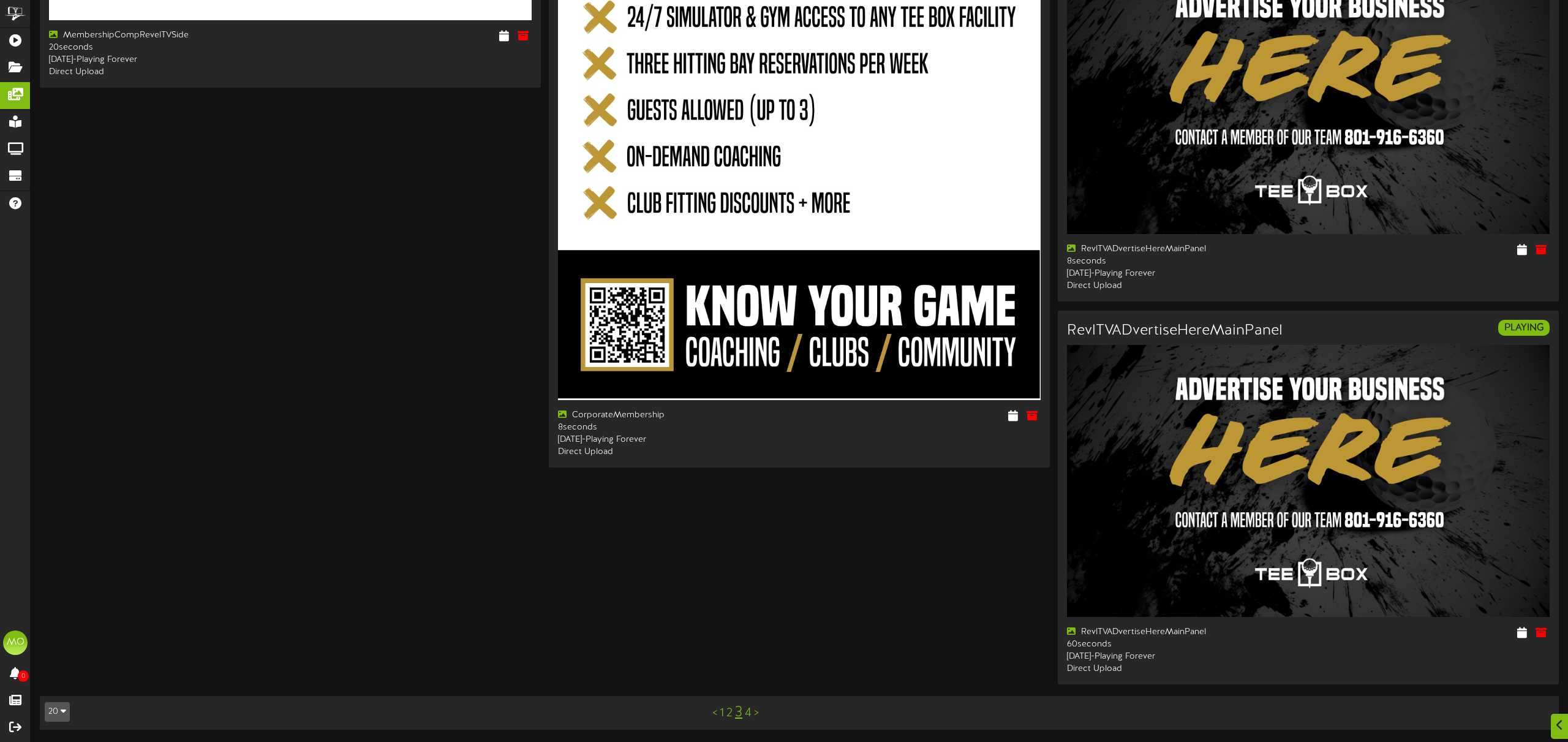
scroll to position [3539, 0]
click at [749, 714] on link "4" at bounding box center [748, 713] width 7 height 14
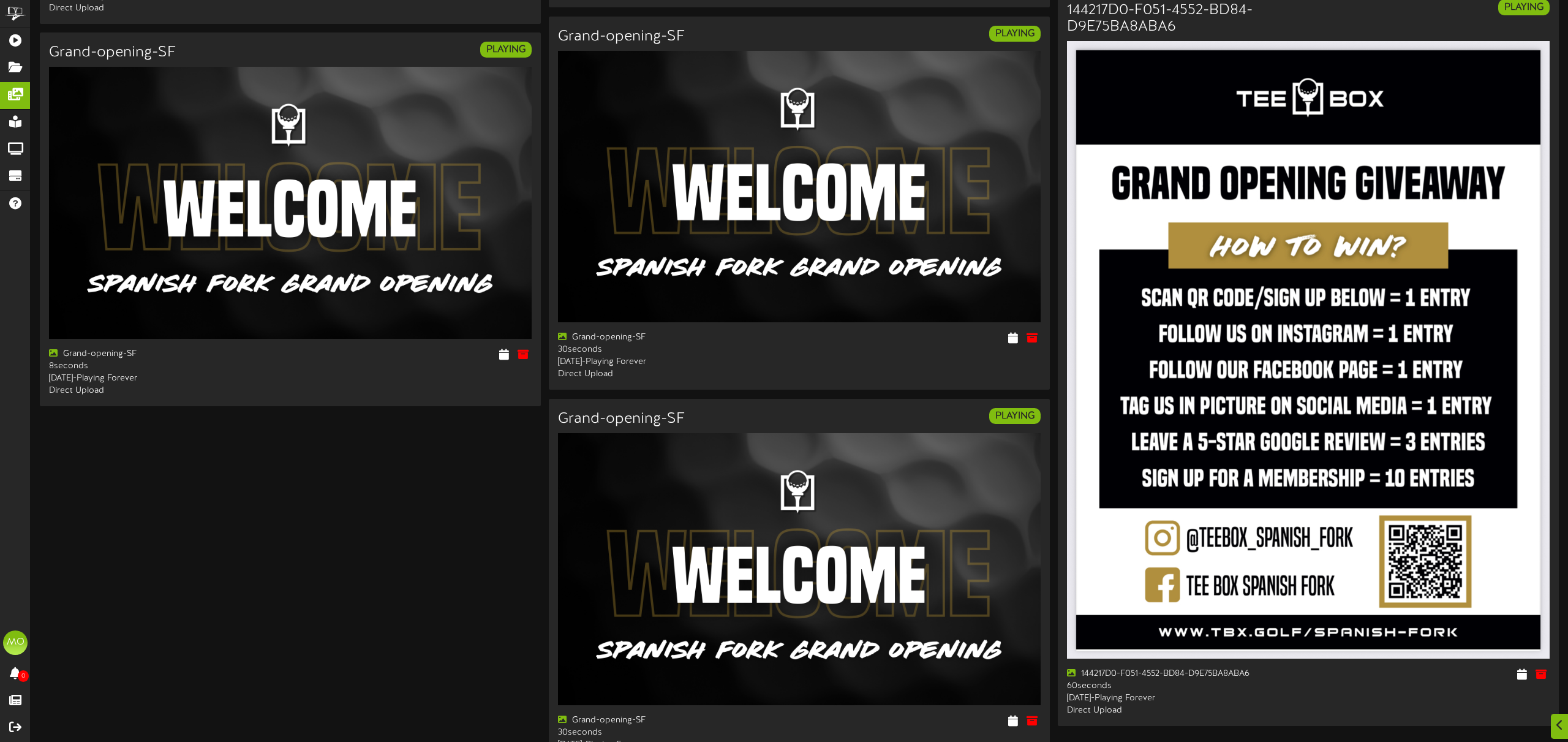
scroll to position [899, 0]
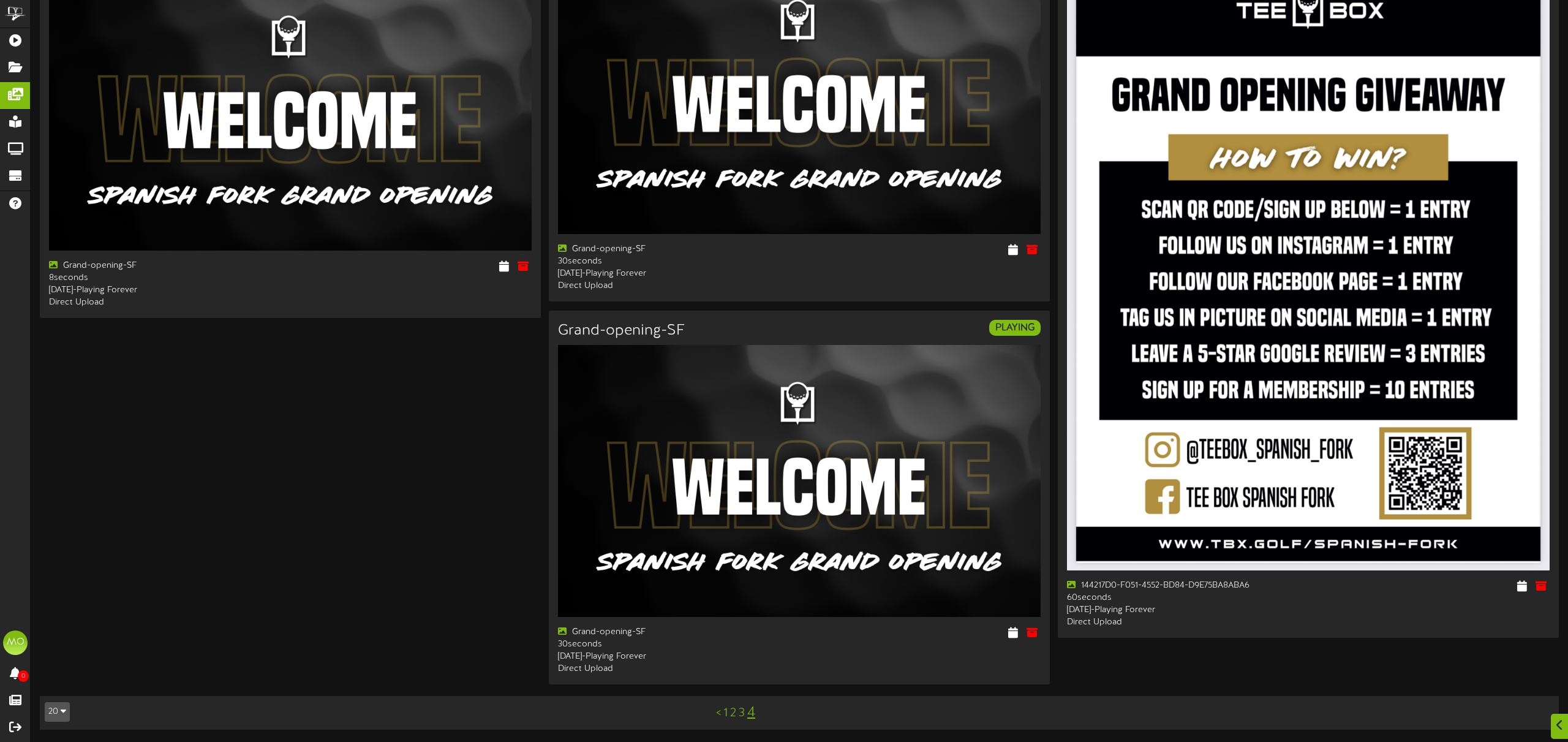
click at [727, 713] on link "1" at bounding box center [726, 713] width 4 height 14
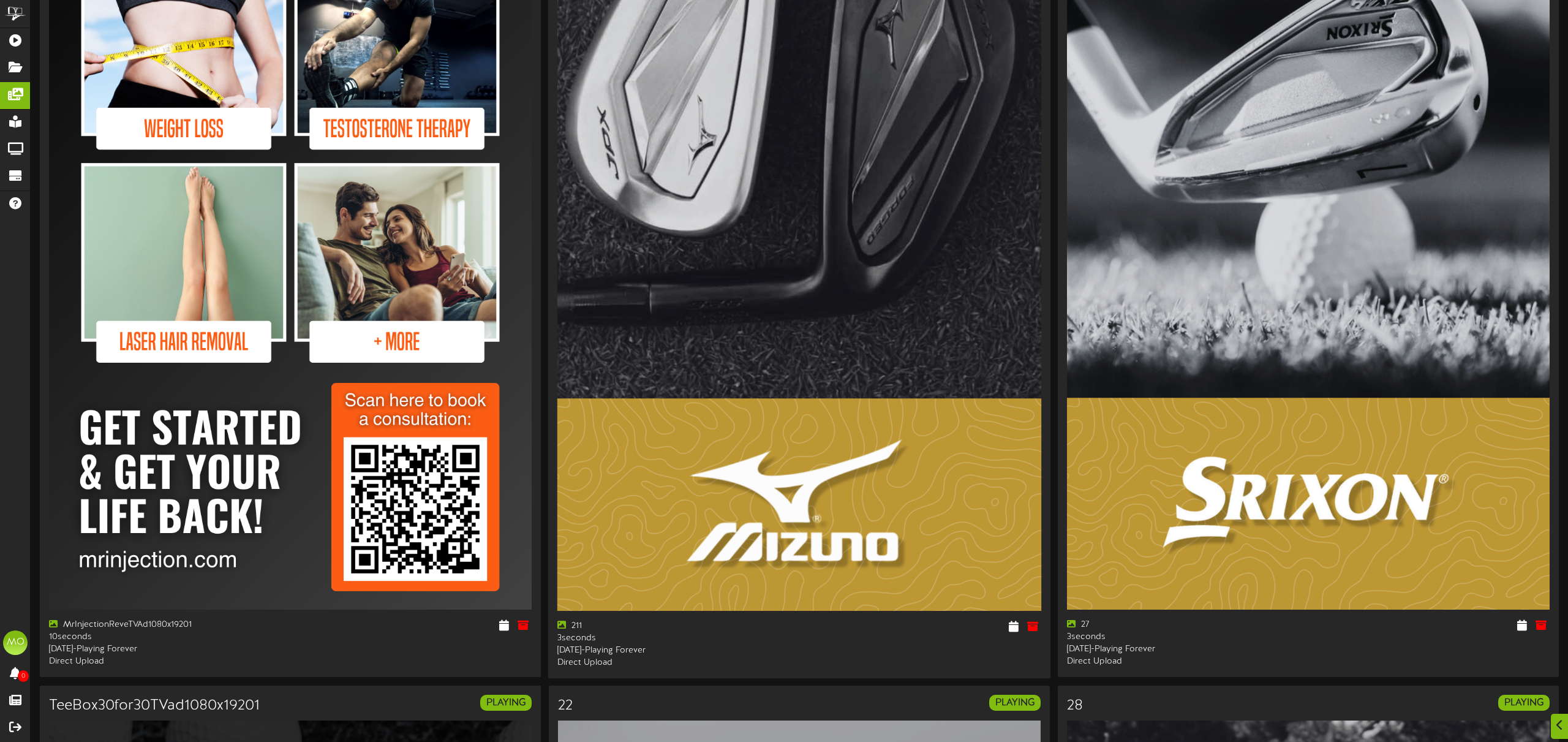
scroll to position [351, 0]
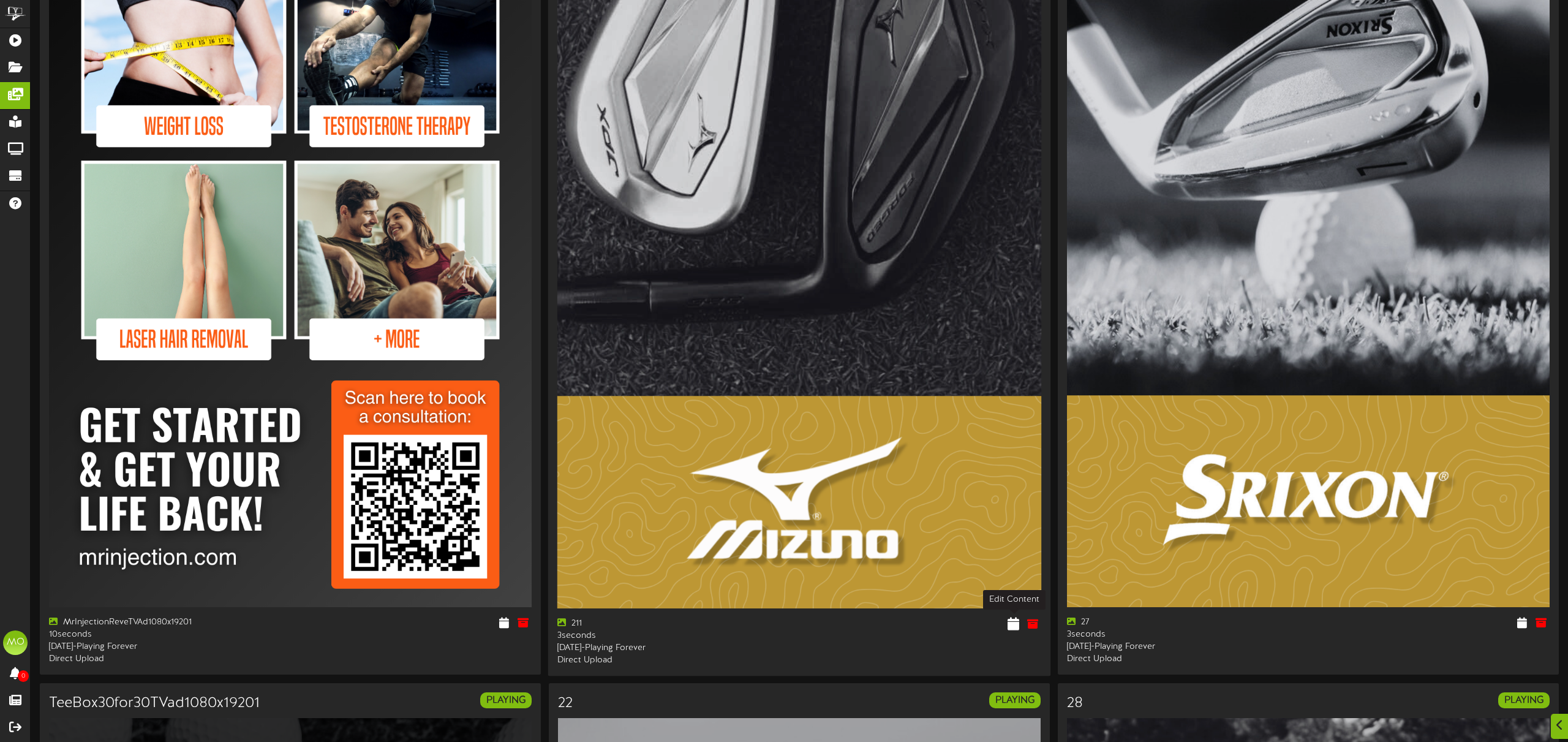
click at [1014, 623] on icon at bounding box center [1013, 623] width 12 height 14
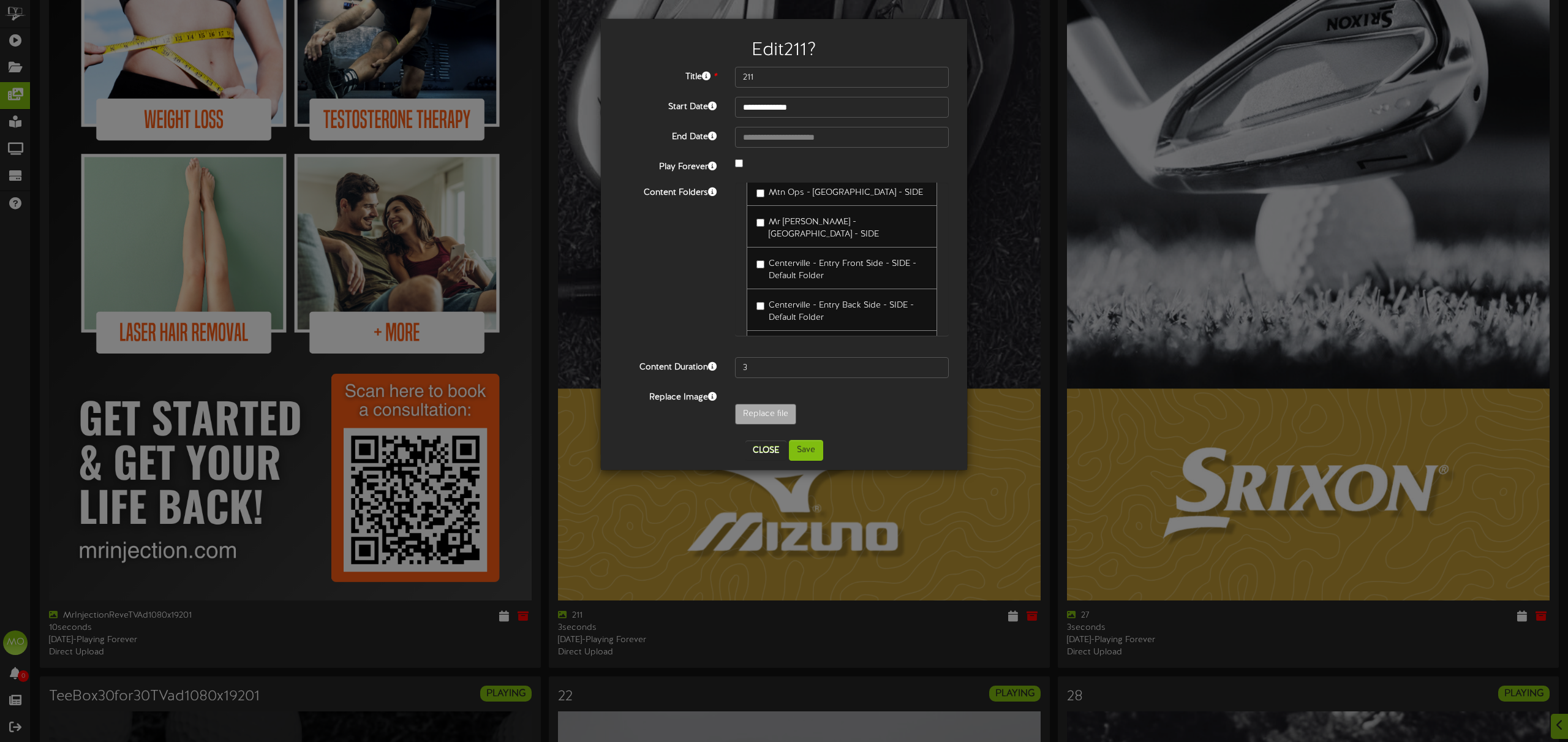
scroll to position [217, 0]
click at [772, 448] on button "Close" at bounding box center [765, 450] width 41 height 19
